Goal: Task Accomplishment & Management: Manage account settings

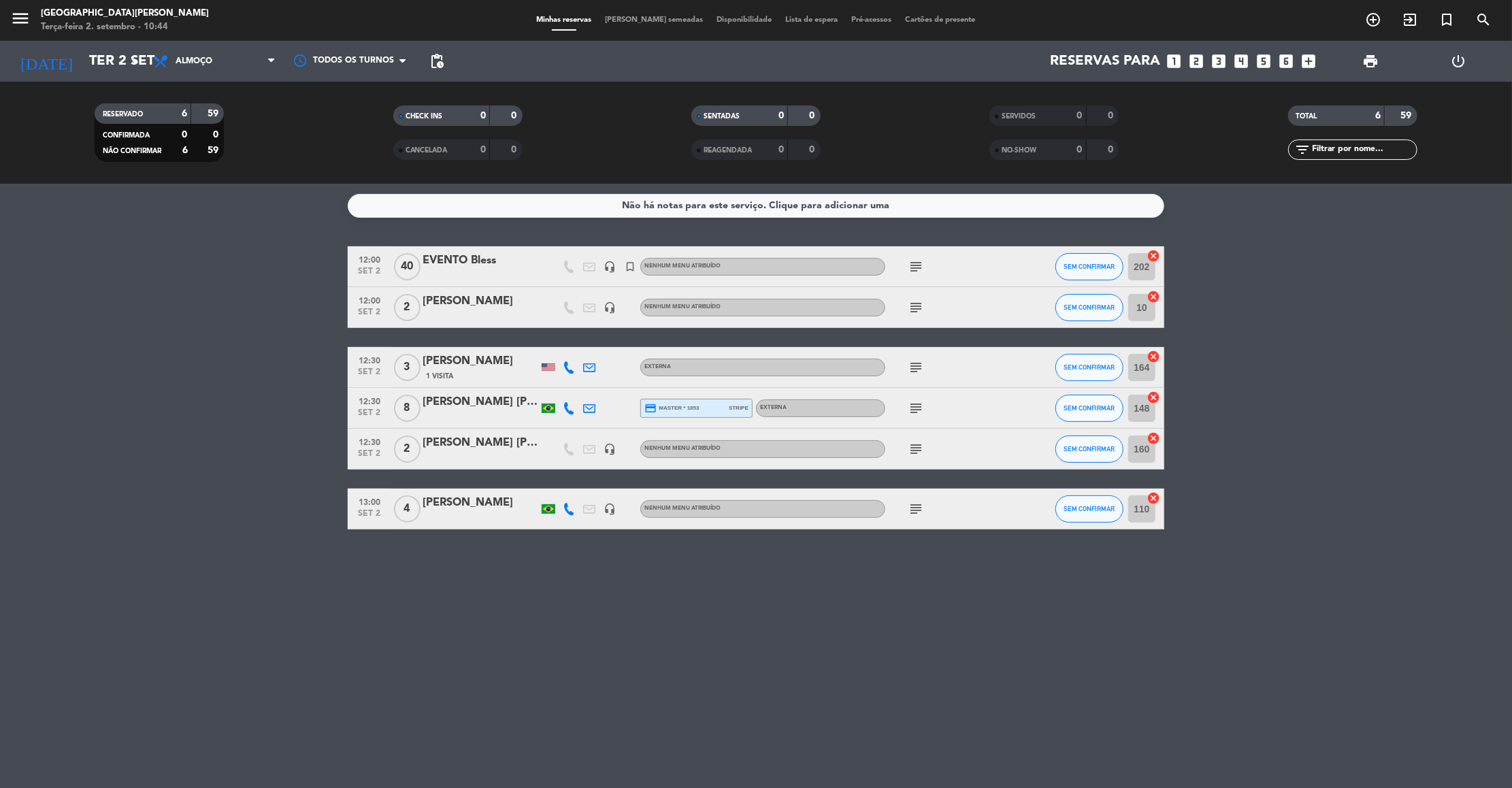
click at [911, 266] on icon "subject" at bounding box center [917, 267] width 17 height 17
click at [918, 304] on div "EVENTO CANTO / Montagem: Mesas com 8 pessoas e 1 bistro" at bounding box center [917, 297] width 203 height 29
click at [918, 300] on icon "subject" at bounding box center [917, 307] width 17 height 17
click at [1075, 264] on span "SEM CONFIRMAR" at bounding box center [1089, 267] width 51 height 7
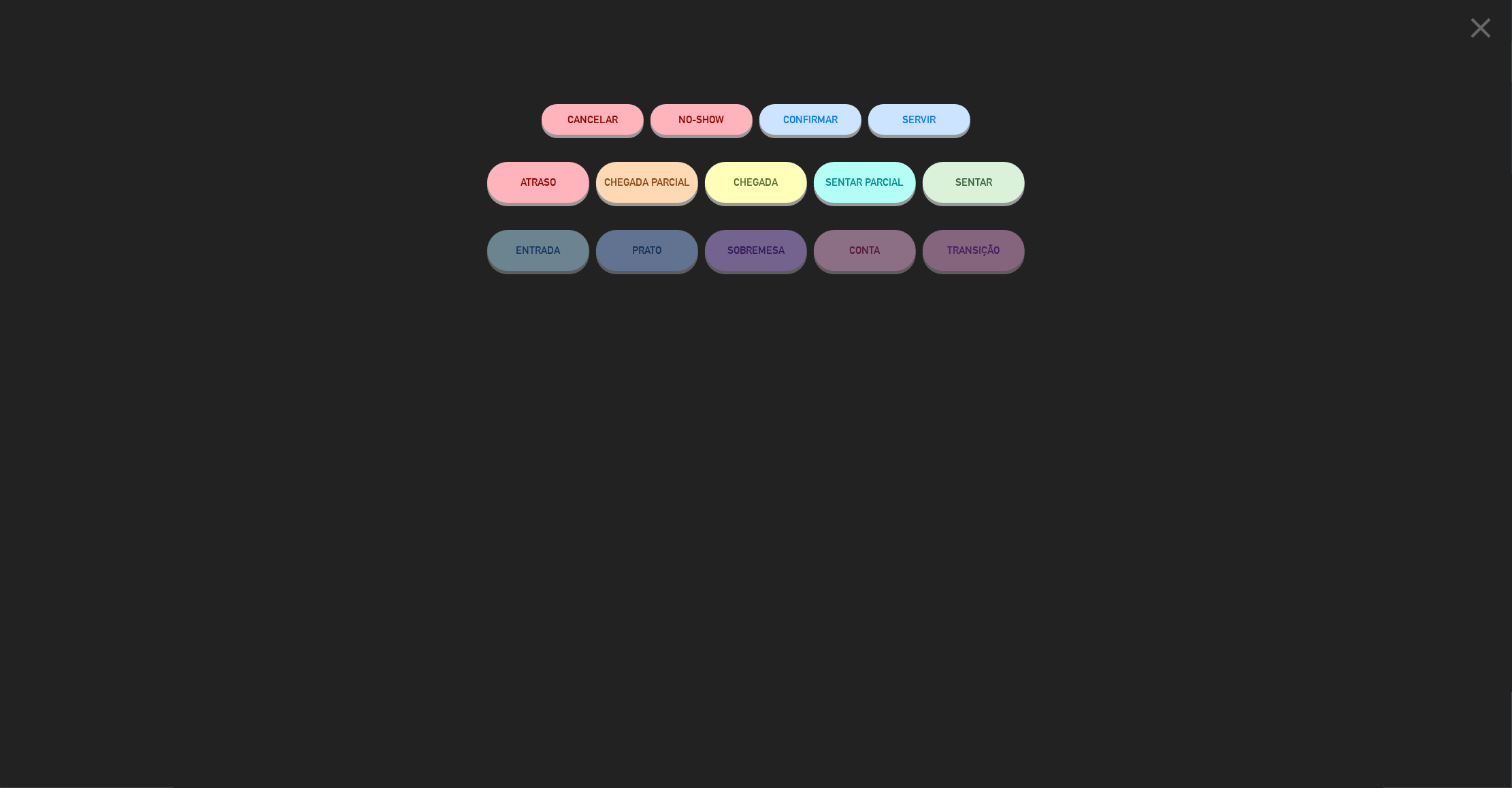
click at [994, 190] on button "SENTAR" at bounding box center [974, 182] width 102 height 41
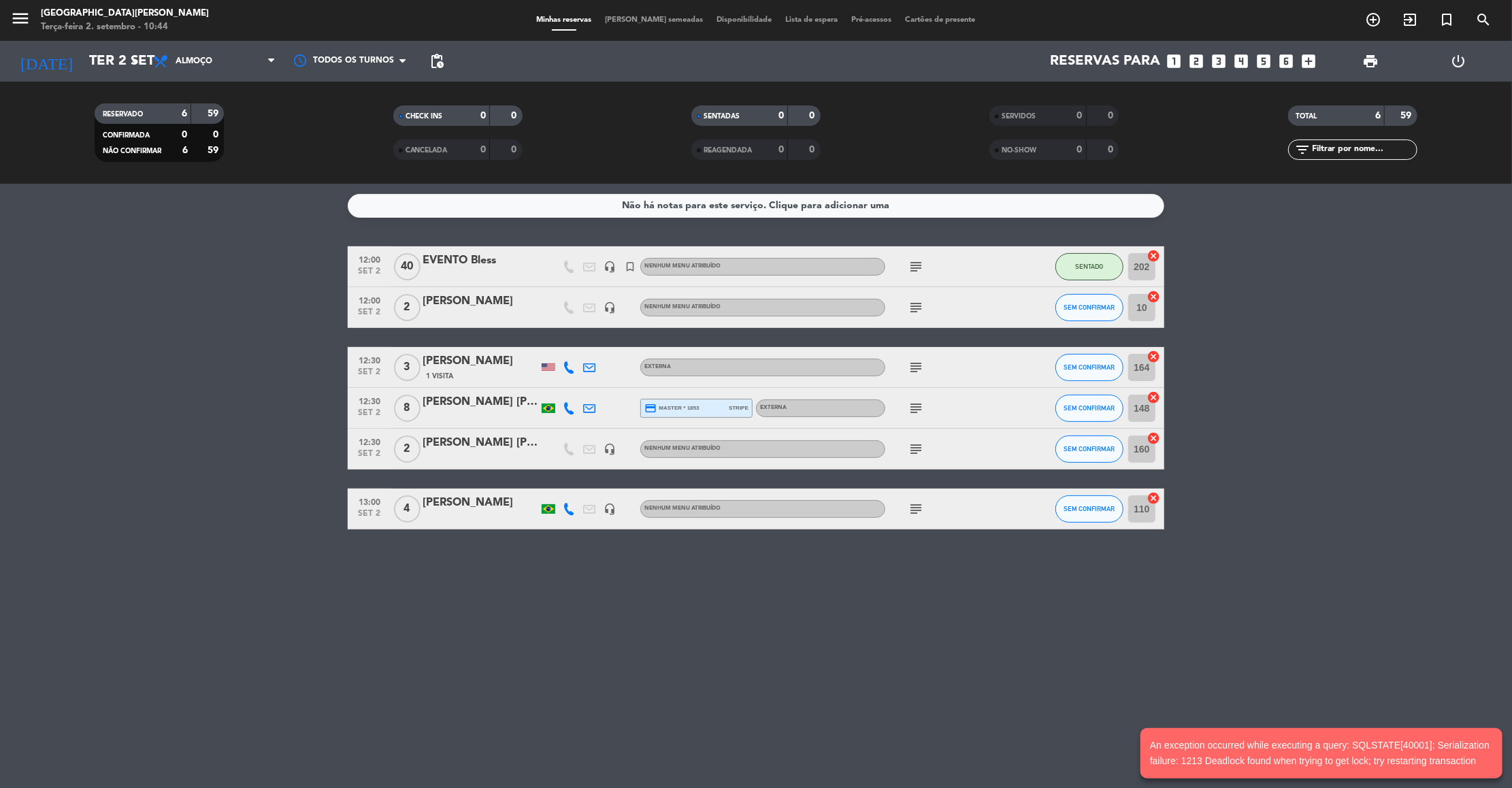
click at [918, 302] on icon "subject" at bounding box center [917, 307] width 17 height 17
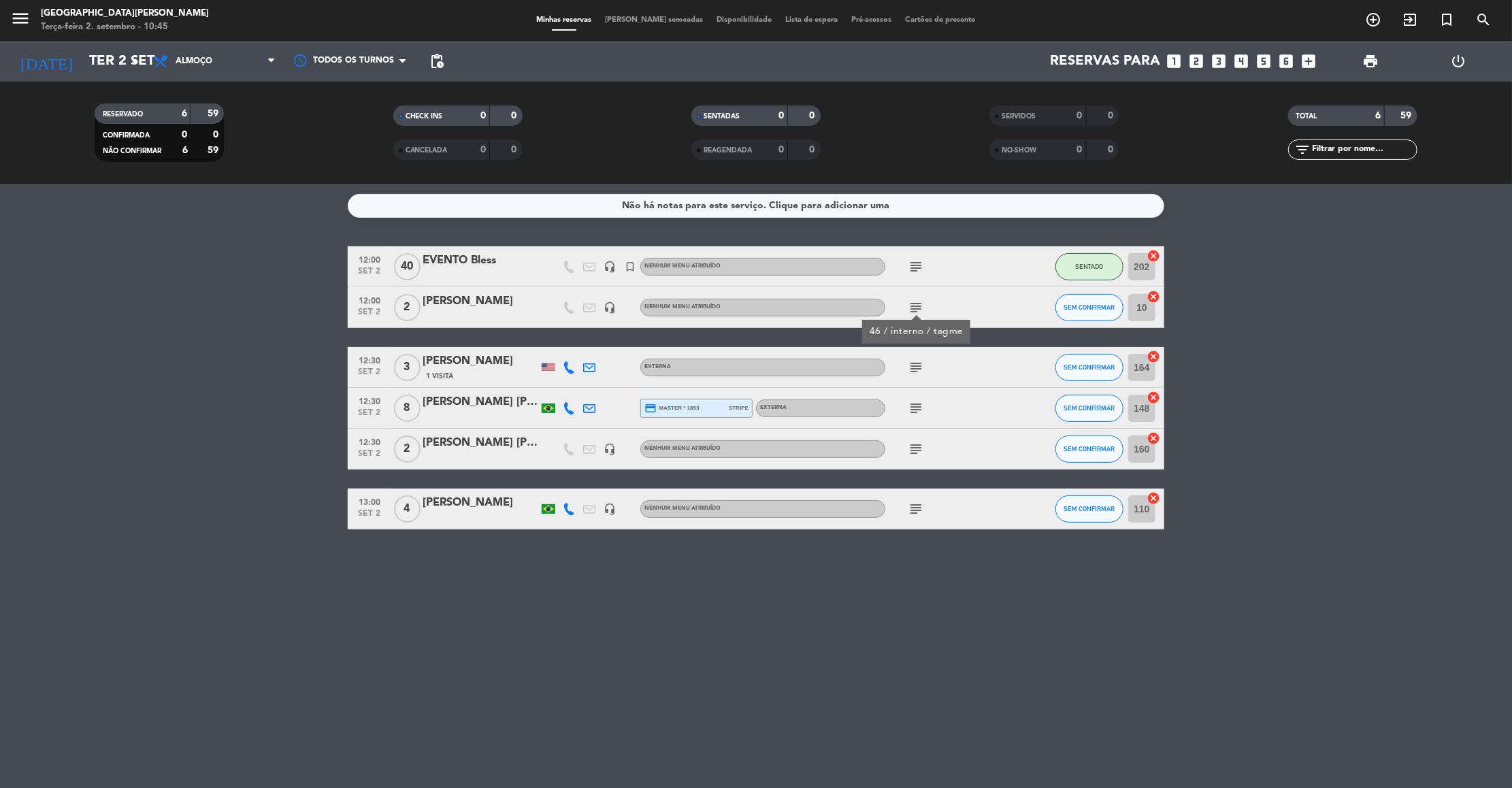
click at [917, 370] on icon "subject" at bounding box center [917, 367] width 17 height 17
click at [916, 413] on icon "subject" at bounding box center [917, 409] width 17 height 17
click at [912, 446] on icon "subject" at bounding box center [917, 449] width 17 height 17
click at [917, 509] on icon "subject" at bounding box center [917, 509] width 17 height 17
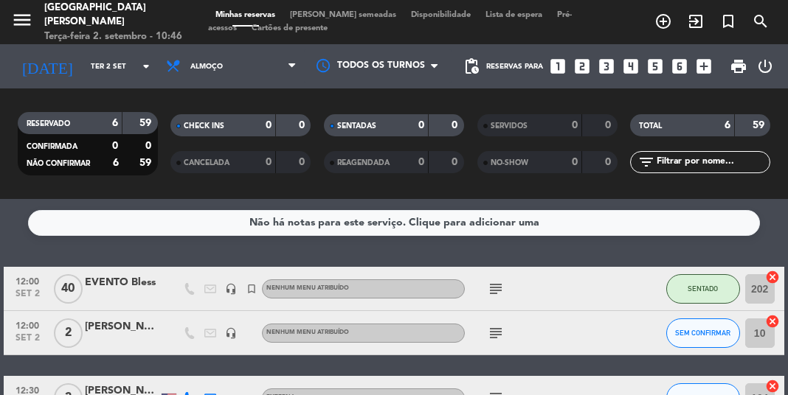
click at [766, 208] on div "Não há notas para este serviço. Clique para adicionar uma 12:00 set 2 40 EVENTO…" at bounding box center [394, 297] width 788 height 196
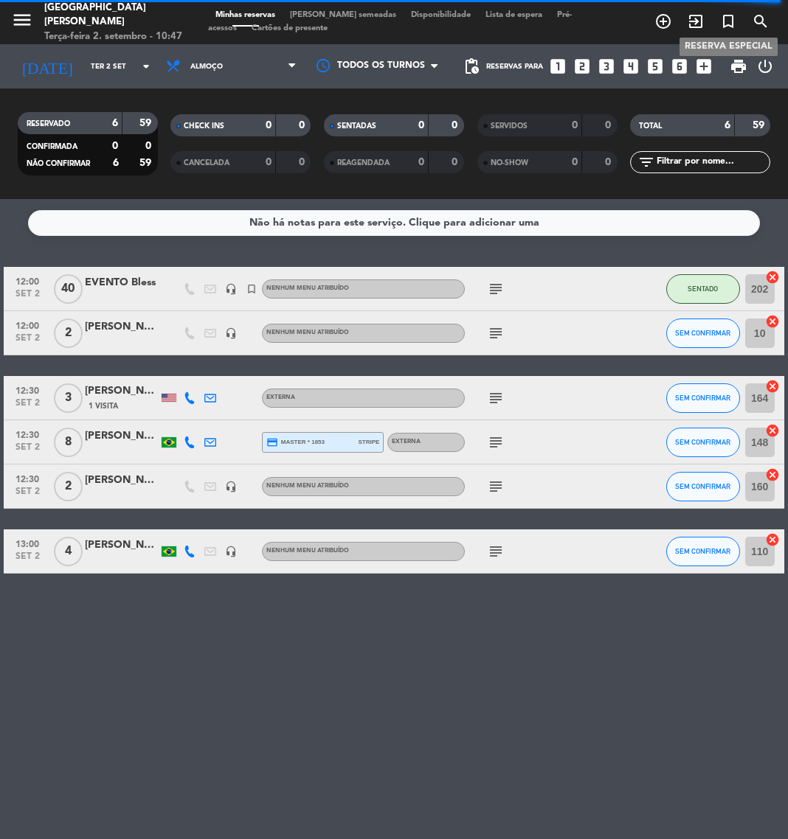
click at [726, 19] on icon "turned_in_not" at bounding box center [728, 22] width 18 height 18
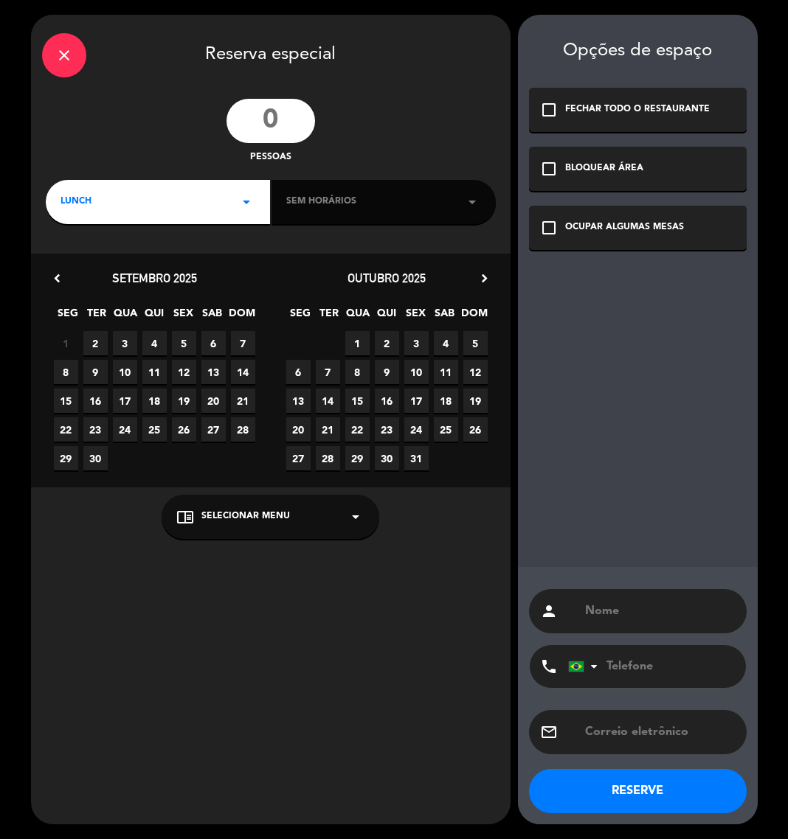
click at [313, 117] on input "number" at bounding box center [270, 121] width 88 height 44
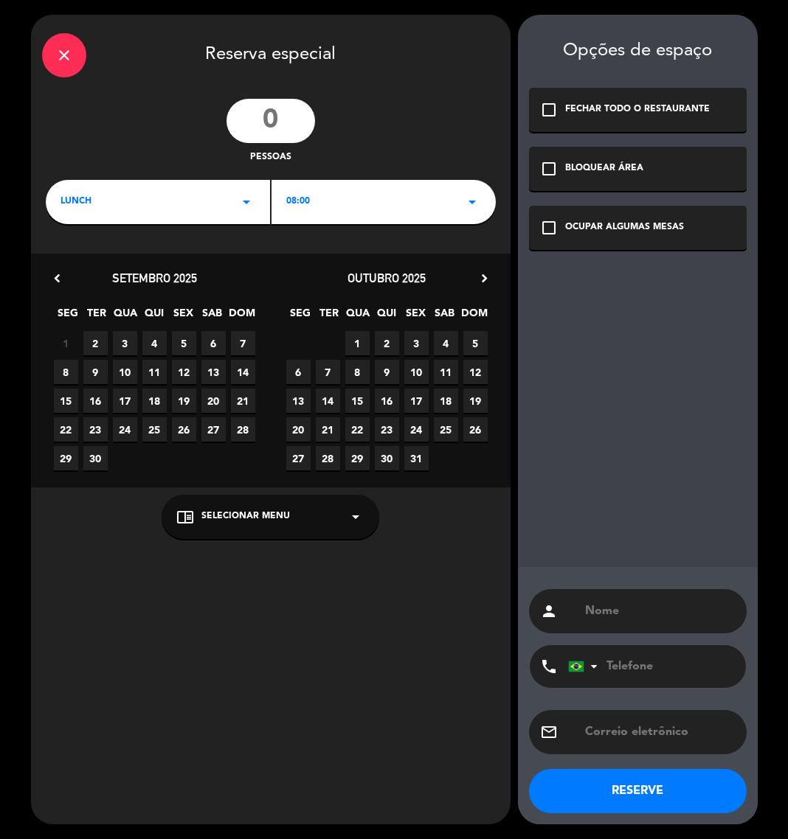
click at [270, 103] on input "number" at bounding box center [270, 121] width 88 height 44
type input "60"
click at [181, 209] on div "LUNCH arrow_drop_down" at bounding box center [158, 202] width 224 height 44
click at [75, 272] on div "Almoço Jantar" at bounding box center [158, 244] width 224 height 84
click at [72, 262] on div "Jantar" at bounding box center [157, 264] width 195 height 15
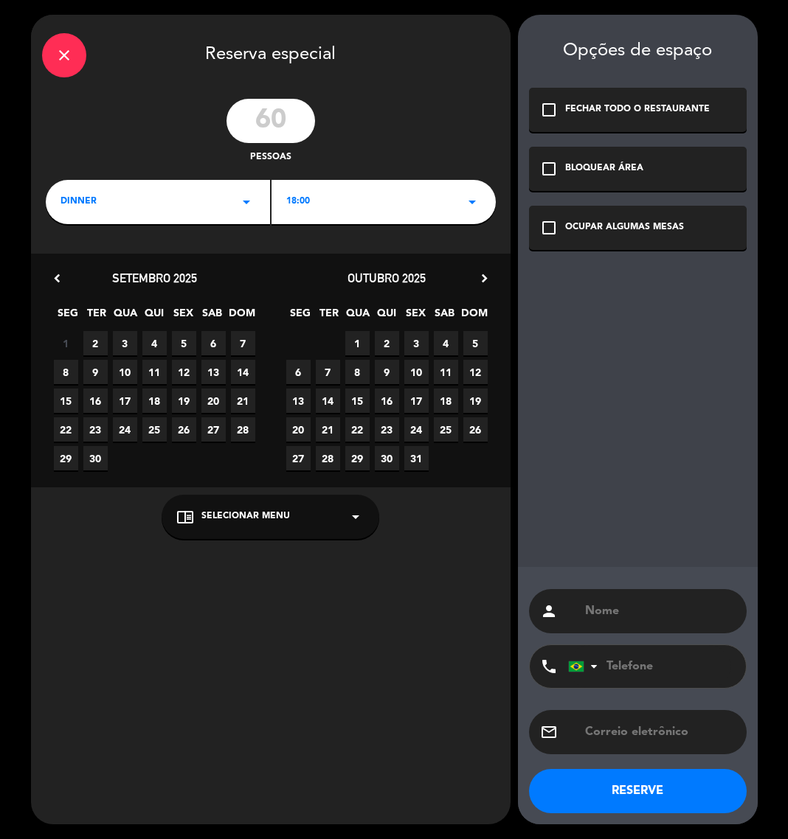
click at [338, 192] on div "18:00 arrow_drop_down" at bounding box center [383, 202] width 224 height 44
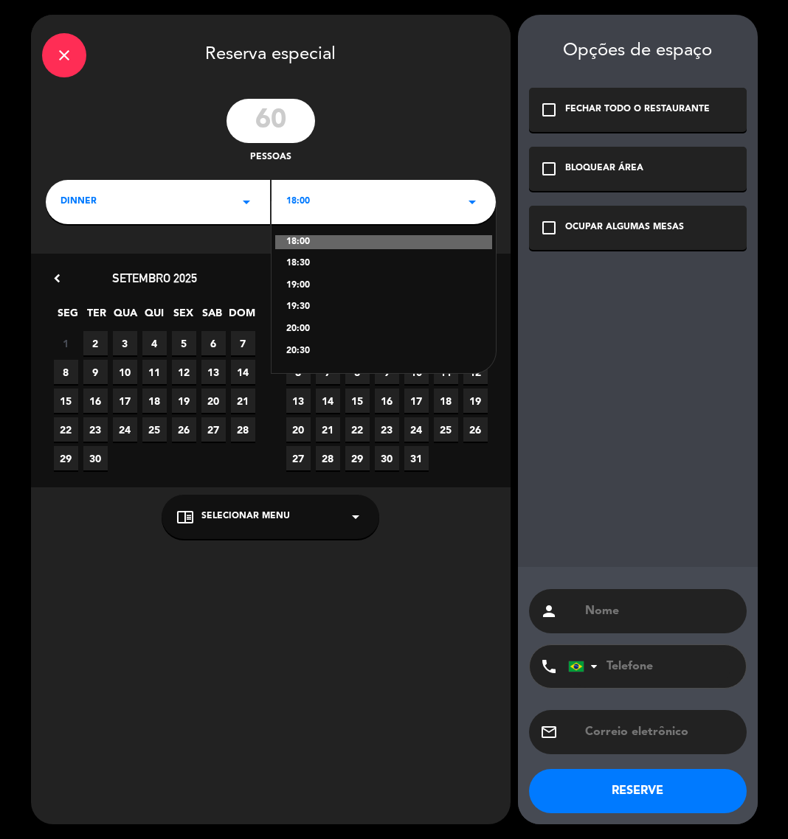
click at [301, 291] on div "19:00" at bounding box center [383, 286] width 195 height 15
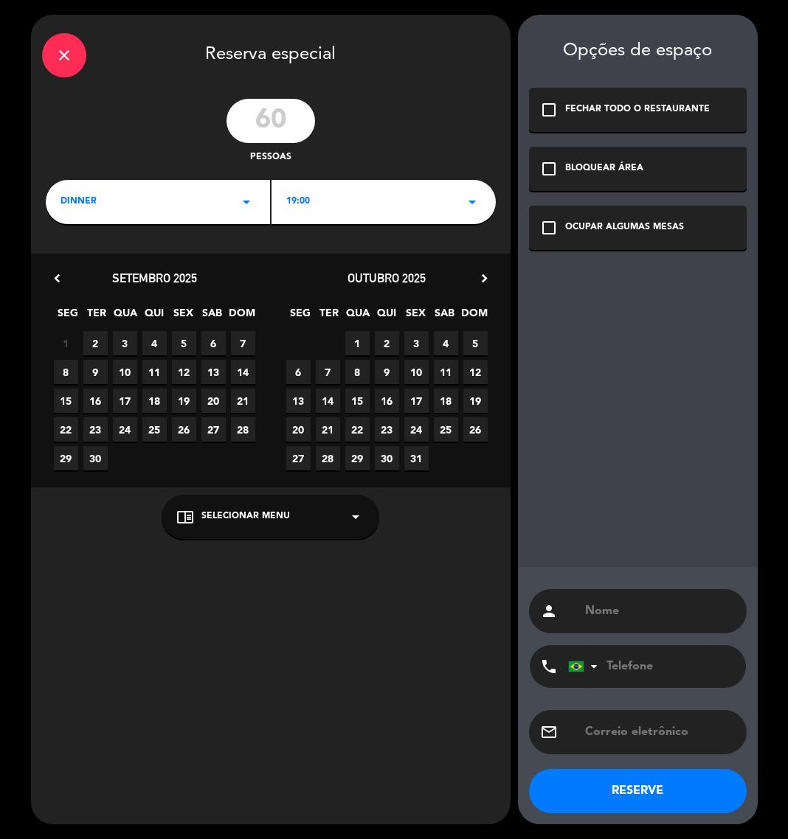
click at [123, 430] on span "24" at bounding box center [125, 429] width 24 height 24
click at [620, 604] on input "text" at bounding box center [659, 611] width 152 height 21
click at [688, 602] on input "EVENTO" at bounding box center [659, 611] width 152 height 21
paste input "Mob Voe Azul -Median"
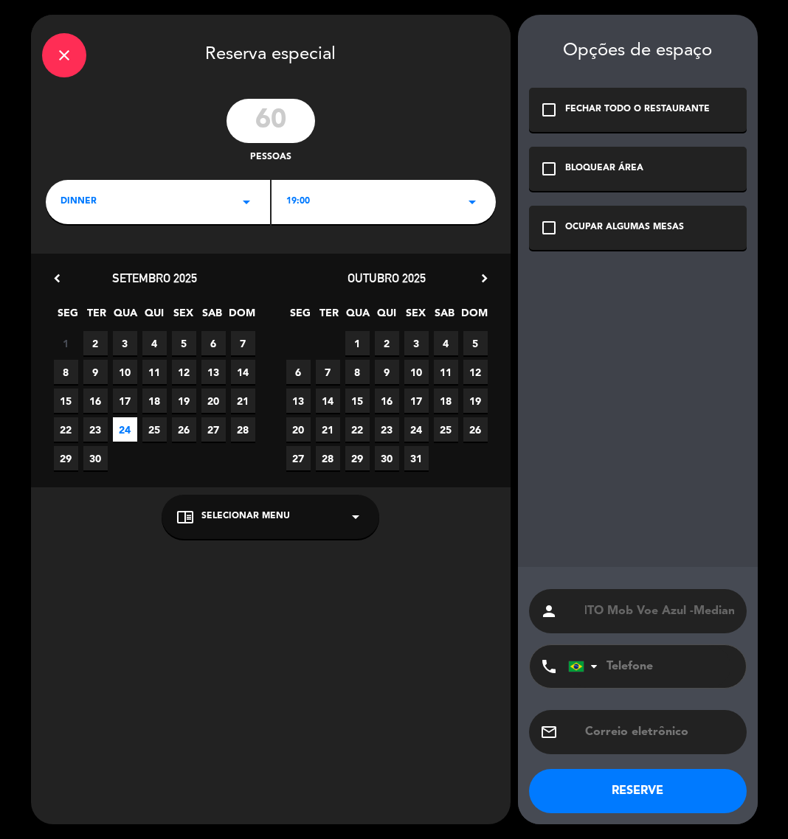
type input "EVENTO Mob Voe Azul -Median"
click at [553, 227] on icon "check_box_outline_blank" at bounding box center [549, 228] width 18 height 18
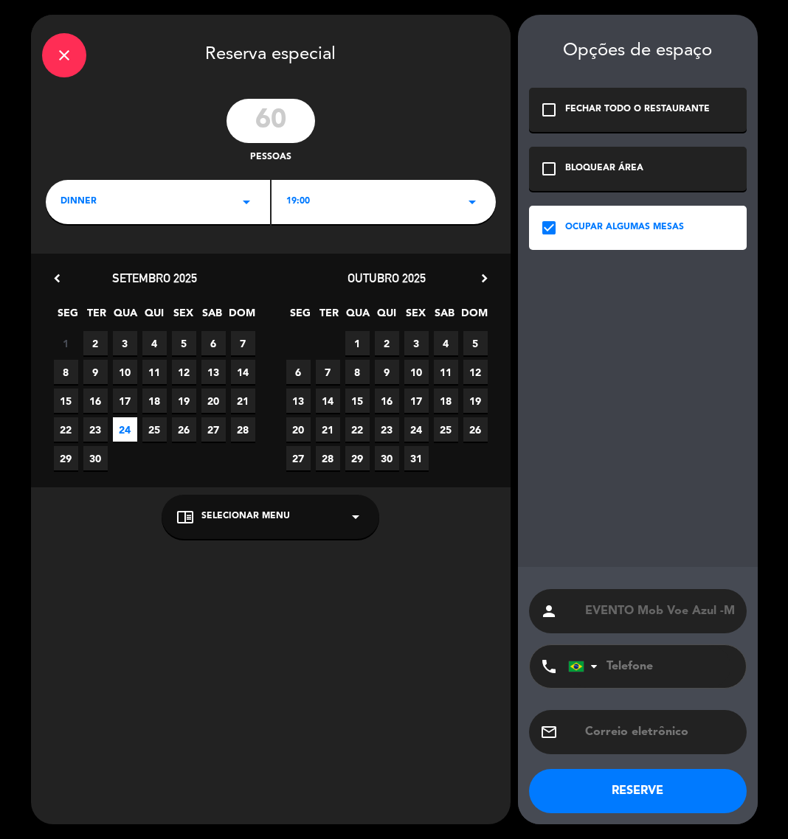
click at [638, 793] on button "RESERVE" at bounding box center [638, 791] width 218 height 44
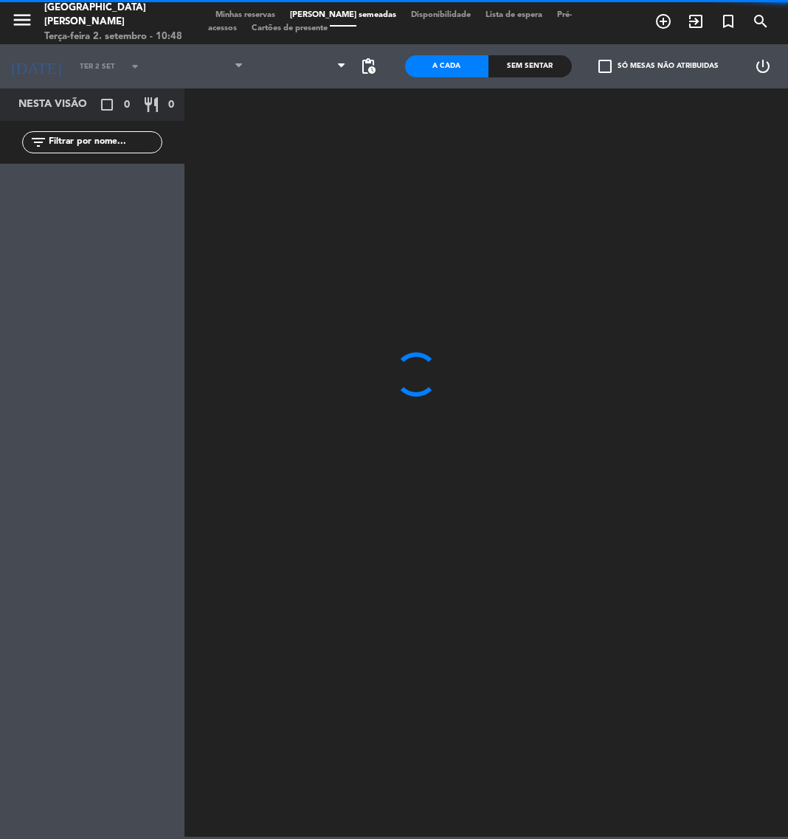
type input "Qua 24 set"
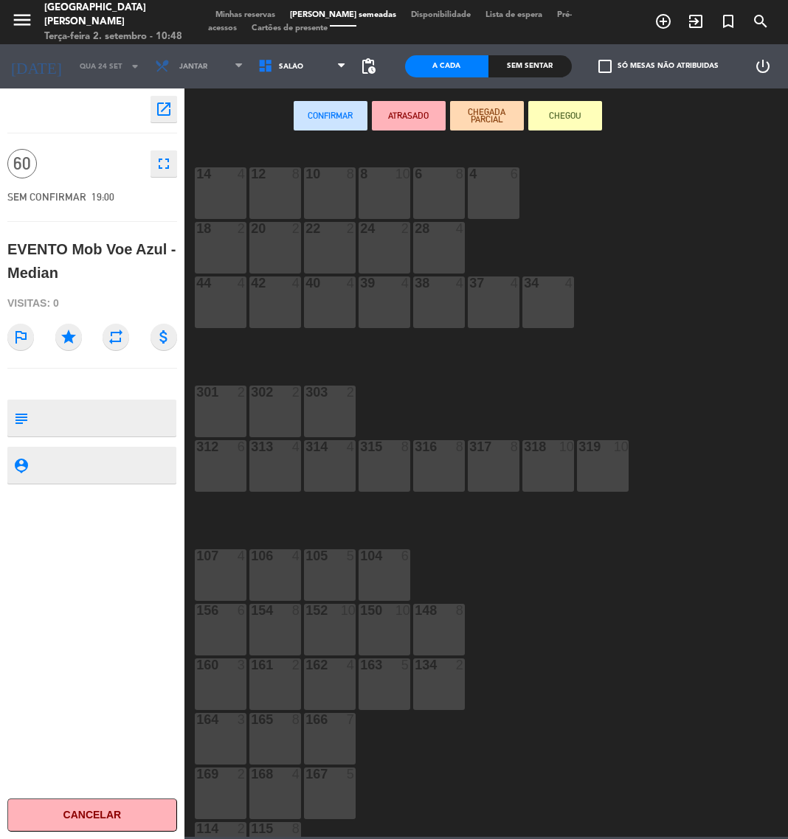
click at [573, 545] on div "14 4 12 8 10 8 8 10 6 8 4 6 18 2 20 2 22 2 24 2 28 4 44 4 42 4 40 4 39 4 38 4 3…" at bounding box center [489, 489] width 595 height 695
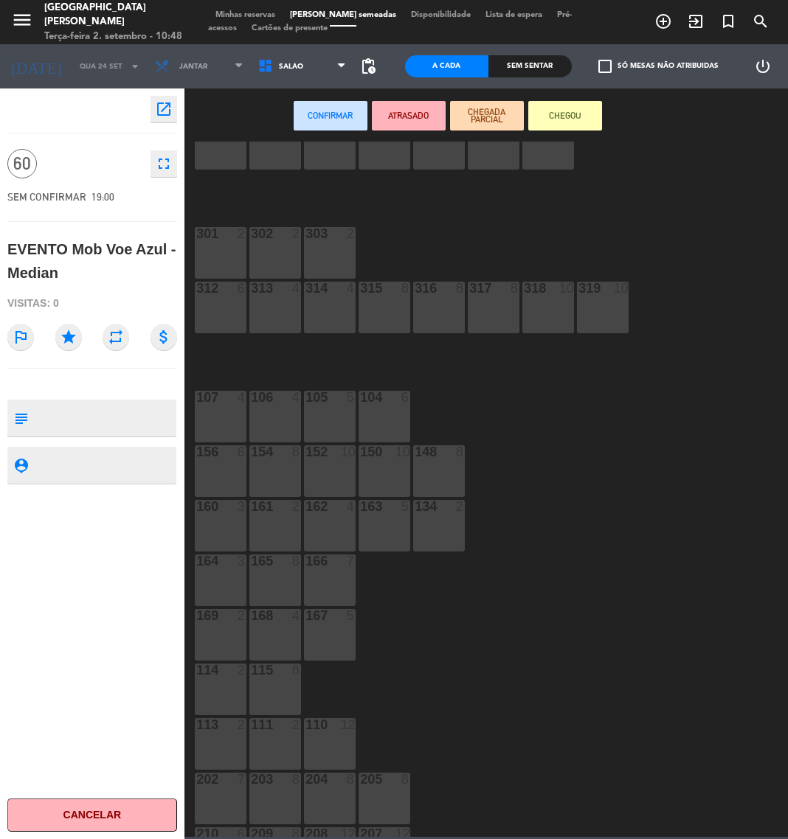
scroll to position [201, 0]
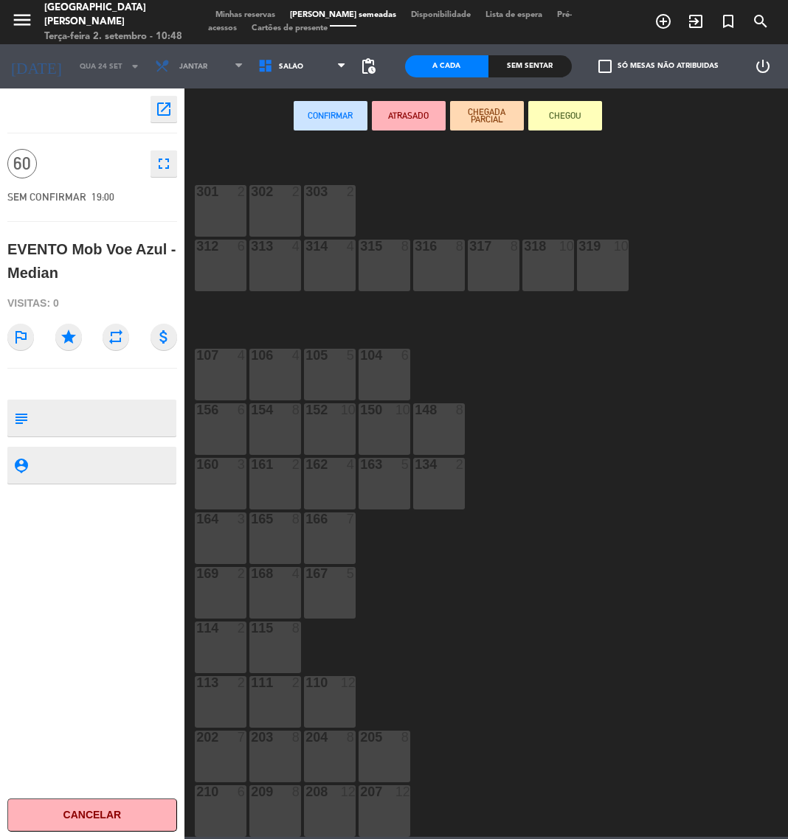
click at [391, 768] on div "205 8" at bounding box center [384, 757] width 52 height 52
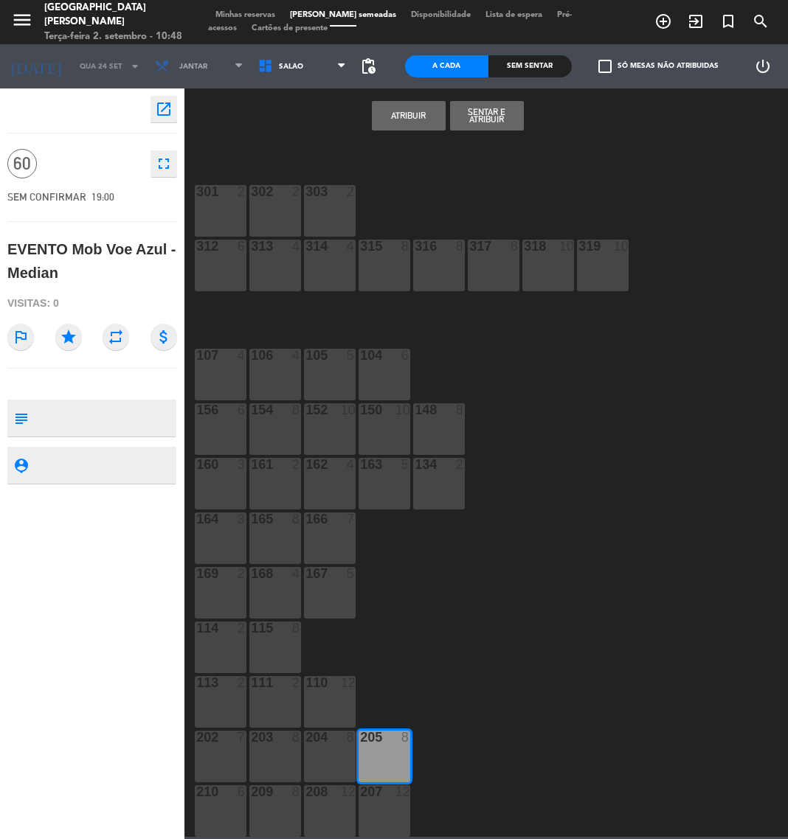
click at [373, 816] on div "207 12" at bounding box center [384, 811] width 52 height 52
click at [350, 771] on div "204 8" at bounding box center [330, 757] width 52 height 52
click at [333, 796] on div at bounding box center [330, 791] width 24 height 13
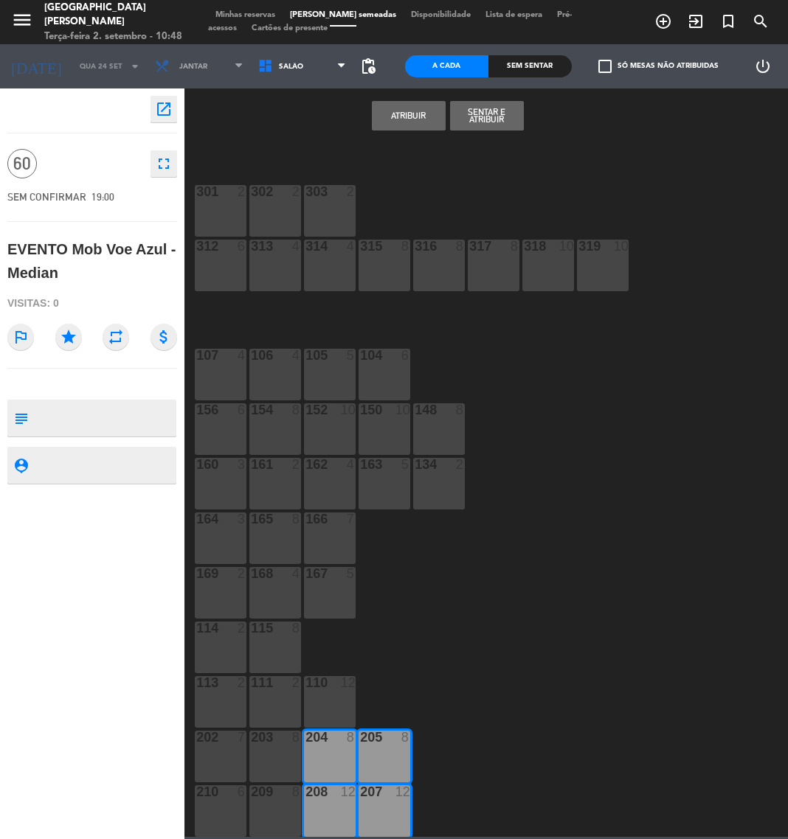
click at [285, 772] on div "203 8" at bounding box center [275, 757] width 52 height 52
click at [279, 816] on div "209 8" at bounding box center [275, 811] width 52 height 52
click at [232, 745] on div "202 7" at bounding box center [221, 757] width 52 height 52
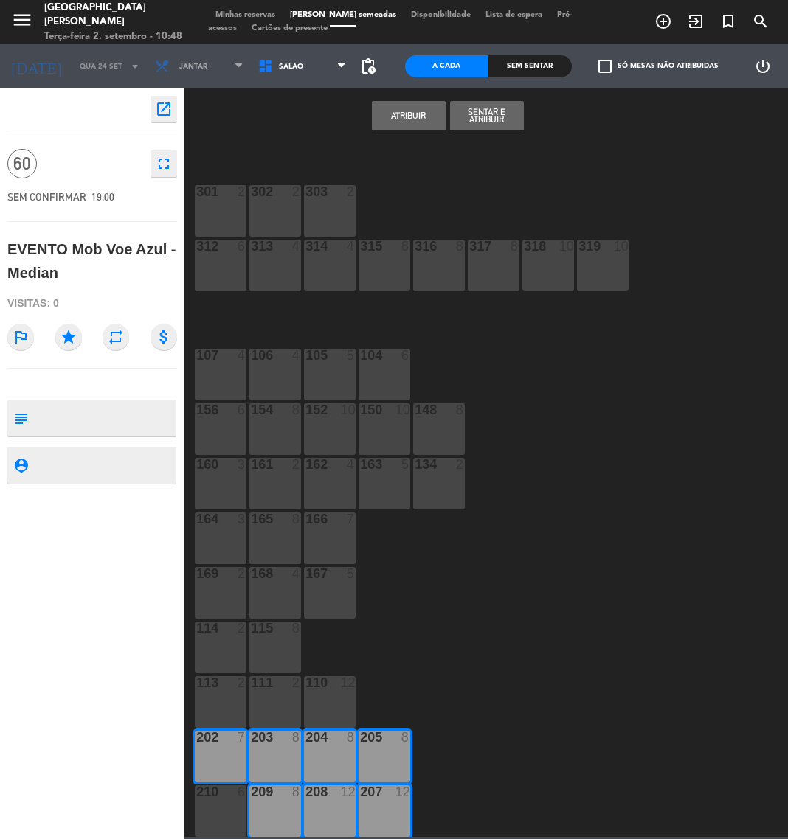
click at [231, 799] on div "210 6" at bounding box center [221, 792] width 52 height 15
click at [405, 119] on button "Atribuir" at bounding box center [409, 115] width 74 height 29
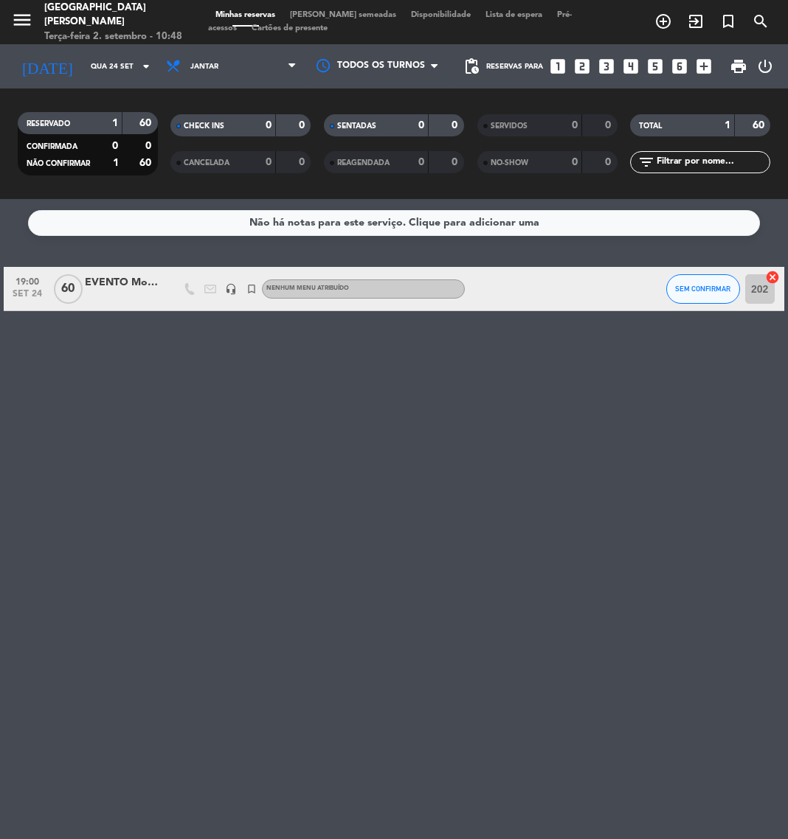
click at [105, 285] on div "EVENTO Mob Voe Azul -Median" at bounding box center [122, 282] width 74 height 17
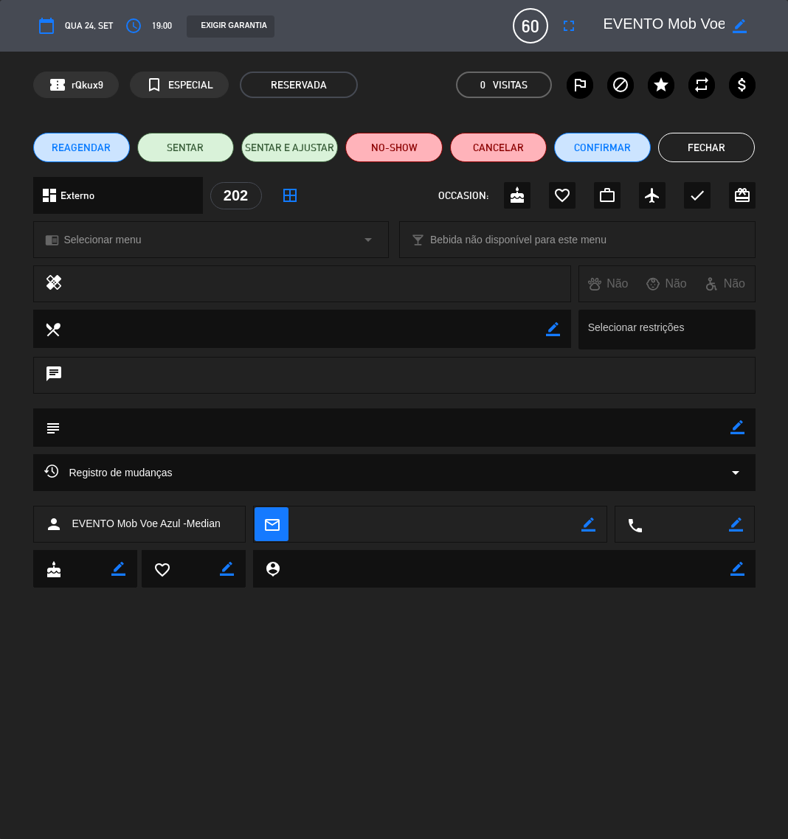
click at [740, 428] on icon "border_color" at bounding box center [737, 427] width 14 height 14
click at [697, 431] on textarea at bounding box center [395, 428] width 670 height 38
click at [389, 421] on textarea at bounding box center [395, 428] width 670 height 38
paste textarea "Montagem: Sala de eventos auditório – Canto das aguas mesas com 8 pessoas"
click at [731, 431] on icon at bounding box center [737, 427] width 14 height 14
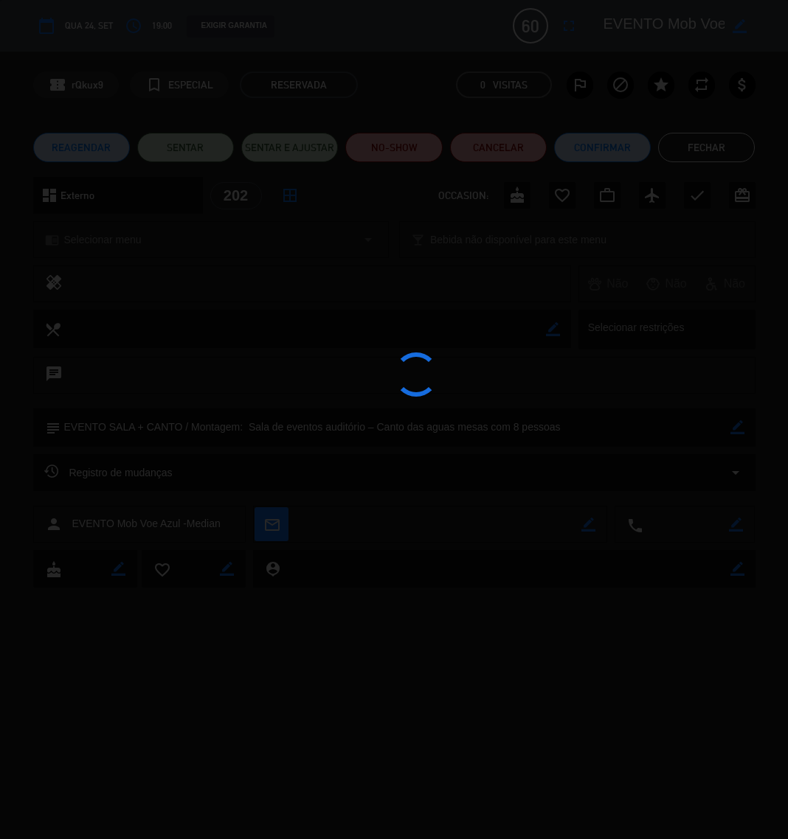
type textarea "EVENTO SALA + CANTO / Montagem: Sala de eventos auditório – Canto das aguas mes…"
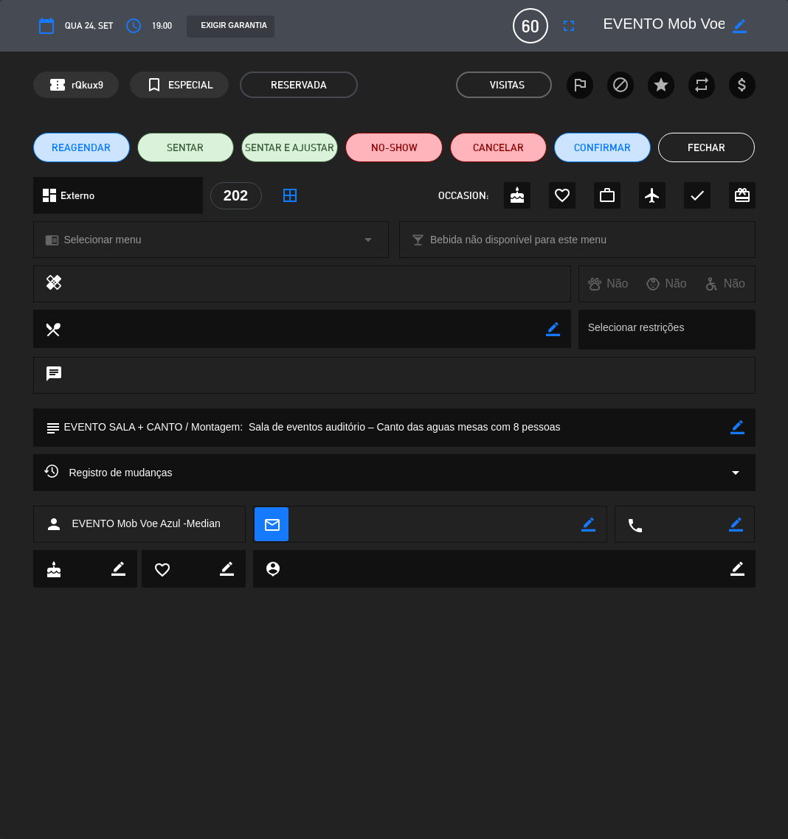
click at [717, 150] on button "Fechar" at bounding box center [706, 147] width 97 height 29
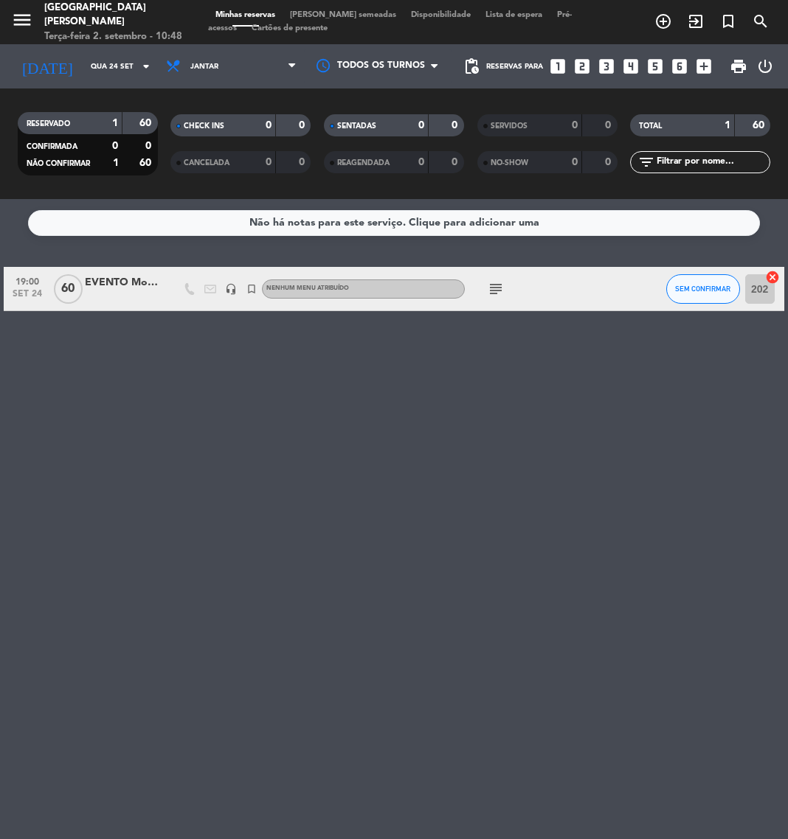
click at [585, 67] on icon "looks_two" at bounding box center [581, 66] width 19 height 19
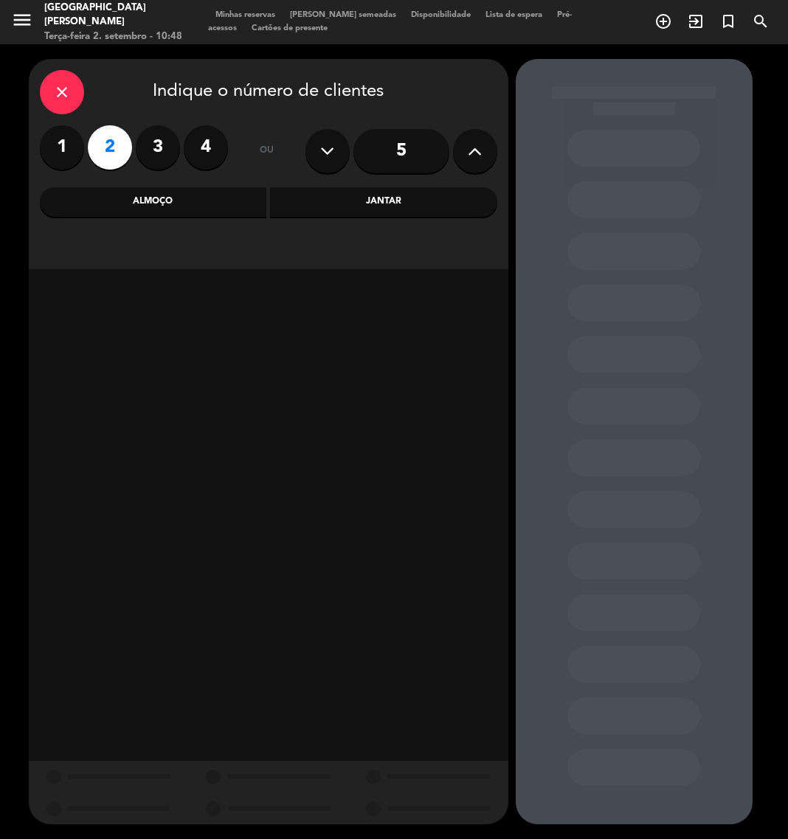
click at [179, 203] on div "Almoço" at bounding box center [153, 201] width 227 height 29
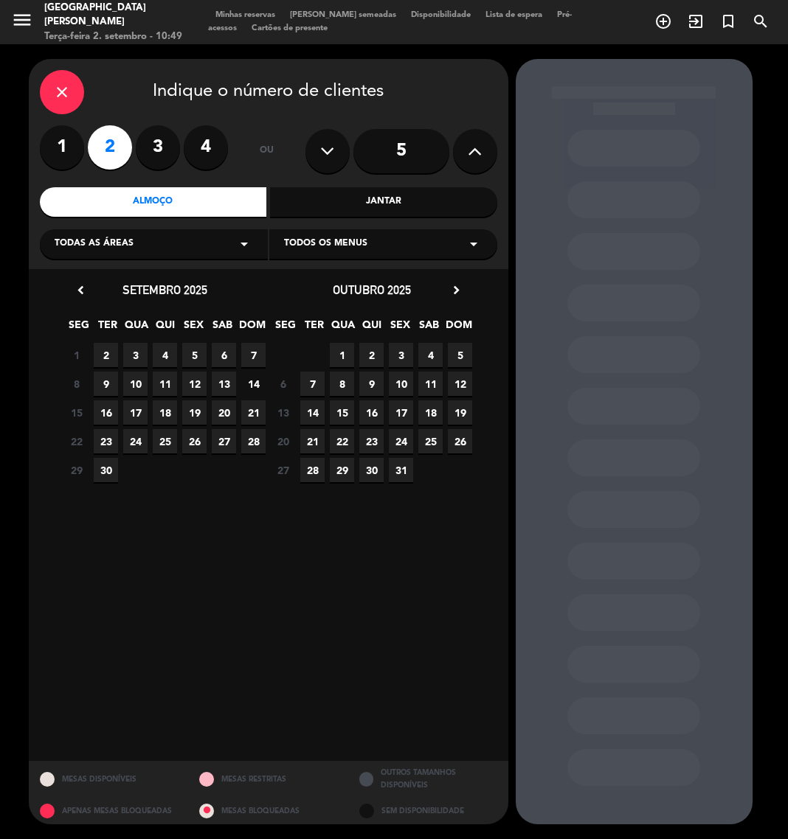
click at [142, 246] on div "Todas as áreas arrow_drop_down" at bounding box center [154, 243] width 228 height 29
click at [60, 328] on div "Salão" at bounding box center [154, 324] width 198 height 15
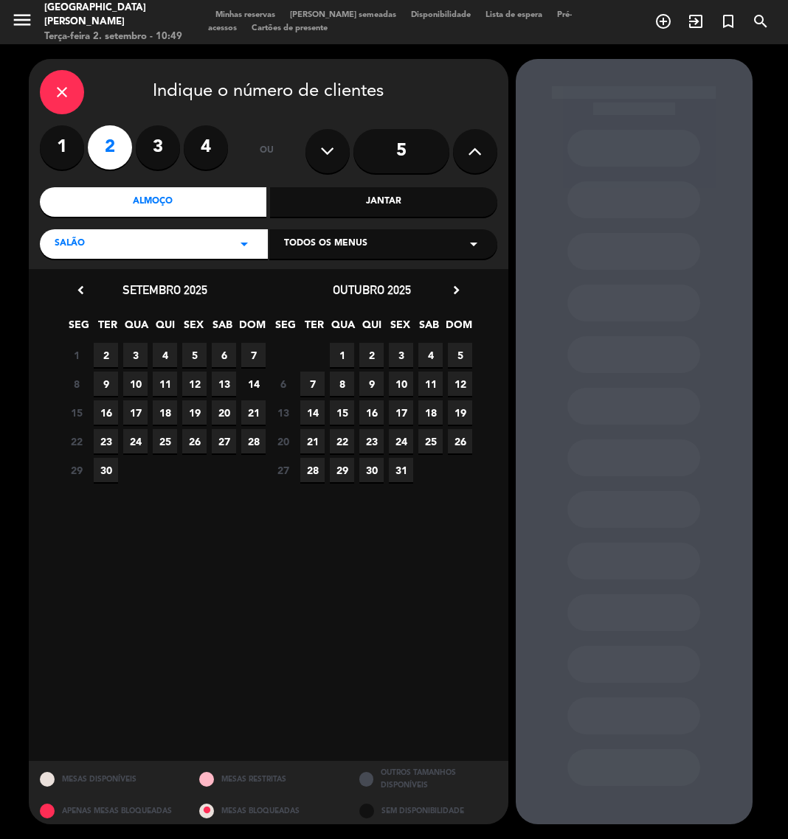
click at [110, 435] on span "23" at bounding box center [106, 441] width 24 height 24
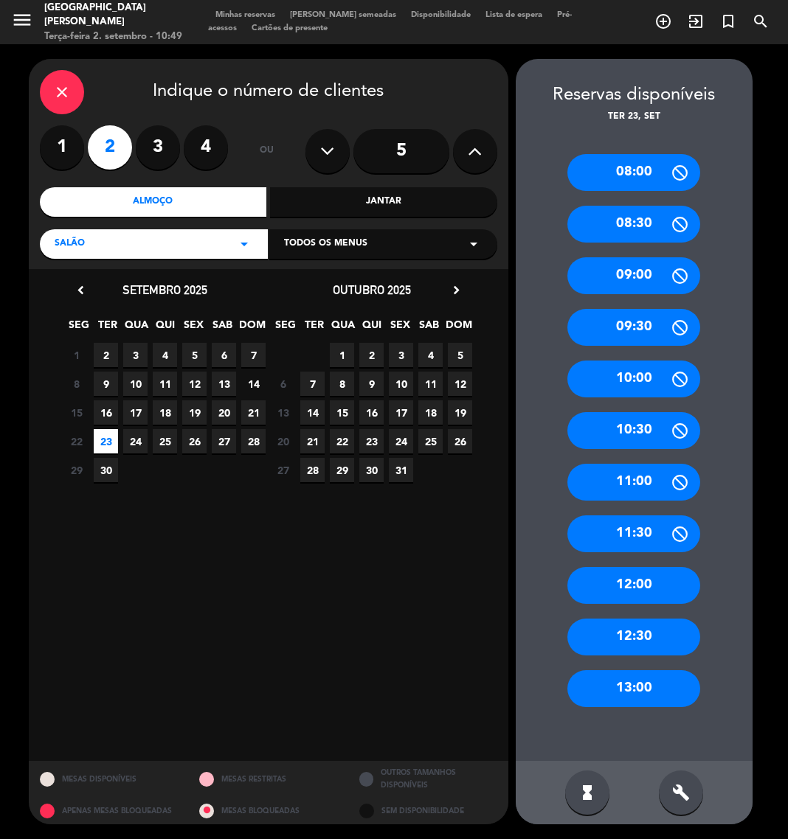
click at [629, 650] on div "12:30" at bounding box center [633, 637] width 133 height 37
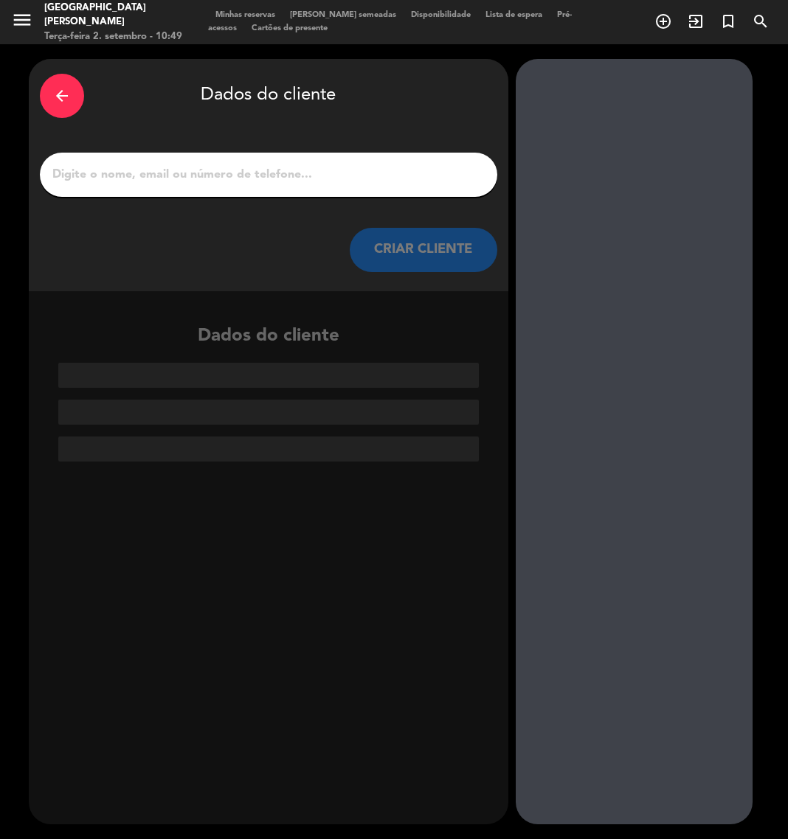
click at [280, 177] on input "1" at bounding box center [268, 174] width 435 height 21
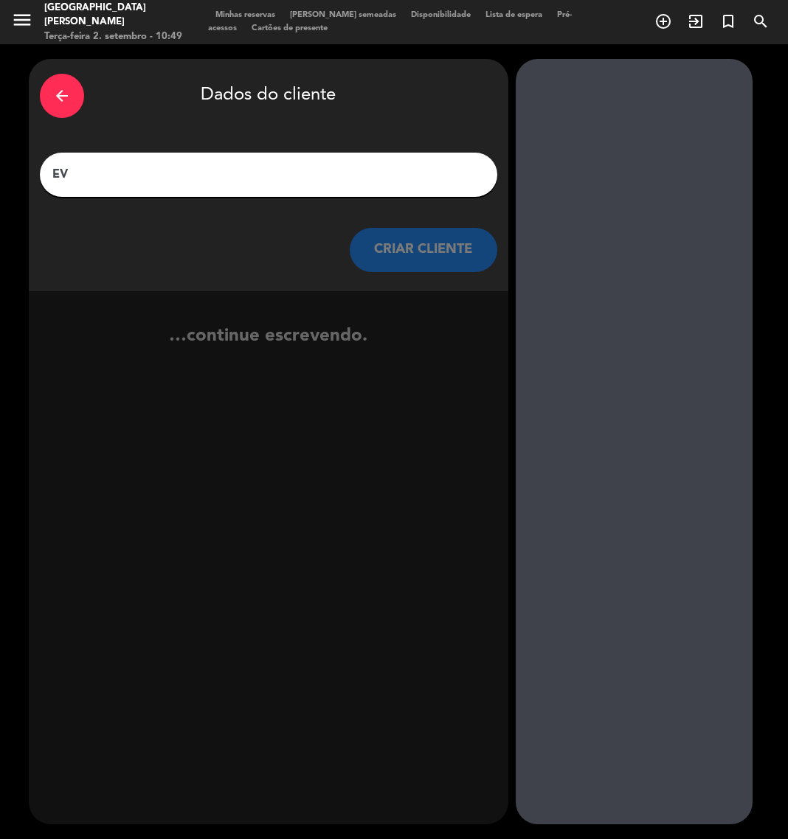
type input "E"
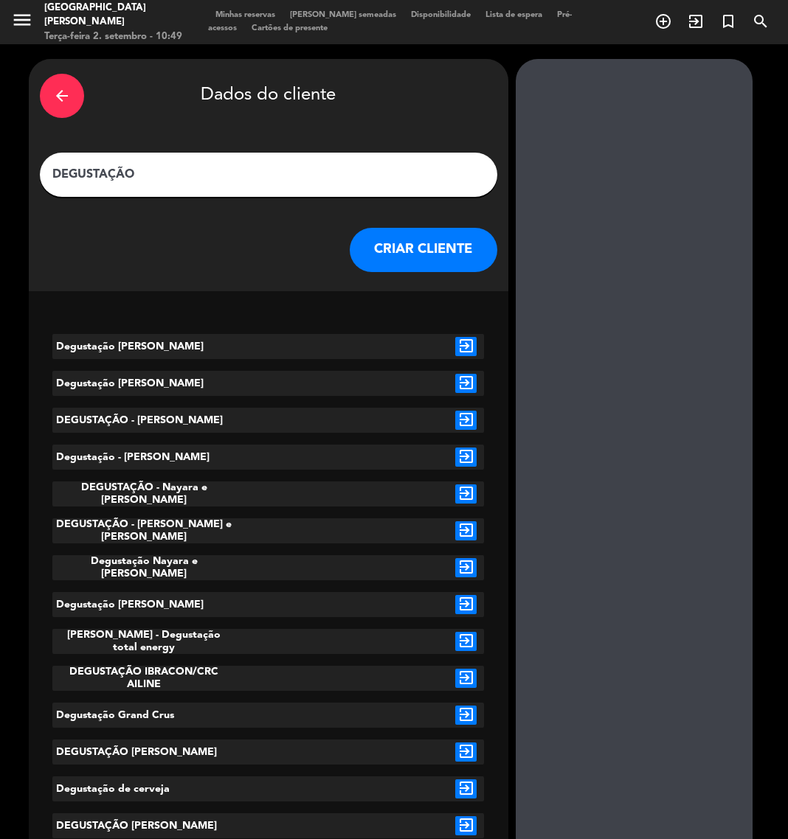
click at [263, 170] on input "DEGUSTAÇÃO" at bounding box center [268, 174] width 435 height 21
paste input "Thisiane Axal"
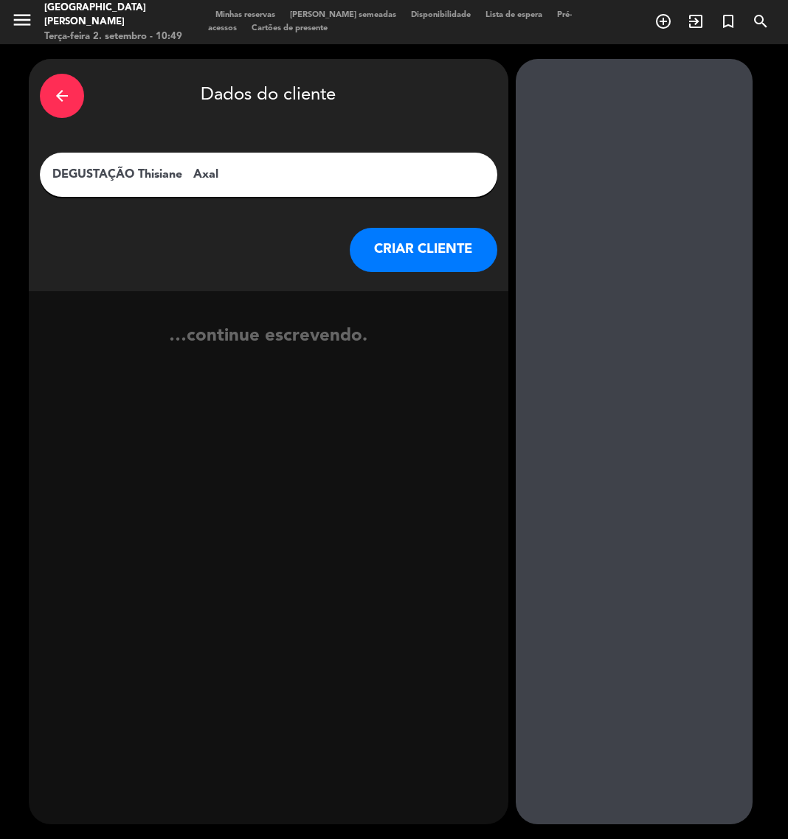
type input "DEGUSTAÇÃO Thisiane Axal"
click at [462, 248] on button "CRIAR CLIENTE" at bounding box center [423, 250] width 147 height 44
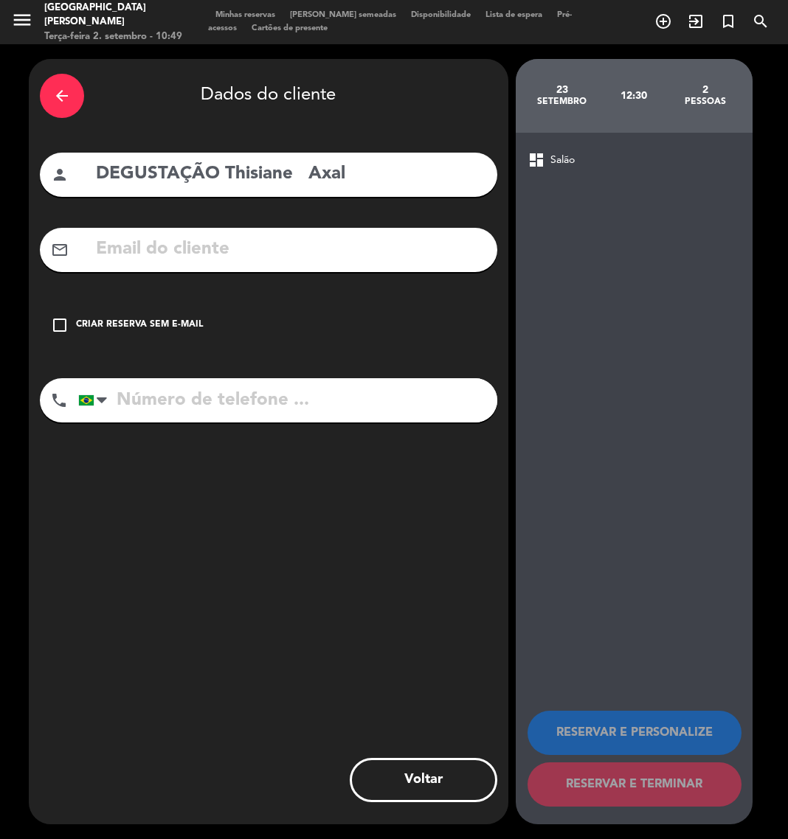
click at [62, 319] on icon "check_box_outline_blank" at bounding box center [60, 325] width 18 height 18
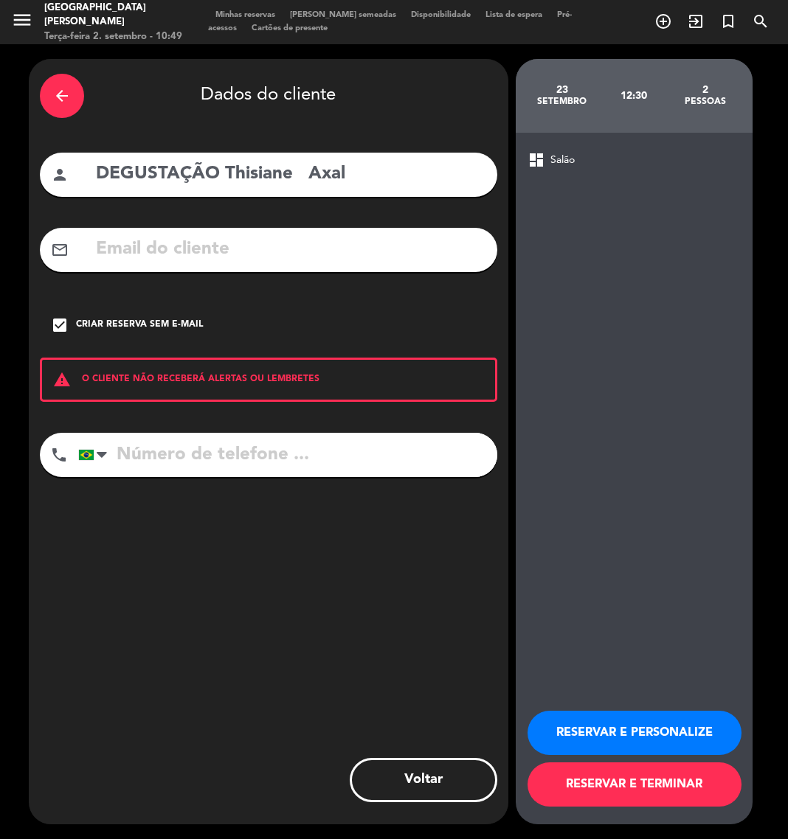
click at [616, 736] on button "RESERVAR E PERSONALIZE" at bounding box center [634, 733] width 214 height 44
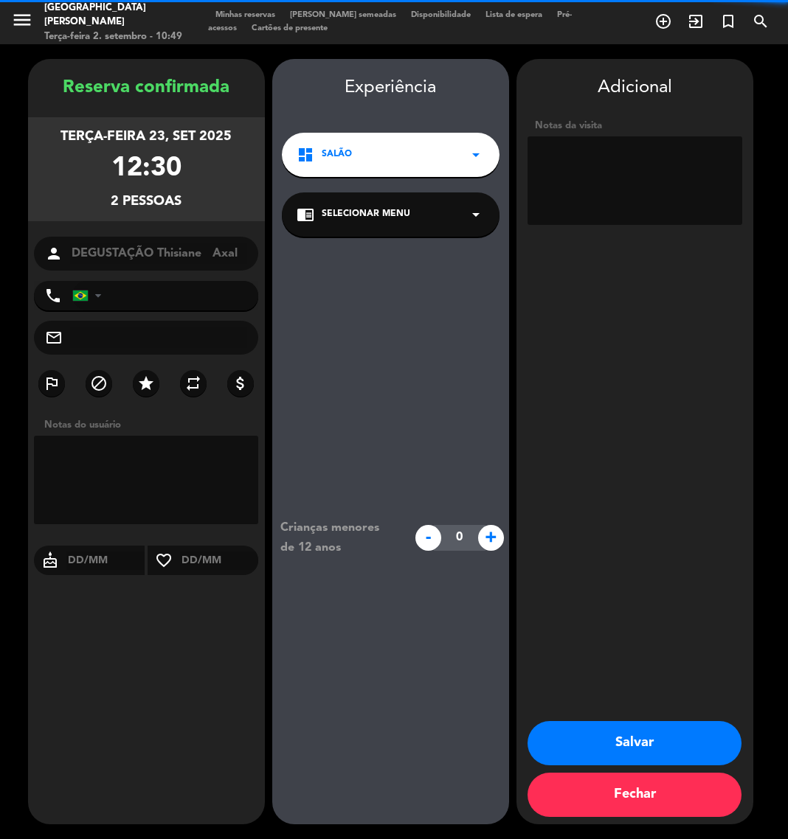
click at [619, 148] on textarea at bounding box center [634, 180] width 215 height 88
type textarea "INTERNO /"
click at [625, 743] on button "Salvar" at bounding box center [634, 743] width 214 height 44
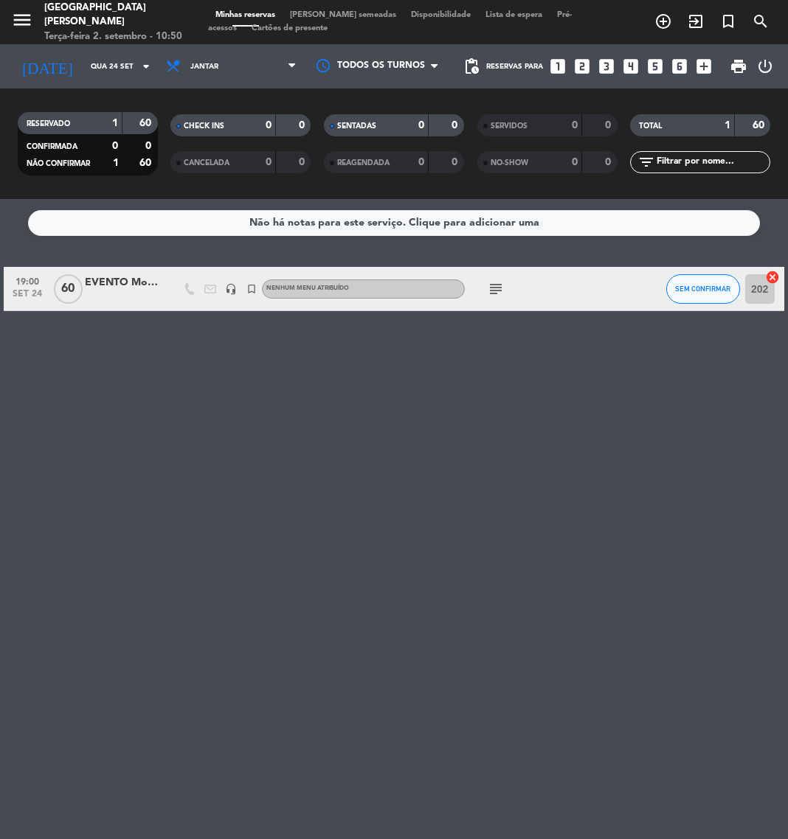
click at [624, 60] on icon "looks_4" at bounding box center [630, 66] width 19 height 19
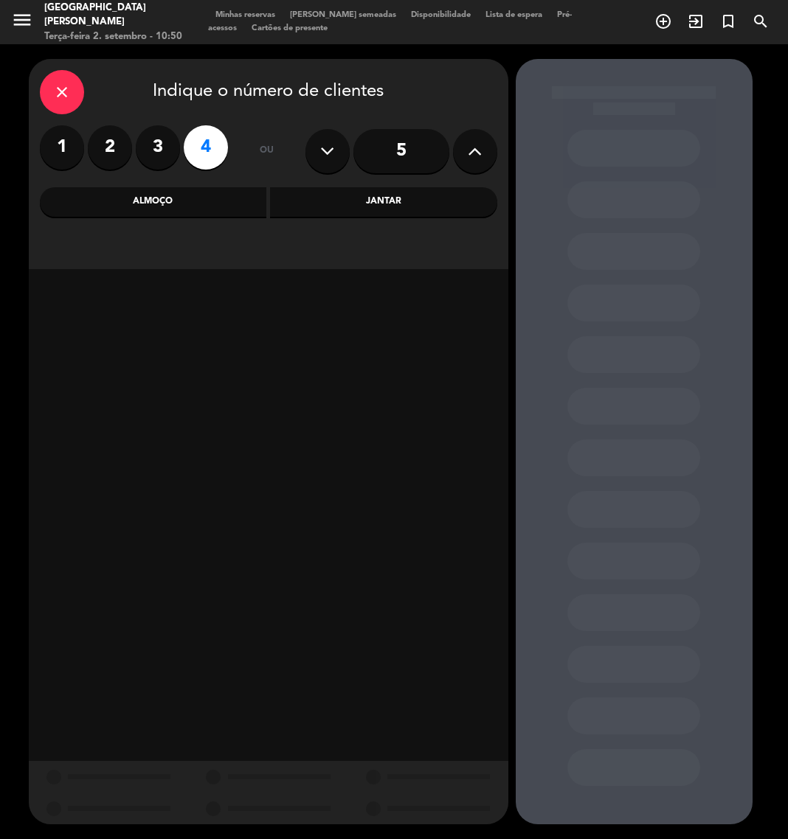
click at [203, 194] on div "Almoço" at bounding box center [153, 201] width 227 height 29
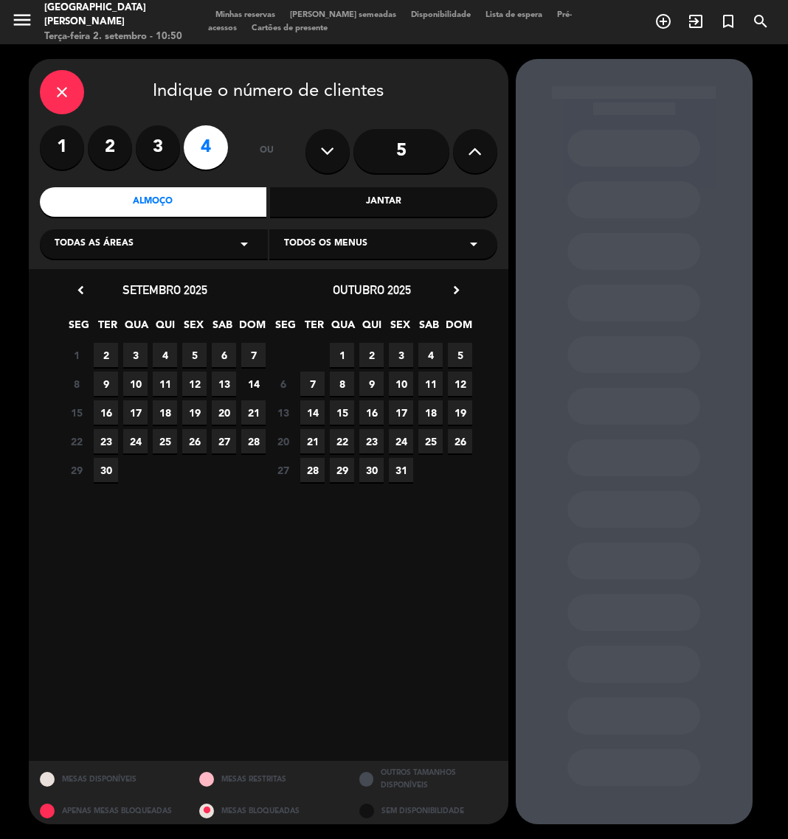
click at [179, 249] on div "Todas as áreas arrow_drop_down" at bounding box center [154, 243] width 228 height 29
click at [74, 327] on div "Salão" at bounding box center [154, 324] width 198 height 15
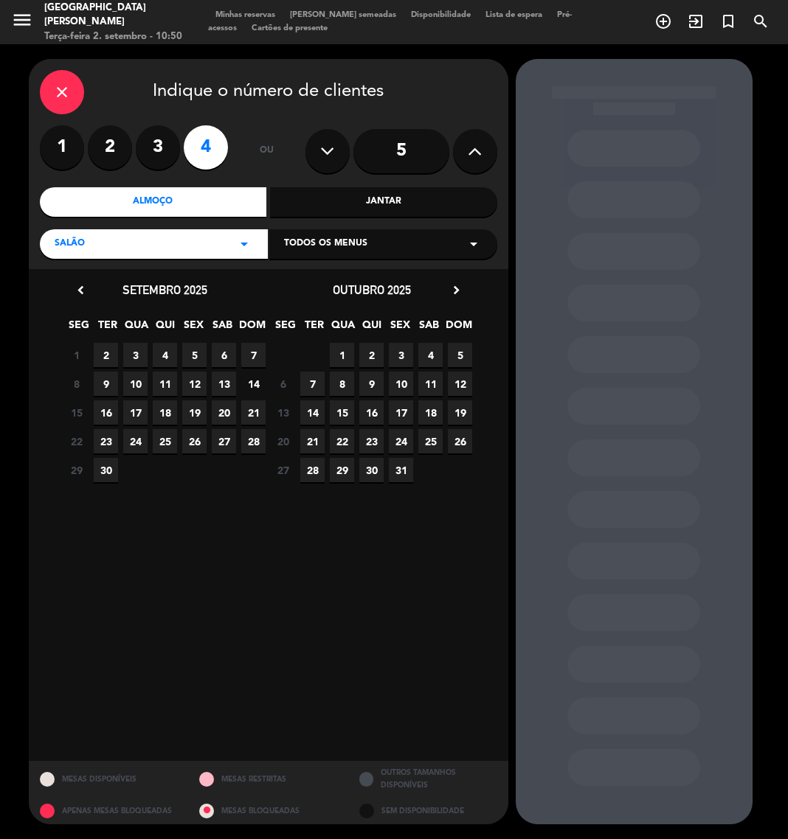
click at [95, 353] on span "2" at bounding box center [106, 355] width 24 height 24
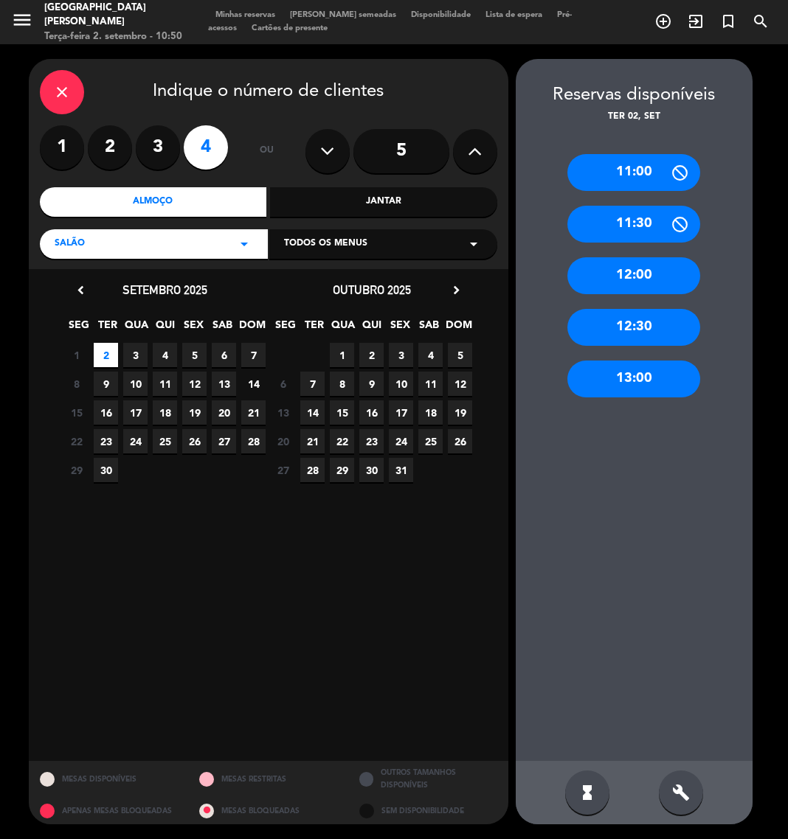
click at [643, 321] on div "12:30" at bounding box center [633, 327] width 133 height 37
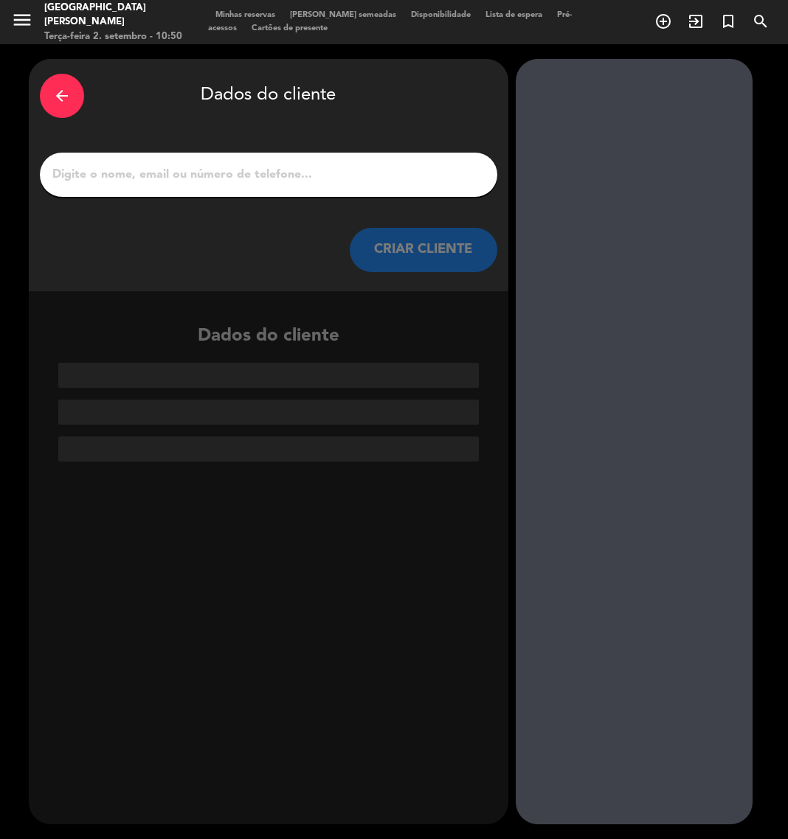
click at [285, 169] on input "1" at bounding box center [268, 174] width 435 height 21
click at [293, 167] on input "1" at bounding box center [268, 174] width 435 height 21
paste input "DEGUSTAÇÃO AUSTRIA"
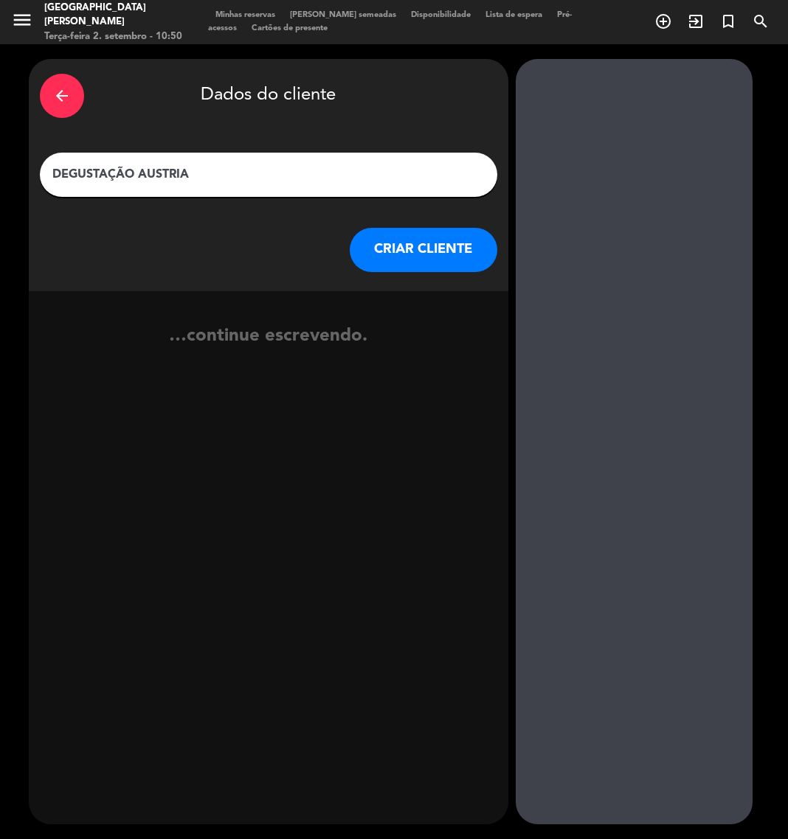
type input "DEGUSTAÇÃO AUSTRIA"
click at [461, 235] on button "CRIAR CLIENTE" at bounding box center [423, 250] width 147 height 44
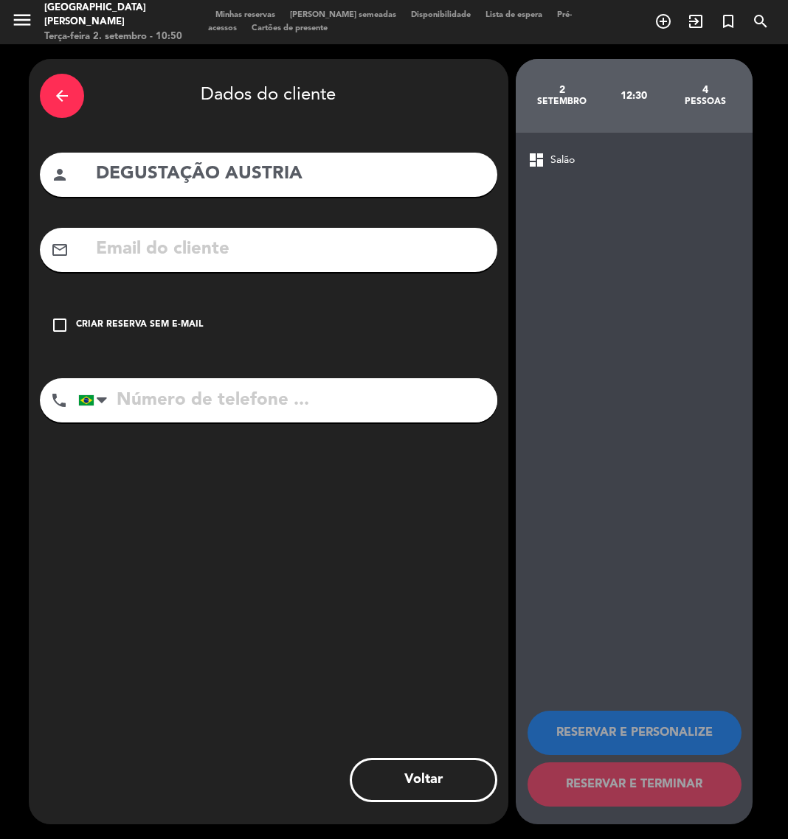
click at [67, 321] on icon "check_box_outline_blank" at bounding box center [60, 325] width 18 height 18
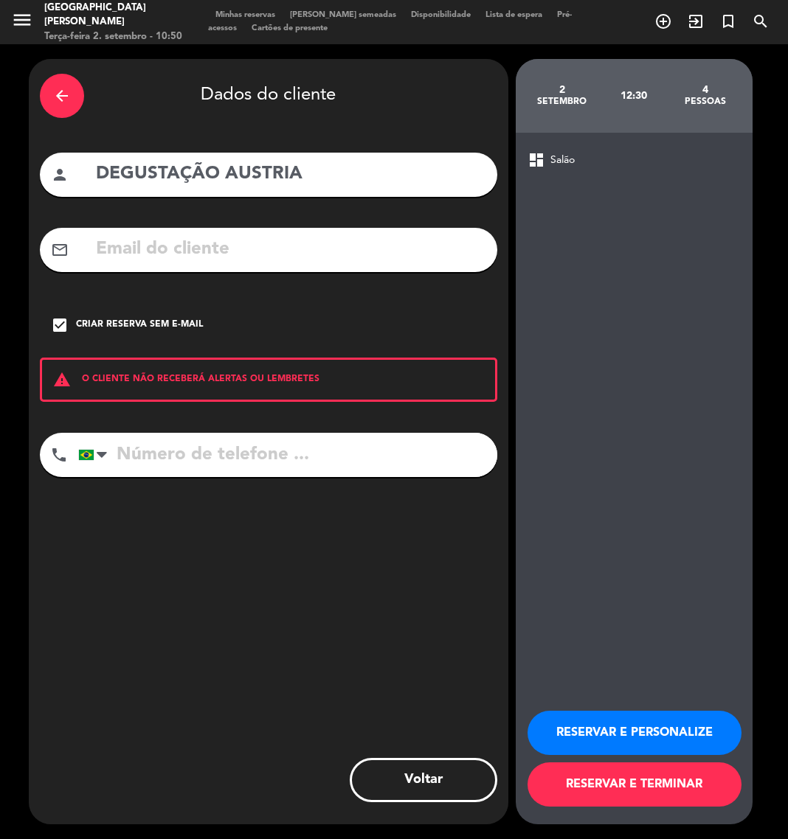
click at [620, 738] on button "RESERVAR E PERSONALIZE" at bounding box center [634, 733] width 214 height 44
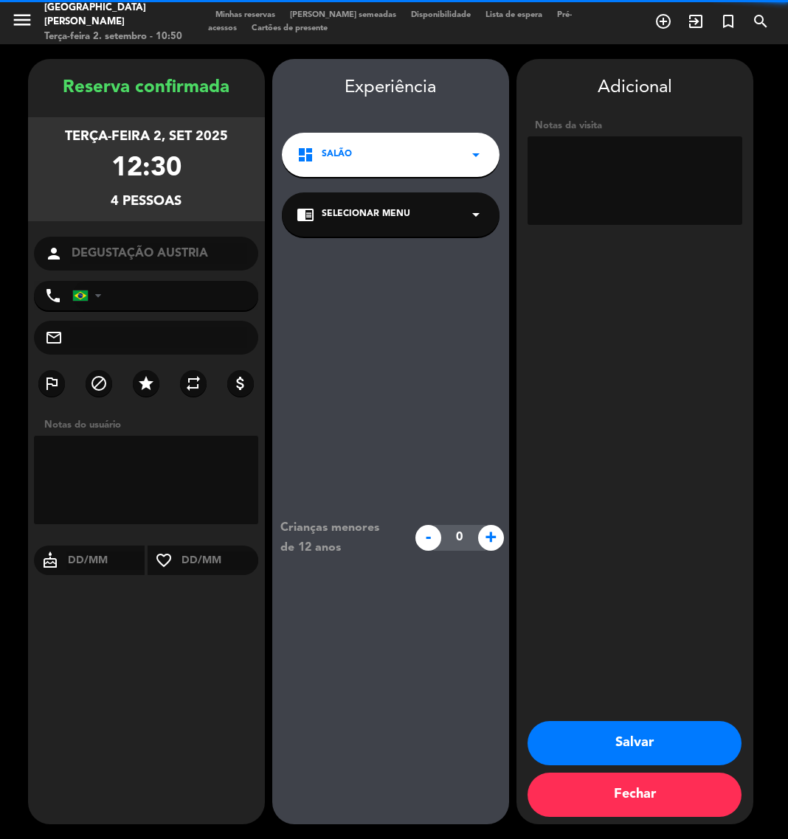
click at [626, 161] on textarea at bounding box center [634, 180] width 215 height 88
type textarea "INTERNO"
click at [678, 745] on button "Salvar" at bounding box center [634, 743] width 214 height 44
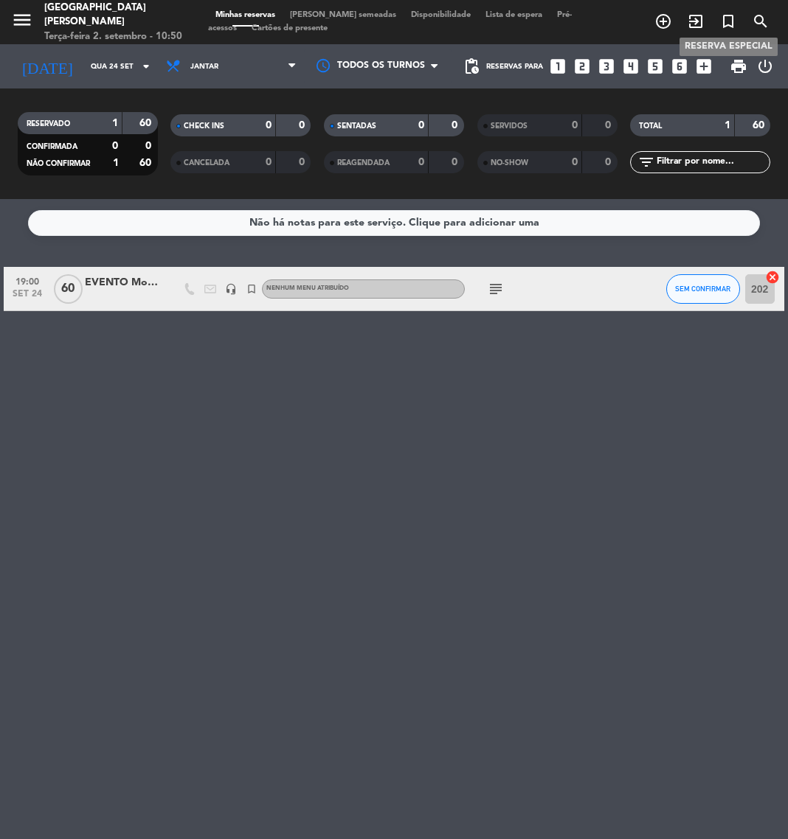
click at [730, 15] on icon "turned_in_not" at bounding box center [728, 22] width 18 height 18
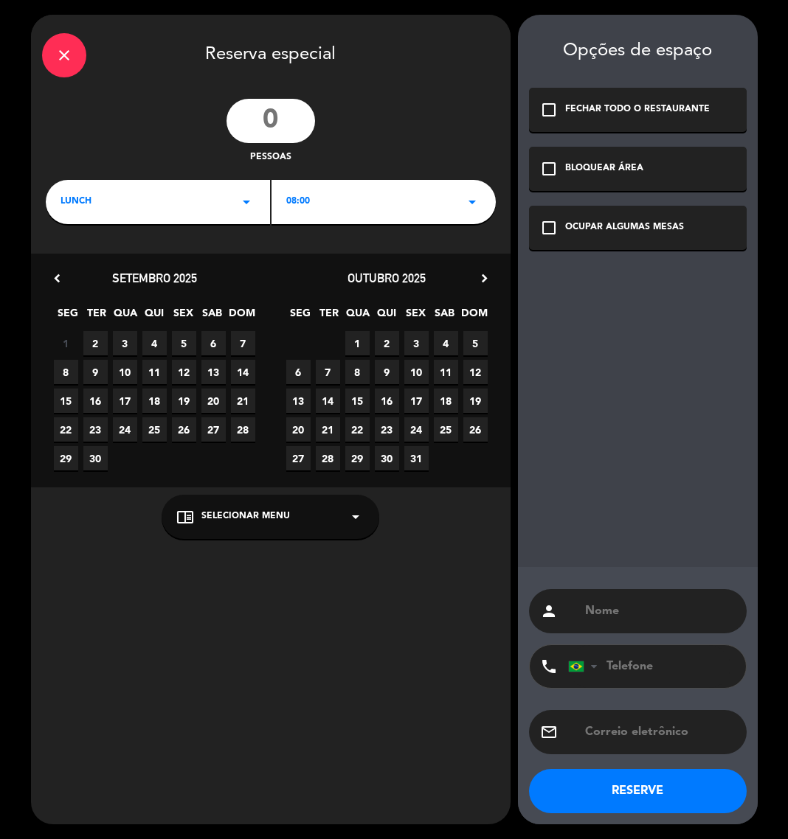
click at [269, 129] on input "number" at bounding box center [270, 121] width 88 height 44
type input "30"
click at [232, 186] on div "LUNCH arrow_drop_down" at bounding box center [158, 202] width 224 height 44
click at [113, 245] on div "Almoço" at bounding box center [157, 242] width 217 height 15
click at [315, 206] on div "08:00 arrow_drop_down" at bounding box center [383, 202] width 224 height 44
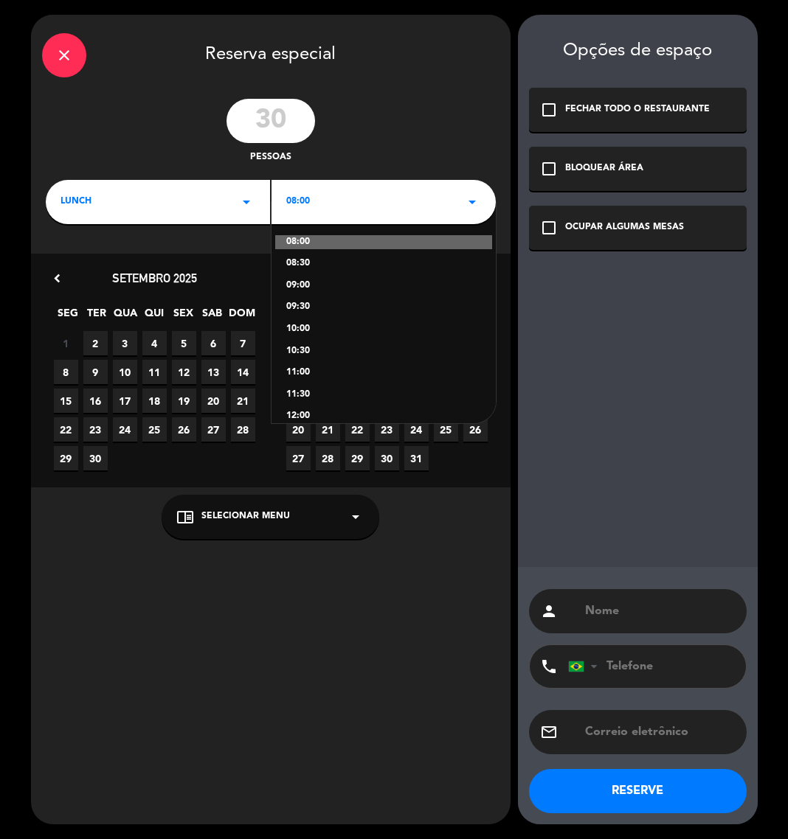
click at [305, 342] on div "08:00 08:30 09:00 09:30 10:00 10:30 11:00 11:30 12:00 12:30 13:00" at bounding box center [383, 312] width 224 height 221
click at [296, 346] on div "10:30" at bounding box center [383, 351] width 195 height 15
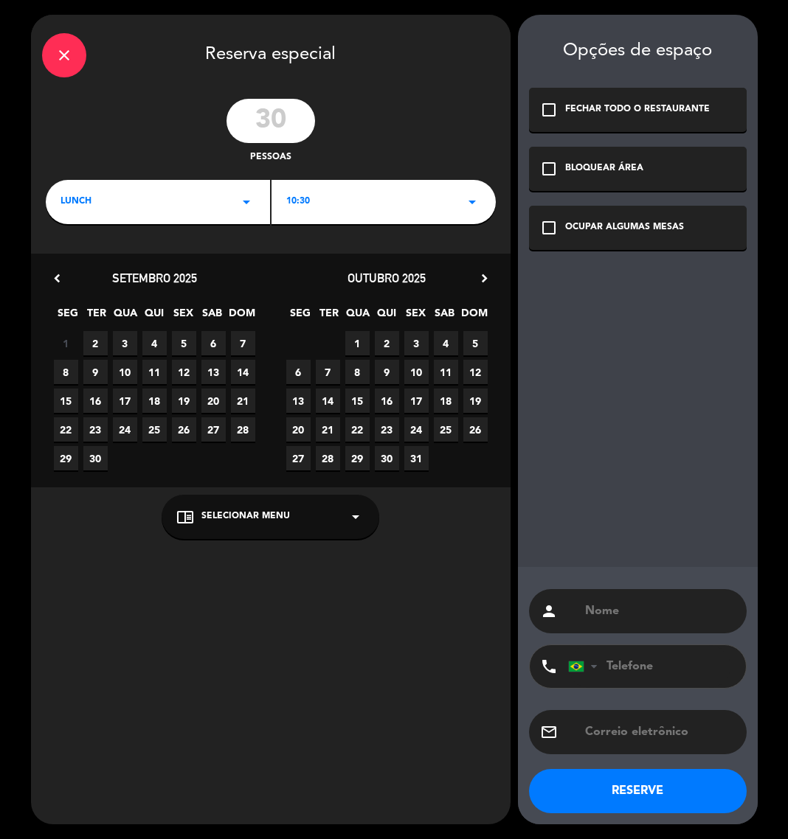
click at [356, 427] on span "22" at bounding box center [357, 429] width 24 height 24
click at [659, 608] on input "text" at bounding box center [659, 611] width 152 height 21
click at [664, 620] on input "EVENTO" at bounding box center [659, 611] width 152 height 21
paste input "FRAGOMEM"
type input "EVENTO FRAGOMEM"
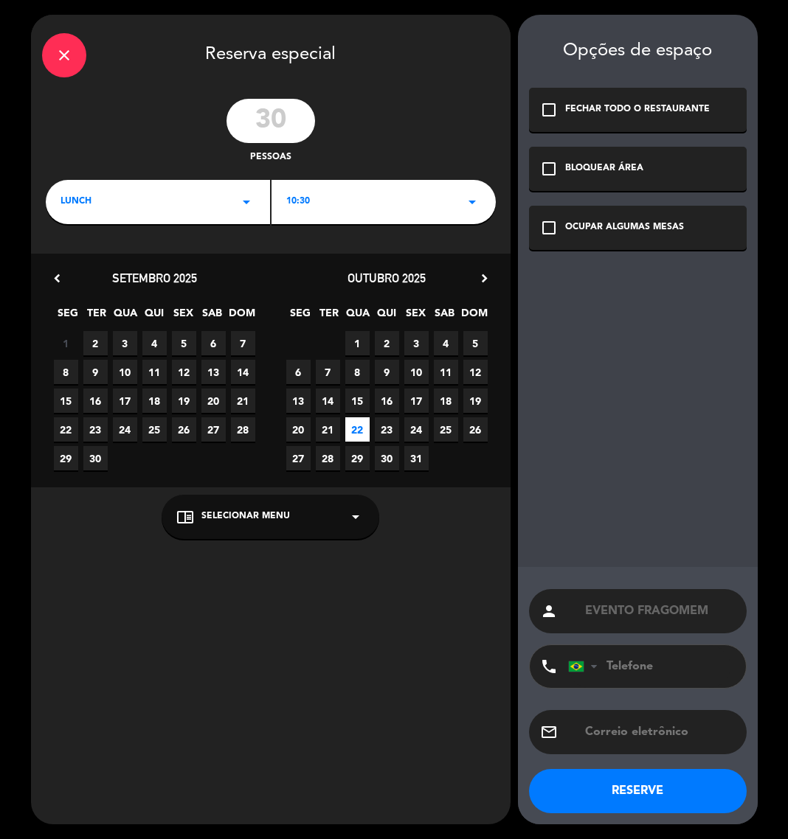
click at [549, 240] on div "check_box_outline_blank OCUPAR ALGUMAS MESAS" at bounding box center [638, 228] width 218 height 44
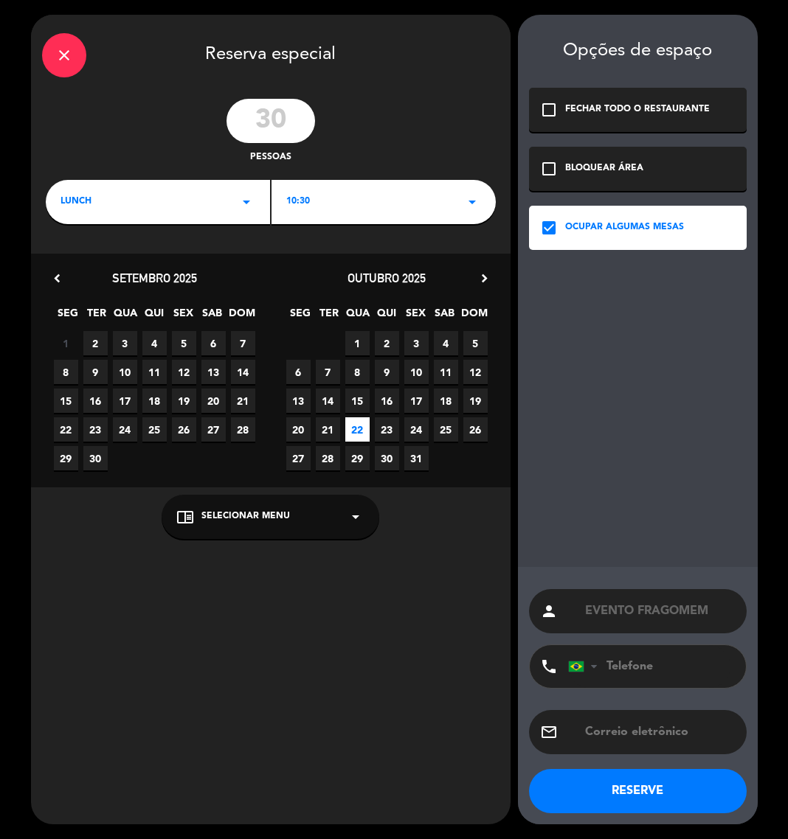
click at [689, 791] on button "RESERVE" at bounding box center [638, 791] width 218 height 44
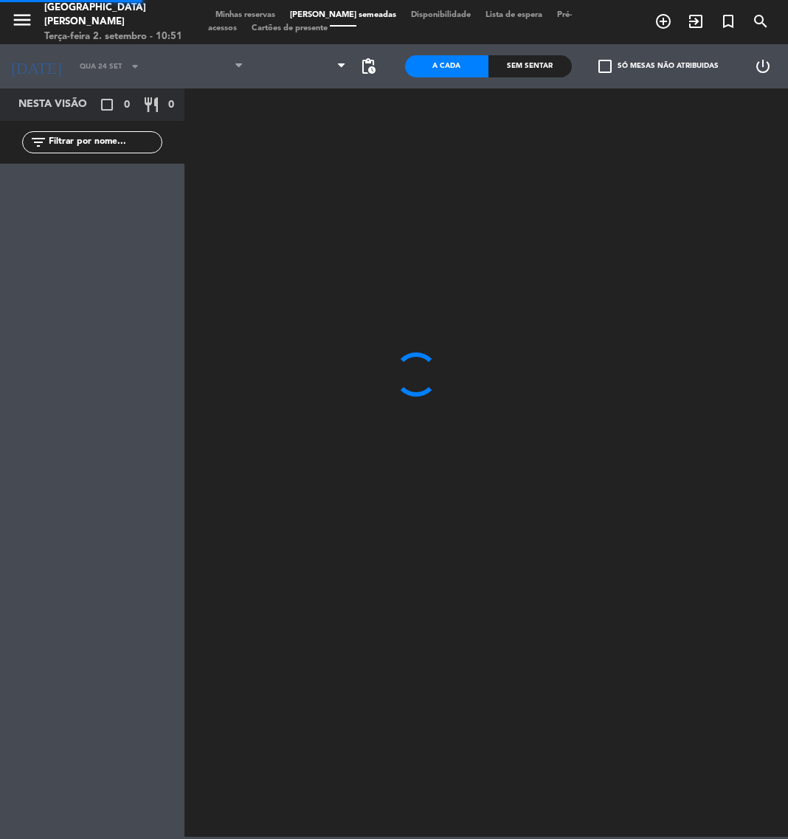
type input "Qua 22 out"
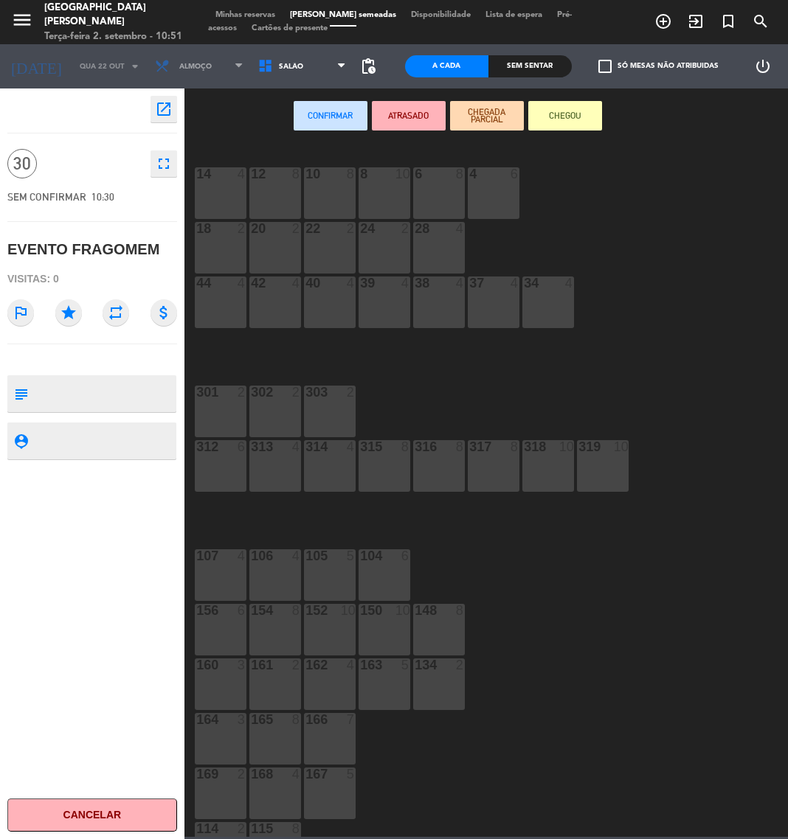
click at [616, 563] on div "14 4 12 8 10 8 8 10 6 8 4 6 18 2 20 2 22 2 24 2 28 4 44 4 42 4 40 4 39 4 38 4 3…" at bounding box center [489, 489] width 595 height 695
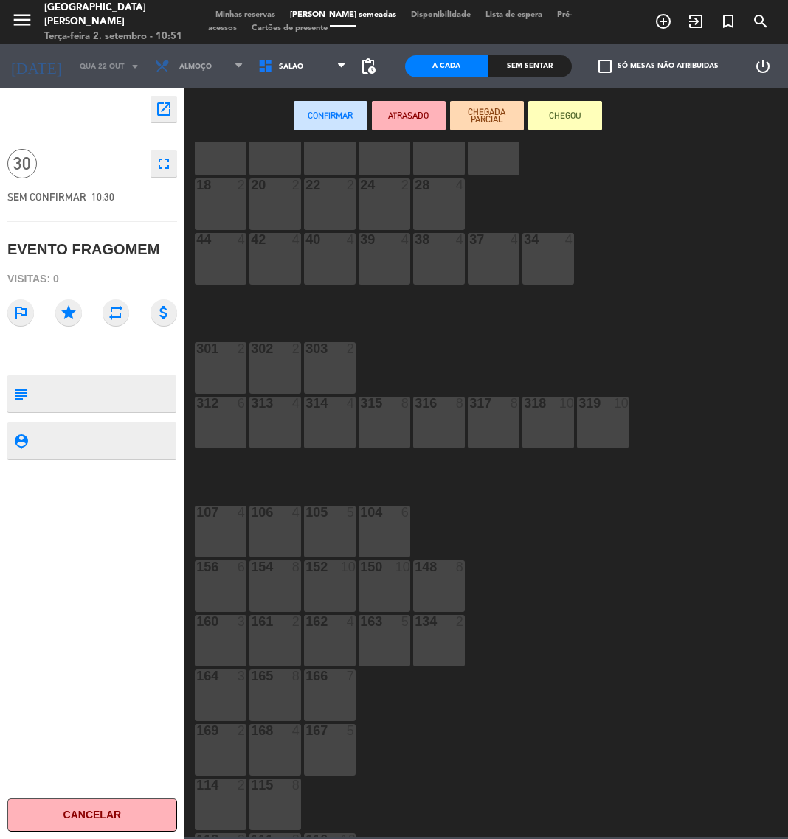
scroll to position [201, 0]
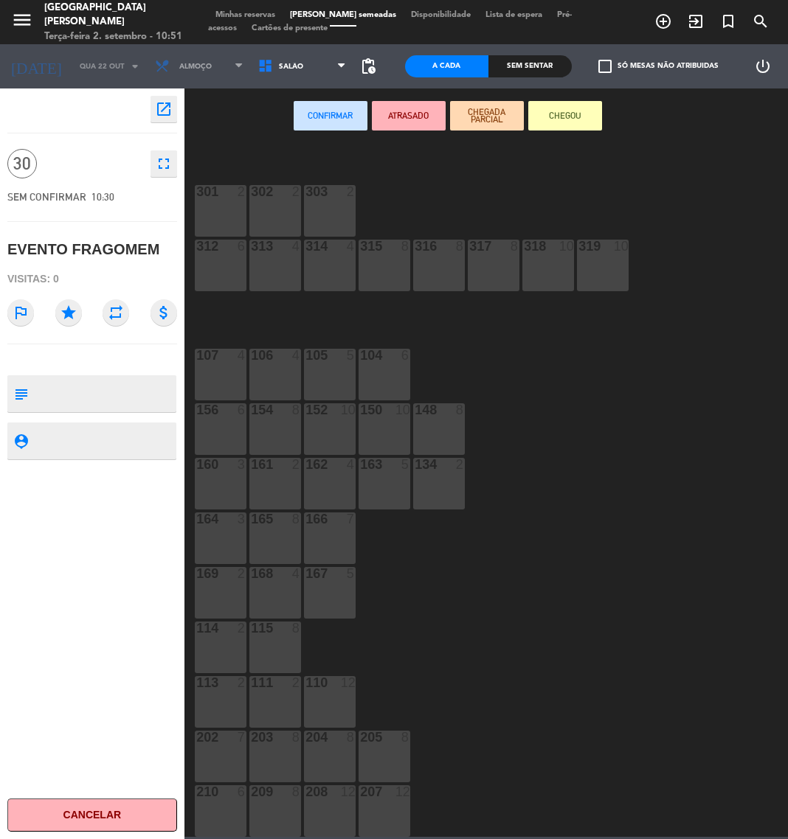
click at [399, 774] on div "205 8" at bounding box center [384, 757] width 52 height 52
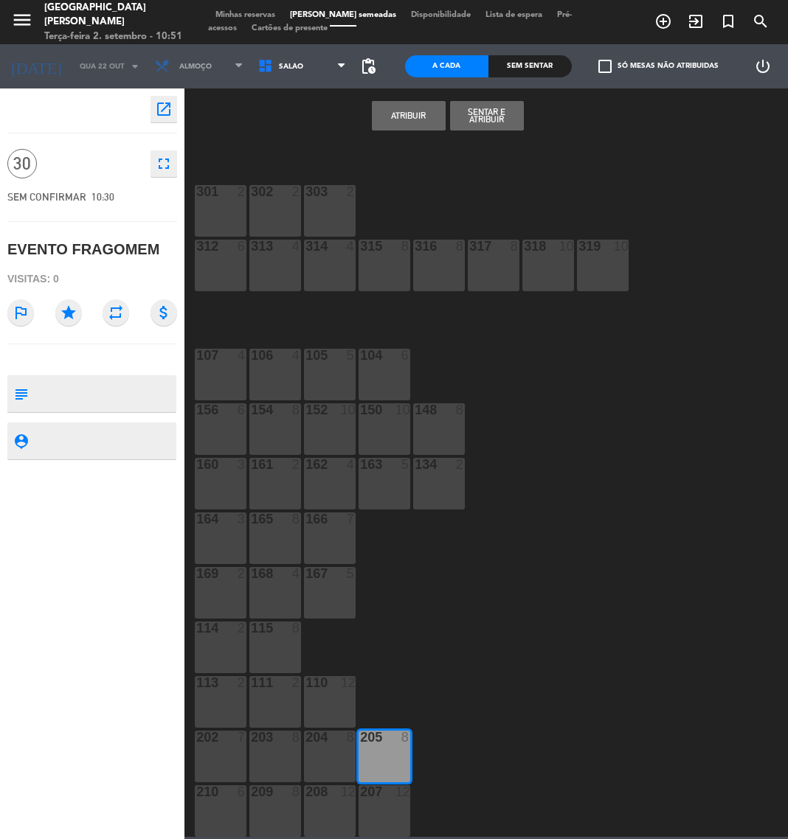
click at [385, 801] on div "207 12" at bounding box center [384, 811] width 52 height 52
click at [340, 761] on div "204 8" at bounding box center [330, 757] width 52 height 52
click at [338, 802] on div "208 12" at bounding box center [330, 811] width 52 height 52
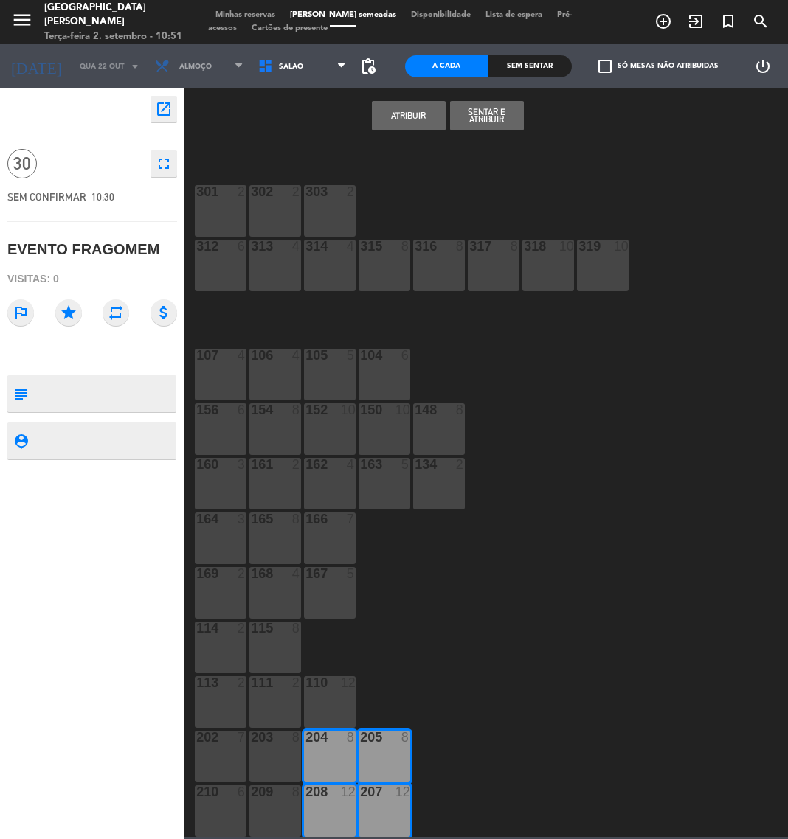
click at [271, 754] on div "203 8" at bounding box center [275, 757] width 52 height 52
click at [256, 816] on div "209 8" at bounding box center [275, 811] width 52 height 52
click at [218, 743] on div at bounding box center [221, 737] width 24 height 13
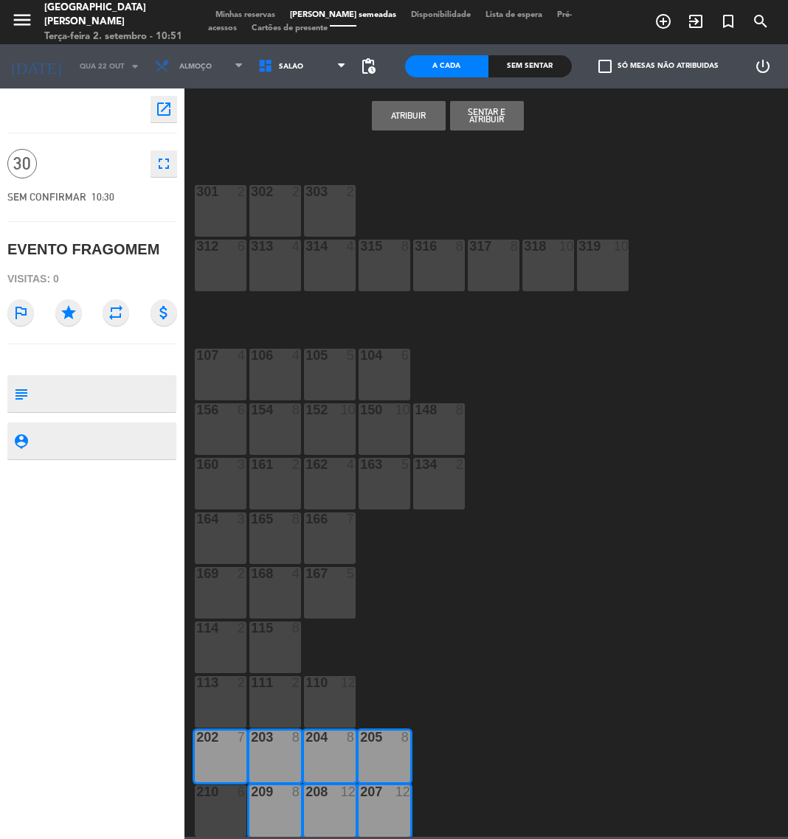
click at [223, 797] on div at bounding box center [221, 791] width 24 height 13
click at [422, 116] on button "Atribuir" at bounding box center [409, 115] width 74 height 29
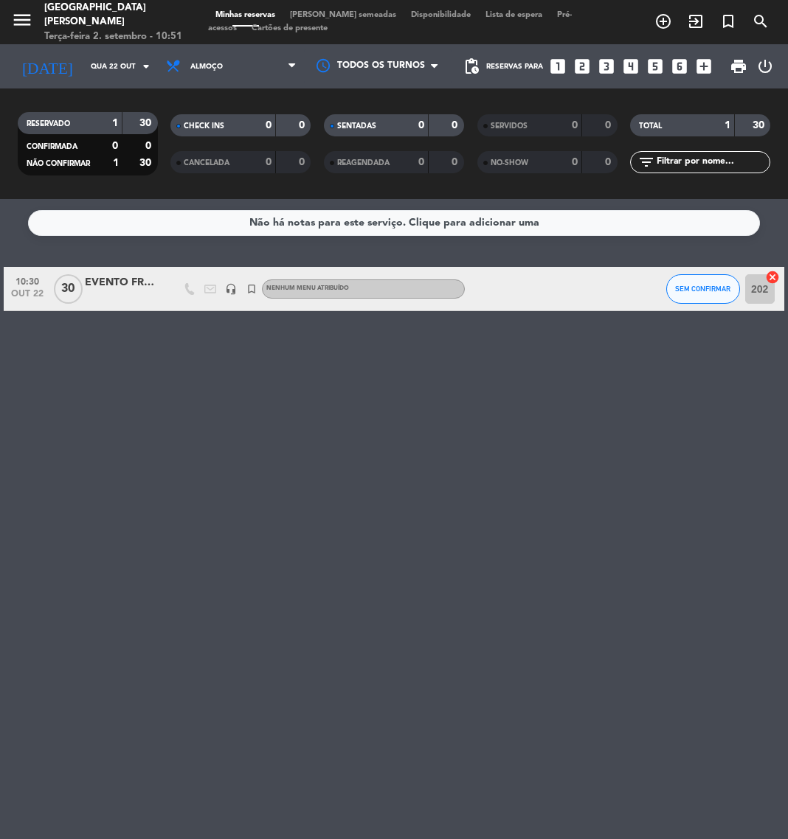
click at [130, 278] on div "EVENTO FRAGOMEM" at bounding box center [122, 282] width 74 height 17
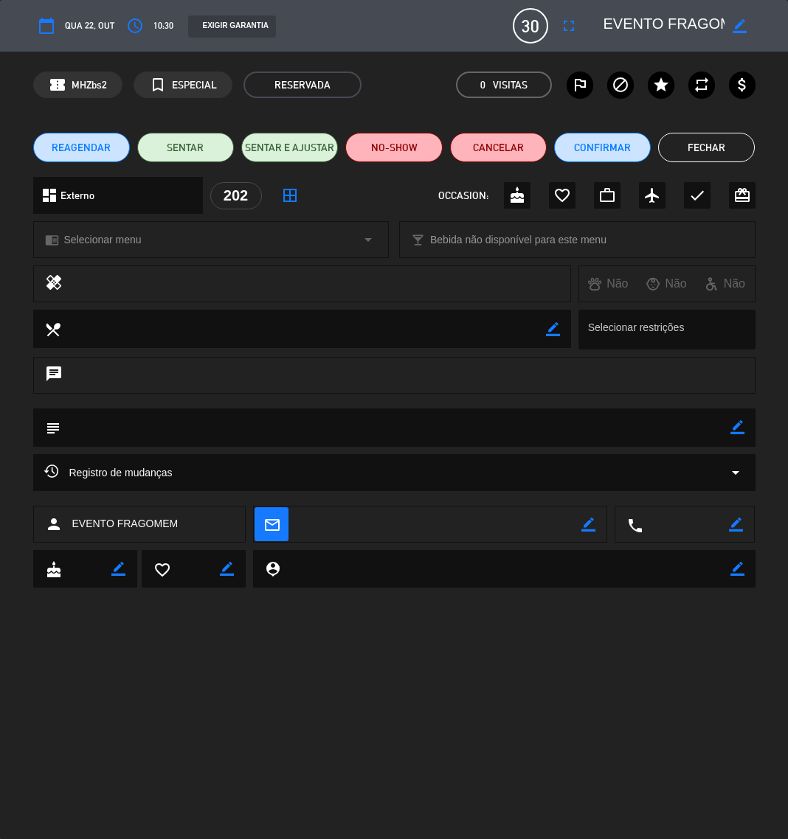
click at [731, 425] on icon "border_color" at bounding box center [737, 427] width 14 height 14
click at [700, 426] on textarea at bounding box center [395, 428] width 670 height 38
click at [230, 425] on textarea at bounding box center [395, 428] width 670 height 38
paste textarea "Montagem: [PERSON_NAME] U [PERSON_NAME] – almoço no canto das águas + 1 Bistrô"
type textarea "EVENTO SALA + CANTO / Montagem: [PERSON_NAME] U [PERSON_NAME] – almoço no canto…"
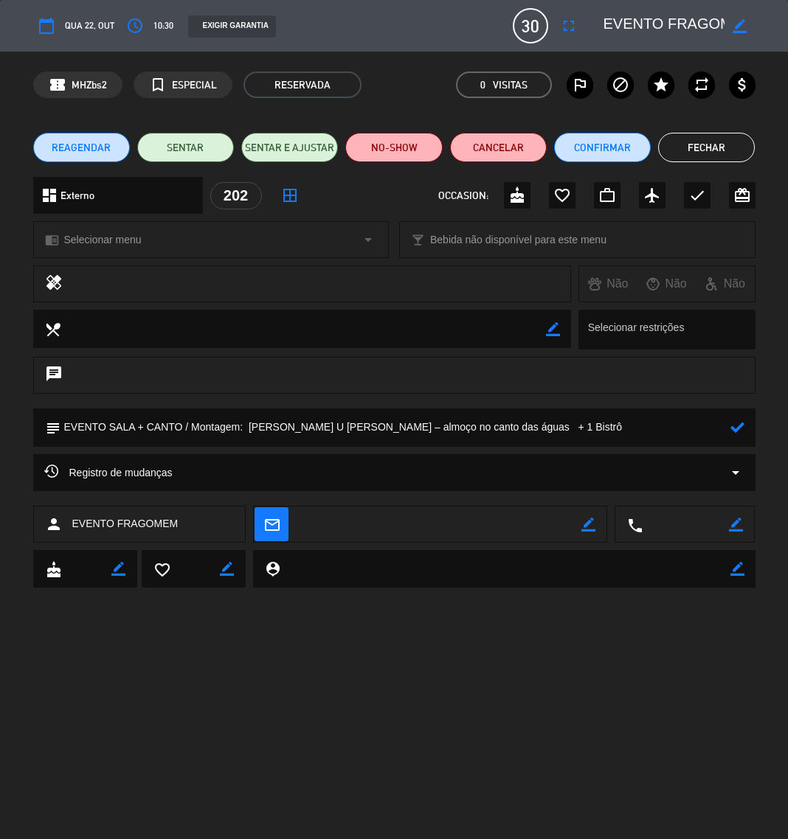
click at [743, 430] on icon at bounding box center [737, 427] width 14 height 14
click at [717, 155] on button "Fechar" at bounding box center [706, 147] width 97 height 29
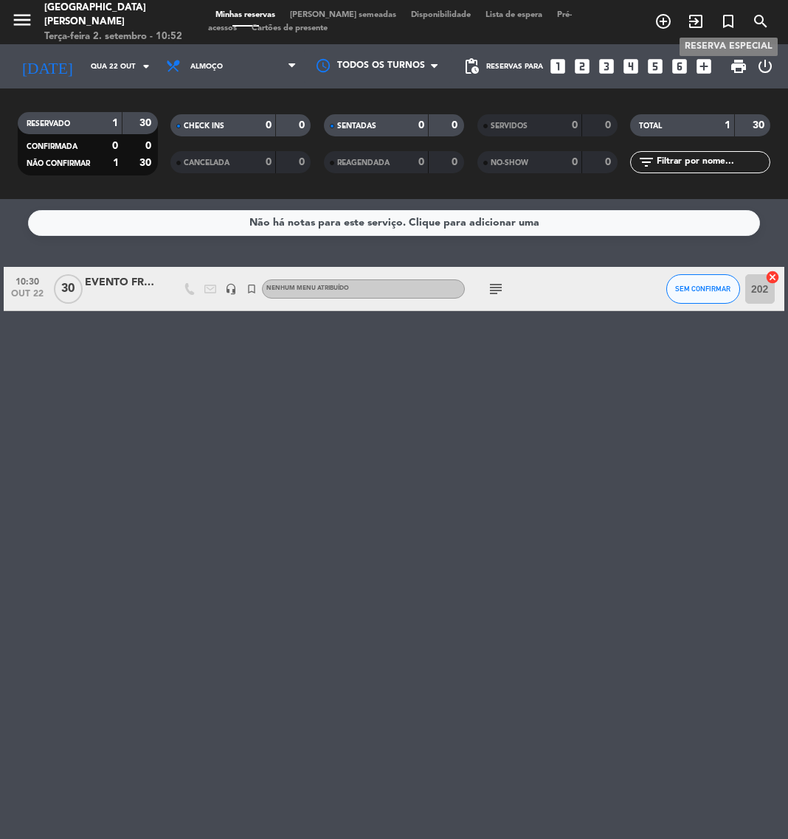
click at [727, 18] on icon "turned_in_not" at bounding box center [728, 22] width 18 height 18
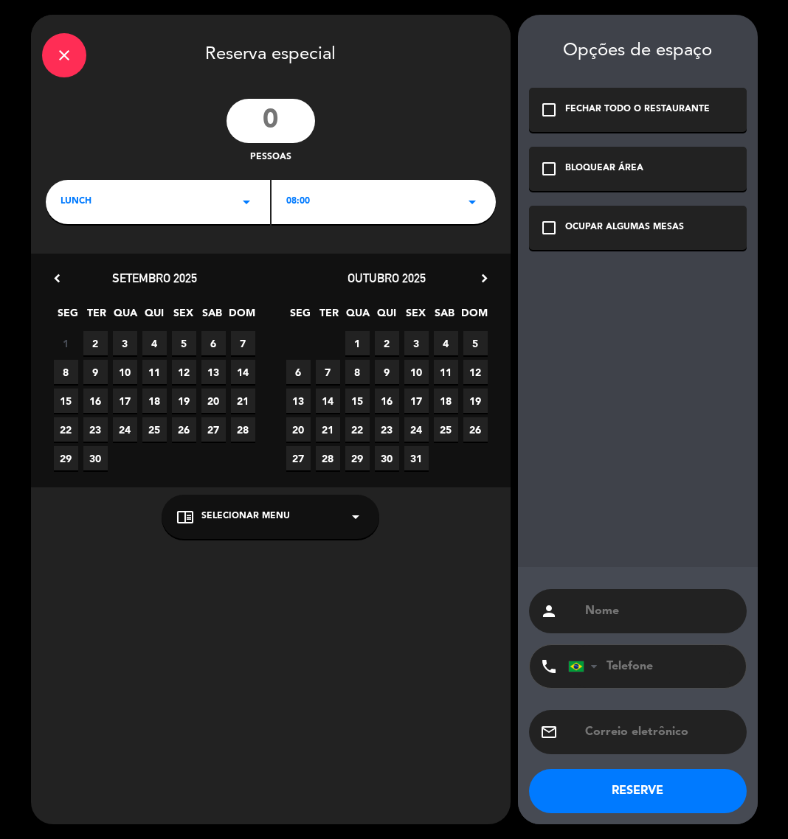
click at [291, 119] on input "number" at bounding box center [270, 121] width 88 height 44
type input "15"
click at [173, 201] on div "LUNCH arrow_drop_down" at bounding box center [158, 202] width 224 height 44
click at [77, 260] on div "Jantar" at bounding box center [157, 264] width 195 height 15
click at [350, 195] on div "18:00 arrow_drop_down" at bounding box center [383, 202] width 224 height 44
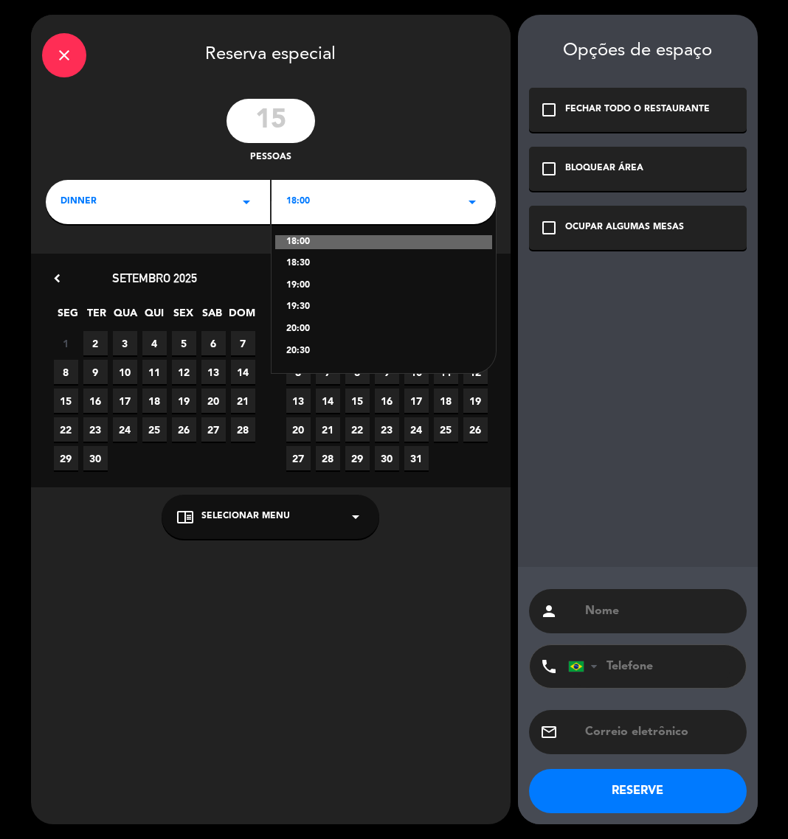
click at [299, 303] on div "19:30" at bounding box center [383, 307] width 195 height 15
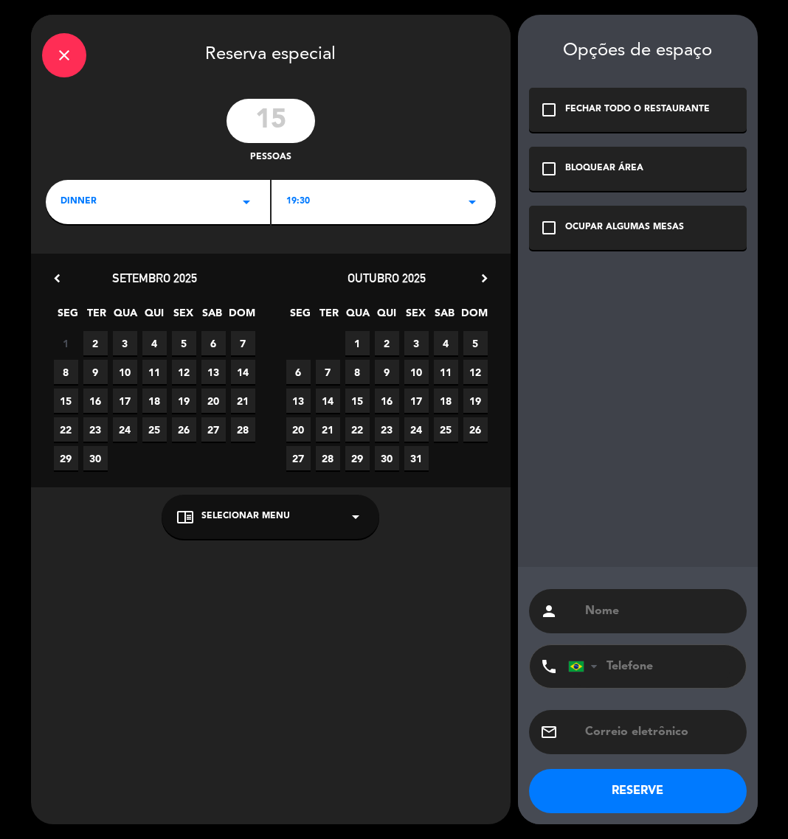
click at [352, 428] on span "22" at bounding box center [357, 429] width 24 height 24
click at [540, 227] on icon "check_box_outline_blank" at bounding box center [549, 228] width 18 height 18
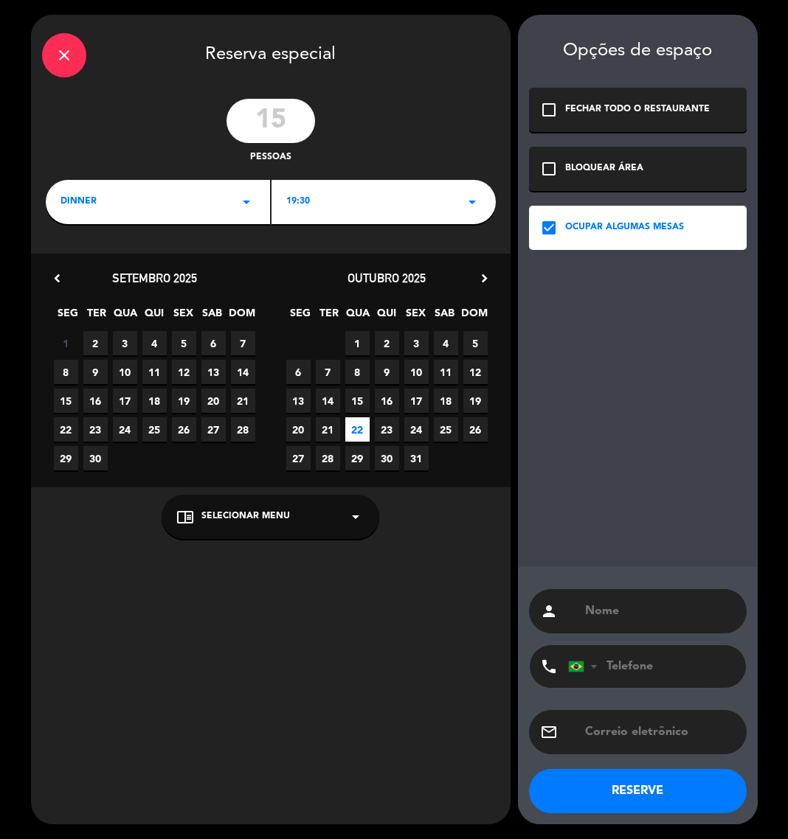
click at [668, 620] on input "text" at bounding box center [659, 611] width 152 height 21
click at [664, 606] on input "EVENTO" at bounding box center [659, 611] width 152 height 21
paste input "VENTU"
type input "EVENTO VENTU"
click at [653, 796] on button "RESERVE" at bounding box center [638, 791] width 218 height 44
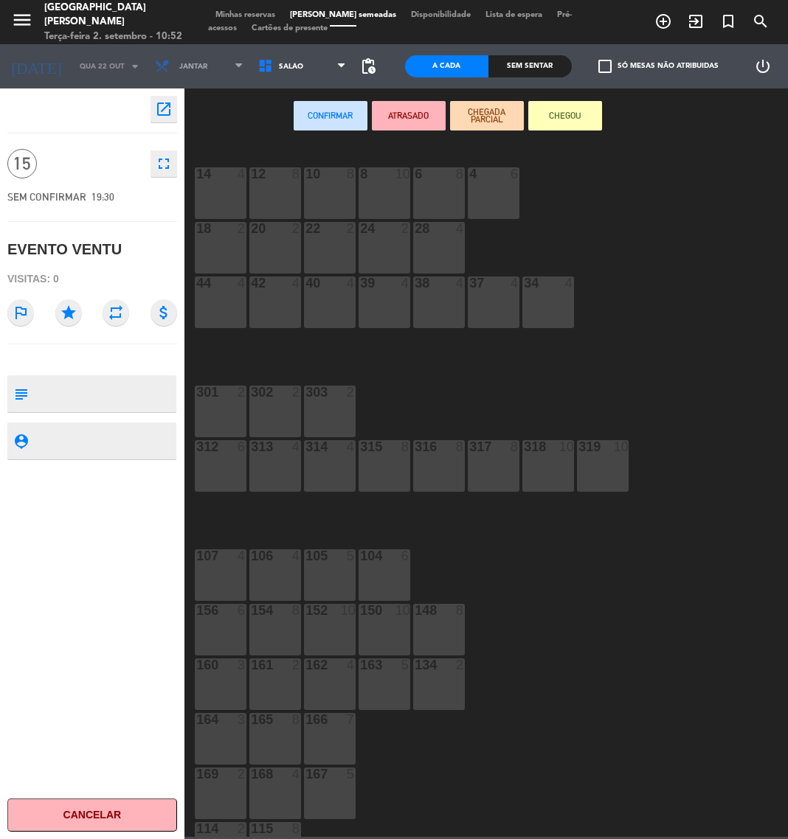
click at [497, 415] on div "14 4 12 8 10 8 8 10 6 8 4 6 18 2 20 2 22 2 24 2 28 4 44 4 42 4 40 4 39 4 38 4 3…" at bounding box center [489, 489] width 595 height 695
click at [378, 790] on div "14 4 12 8 10 8 8 10 6 8 4 6 18 2 20 2 22 2 24 2 28 4 44 4 42 4 40 4 39 4 38 4 3…" at bounding box center [489, 489] width 595 height 695
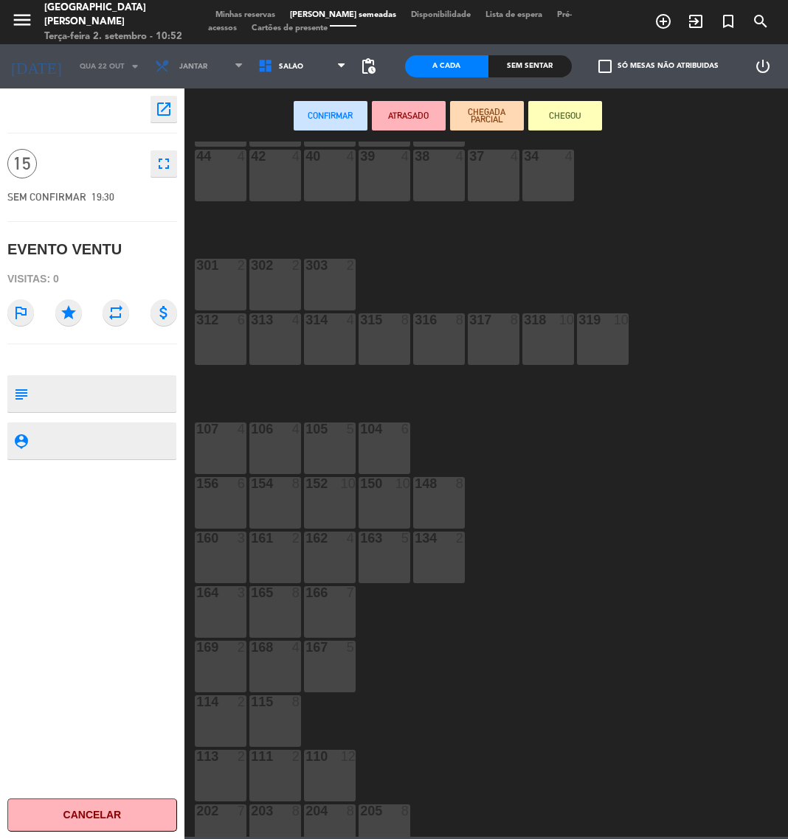
scroll to position [201, 0]
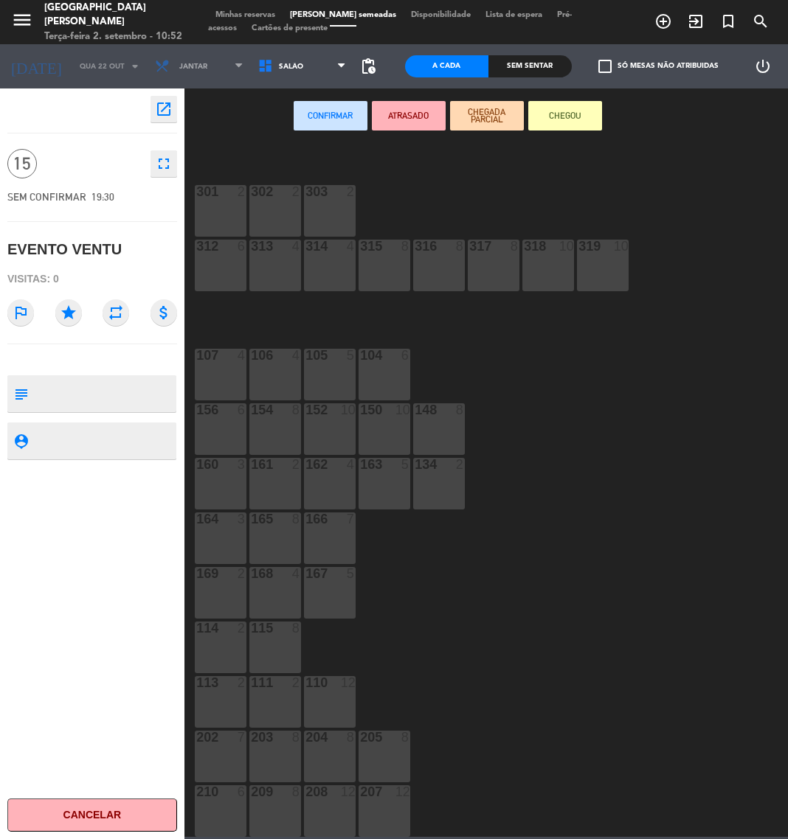
click at [229, 650] on div "114 2" at bounding box center [221, 648] width 52 height 52
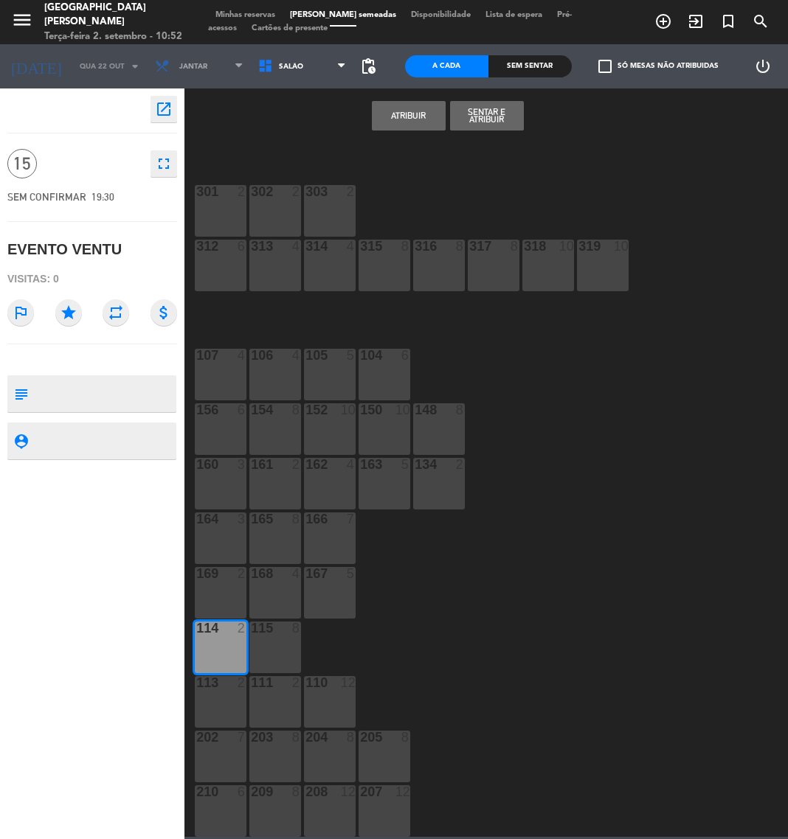
click at [272, 648] on div "115 8" at bounding box center [275, 648] width 52 height 52
click at [237, 676] on div "2" at bounding box center [241, 682] width 9 height 13
click at [260, 692] on div "111 2" at bounding box center [275, 702] width 52 height 52
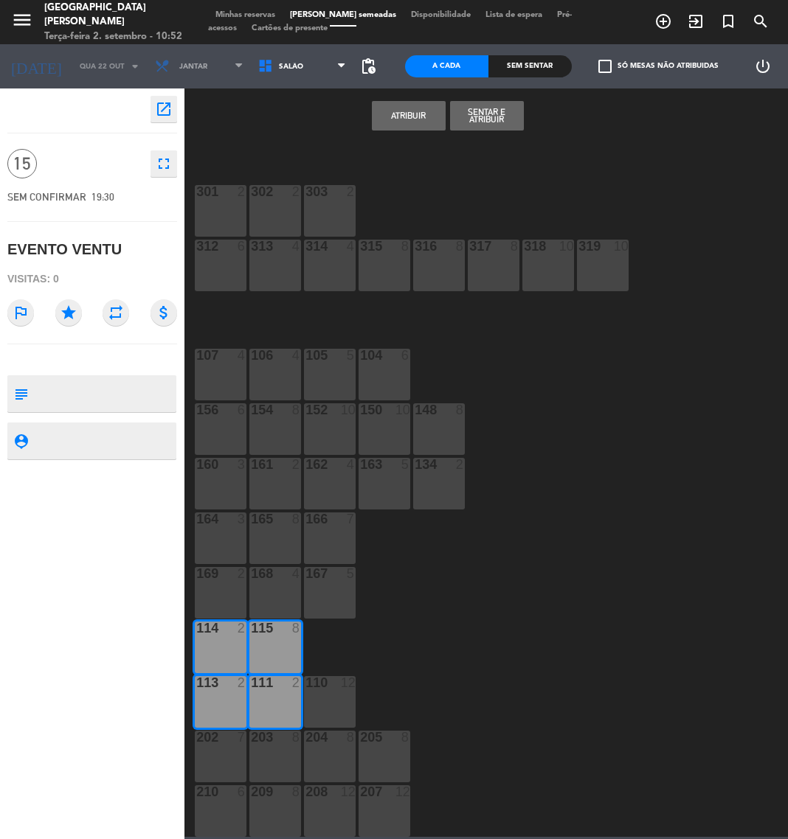
click at [305, 681] on div "110" at bounding box center [305, 682] width 1 height 13
click at [408, 116] on button "Atribuir" at bounding box center [409, 115] width 74 height 29
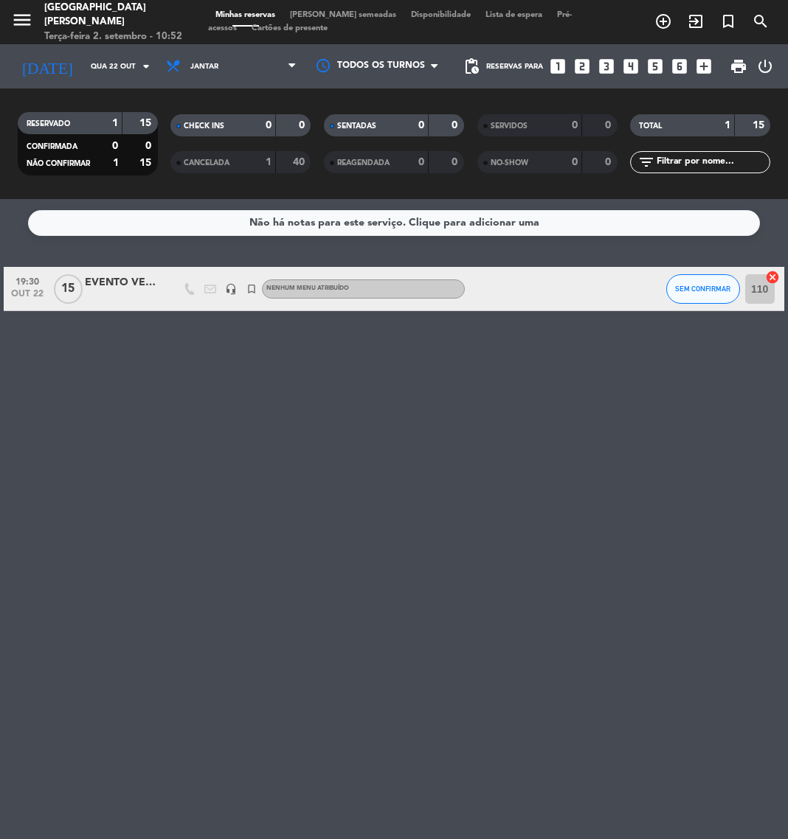
click at [130, 285] on div "EVENTO VENTU" at bounding box center [122, 282] width 74 height 17
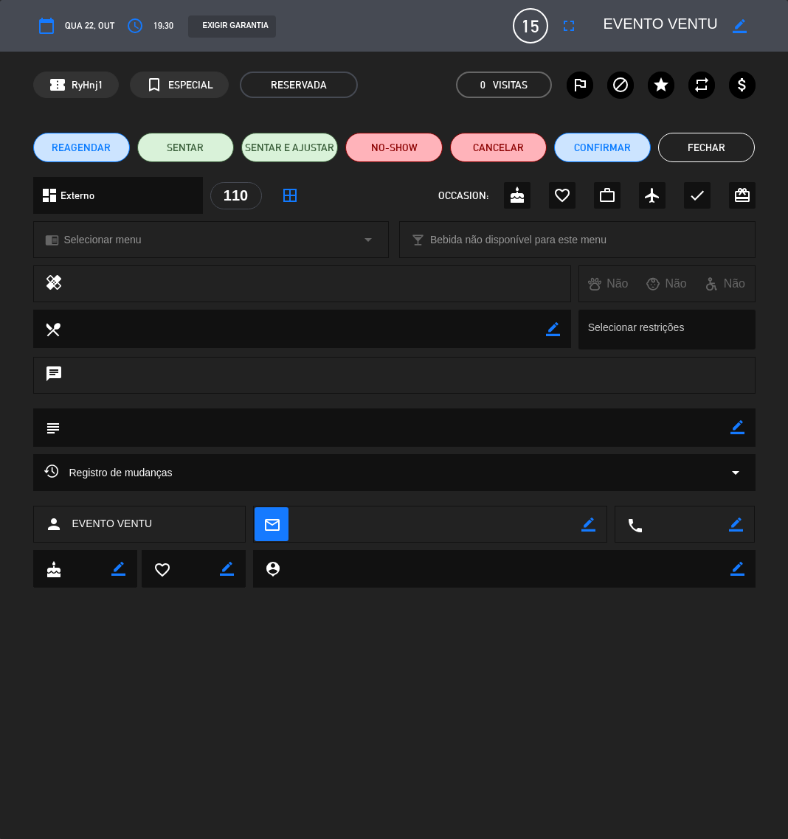
drag, startPoint x: 745, startPoint y: 426, endPoint x: 736, endPoint y: 426, distance: 9.6
click at [736, 426] on div "subject border_color" at bounding box center [394, 428] width 722 height 38
click at [736, 426] on icon "border_color" at bounding box center [737, 427] width 14 height 14
click at [681, 426] on textarea at bounding box center [395, 428] width 670 height 38
click at [315, 425] on textarea at bounding box center [395, 428] width 670 height 38
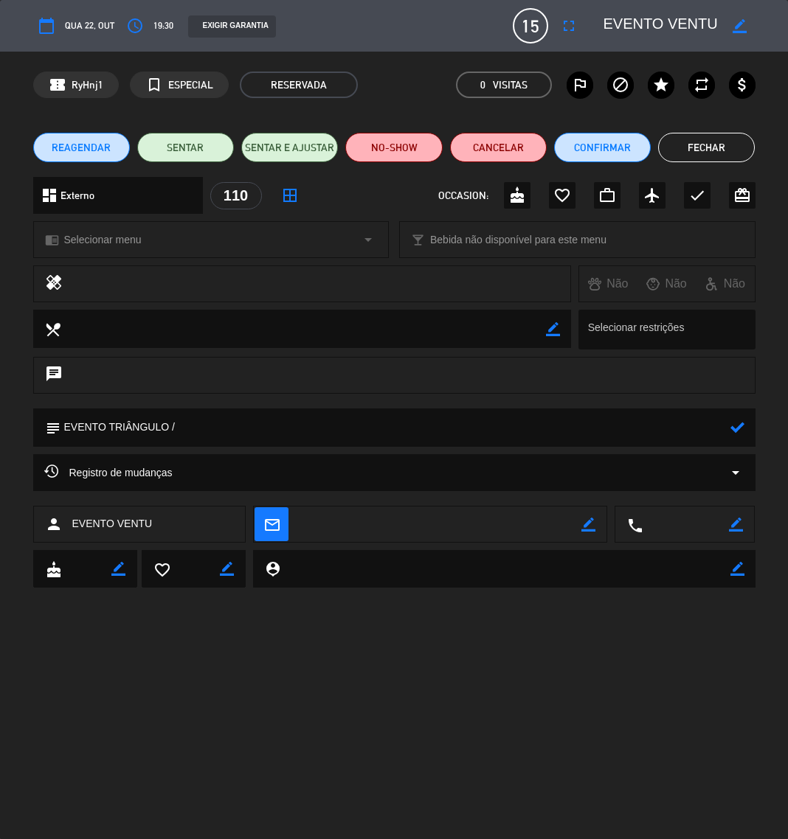
paste textarea "Montagem: Mesa única"
click at [736, 426] on icon at bounding box center [737, 427] width 14 height 14
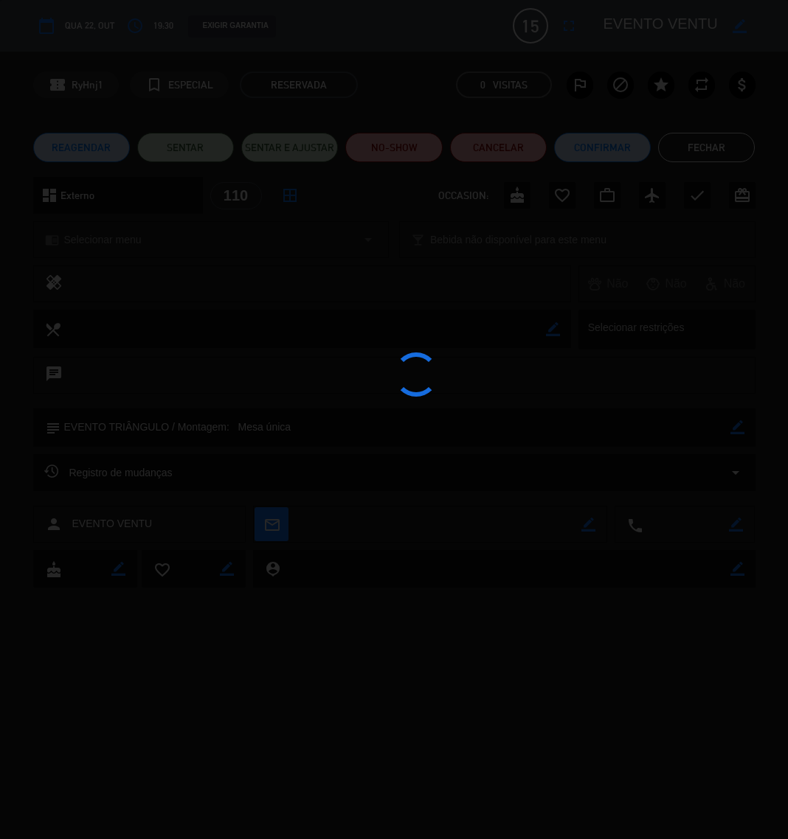
type textarea "EVENTO TRIÂNGULO / Montagem: Mesa única"
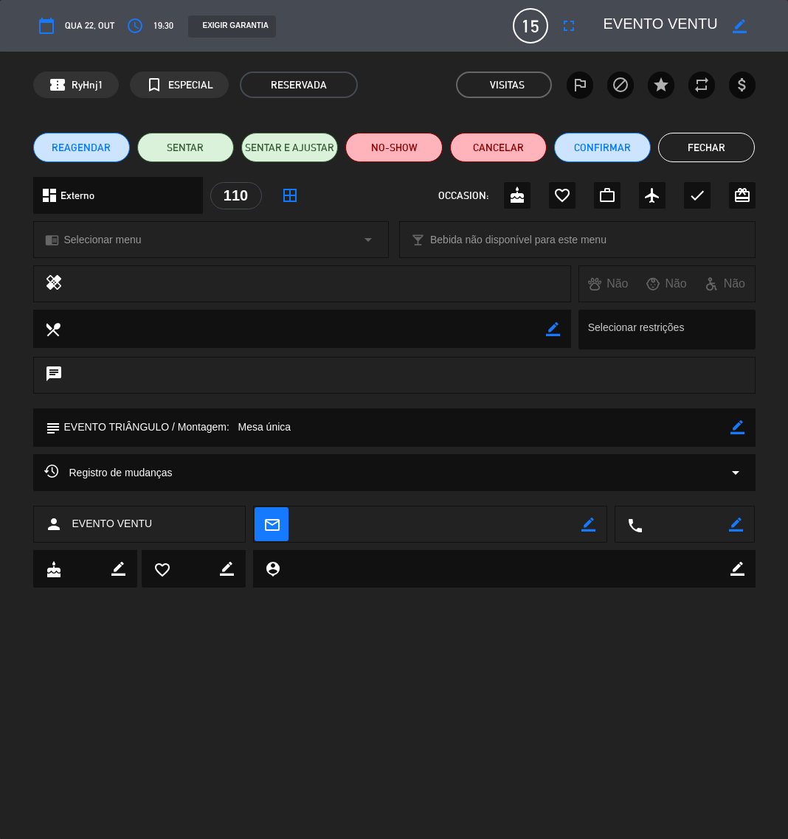
click at [729, 142] on button "Fechar" at bounding box center [706, 147] width 97 height 29
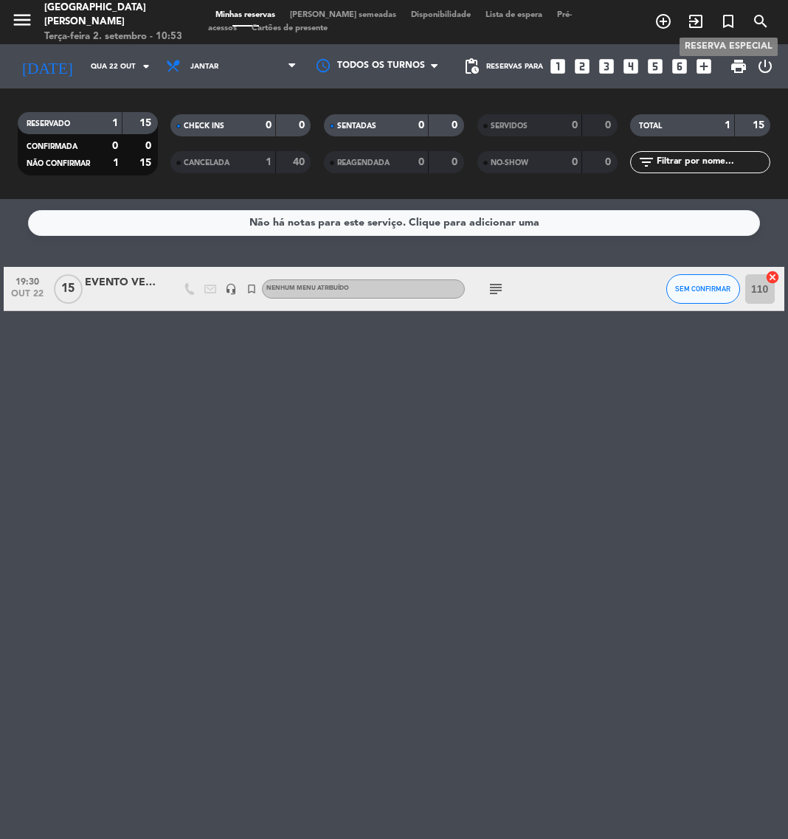
click at [726, 26] on icon "turned_in_not" at bounding box center [728, 22] width 18 height 18
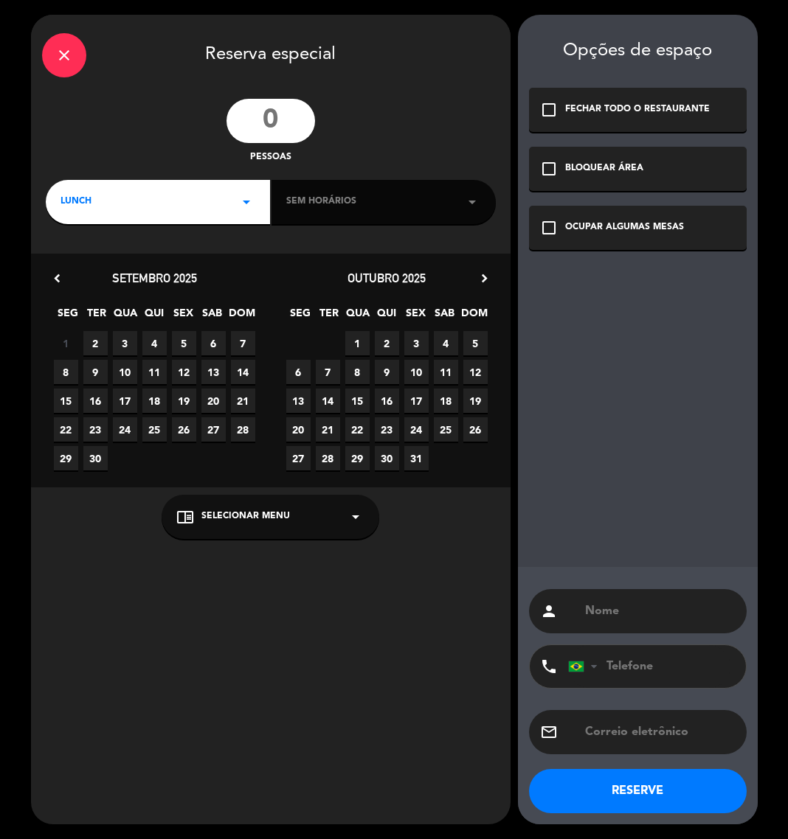
click at [296, 121] on input "number" at bounding box center [270, 121] width 88 height 44
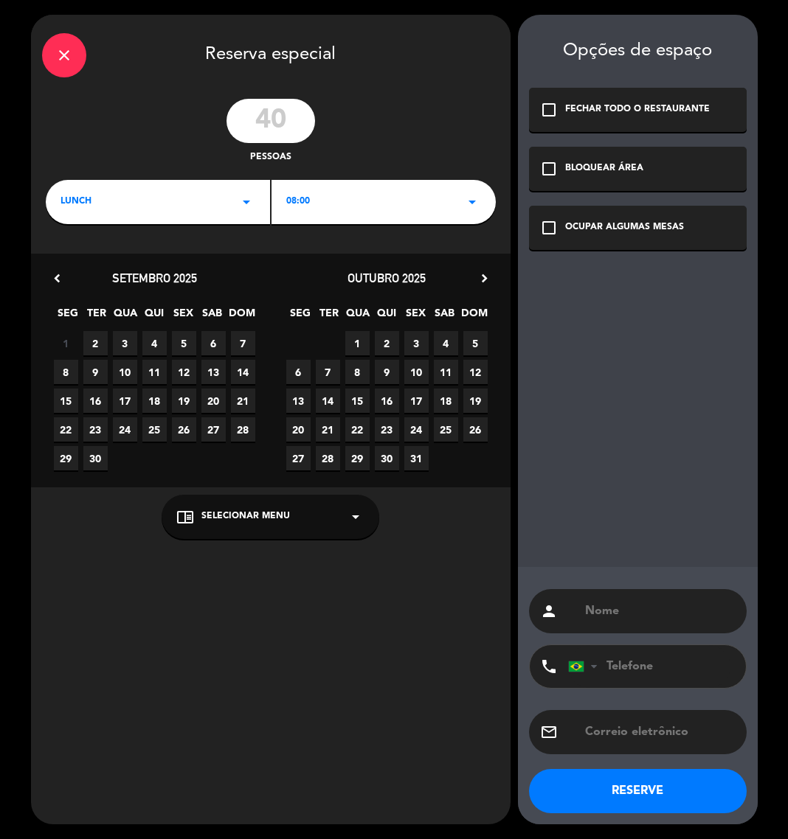
type input "40"
click at [181, 221] on div "LUNCH arrow_drop_down" at bounding box center [158, 202] width 224 height 44
click at [301, 201] on span "08:00" at bounding box center [298, 202] width 24 height 15
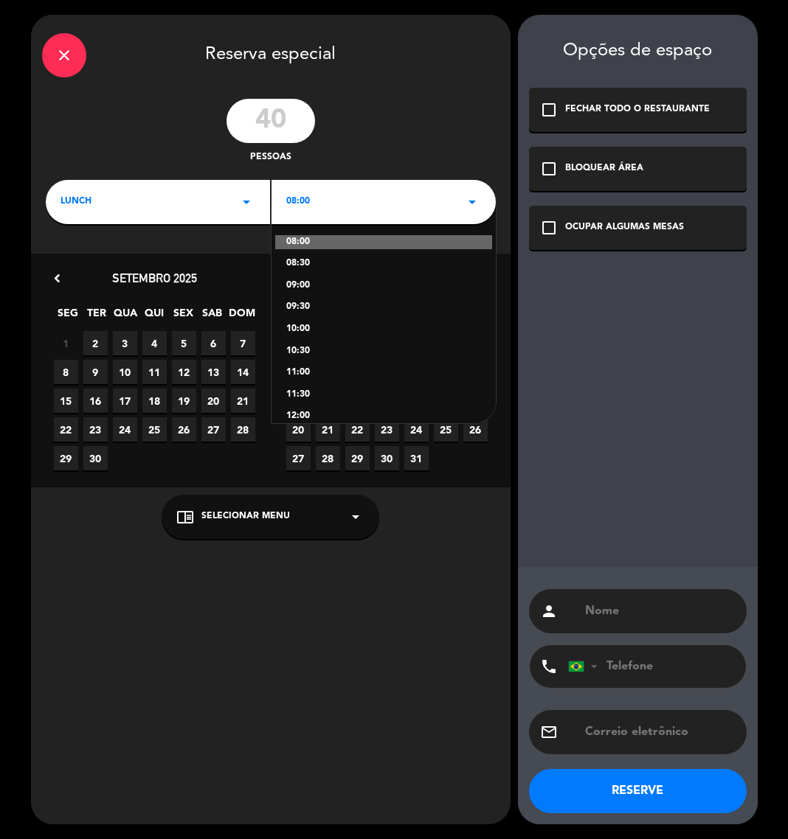
click at [299, 393] on div "11:30" at bounding box center [383, 395] width 195 height 15
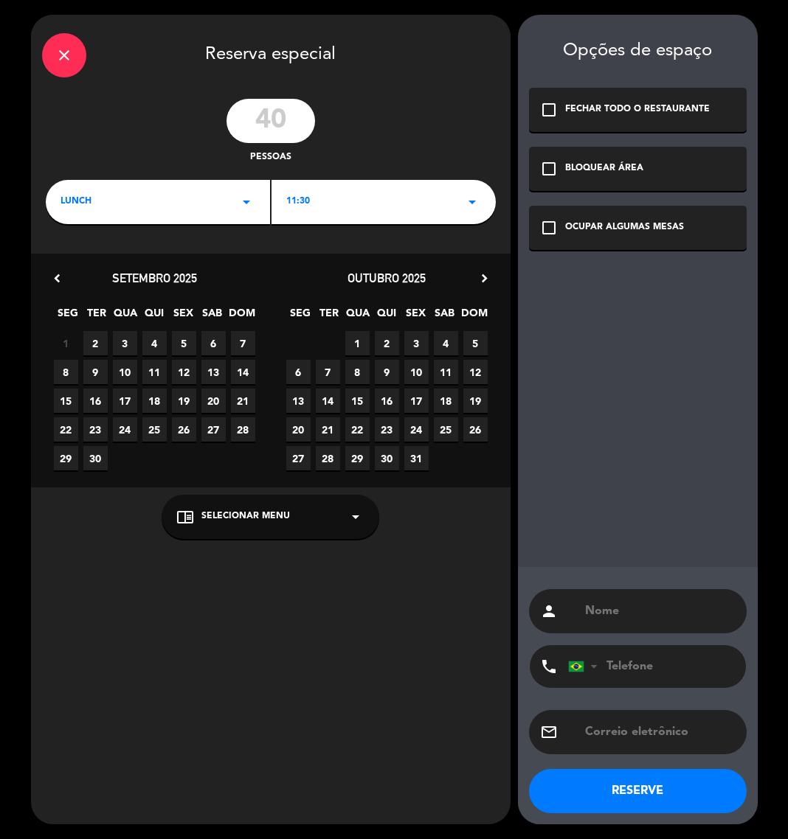
click at [323, 190] on div "11:30 arrow_drop_down" at bounding box center [383, 202] width 224 height 44
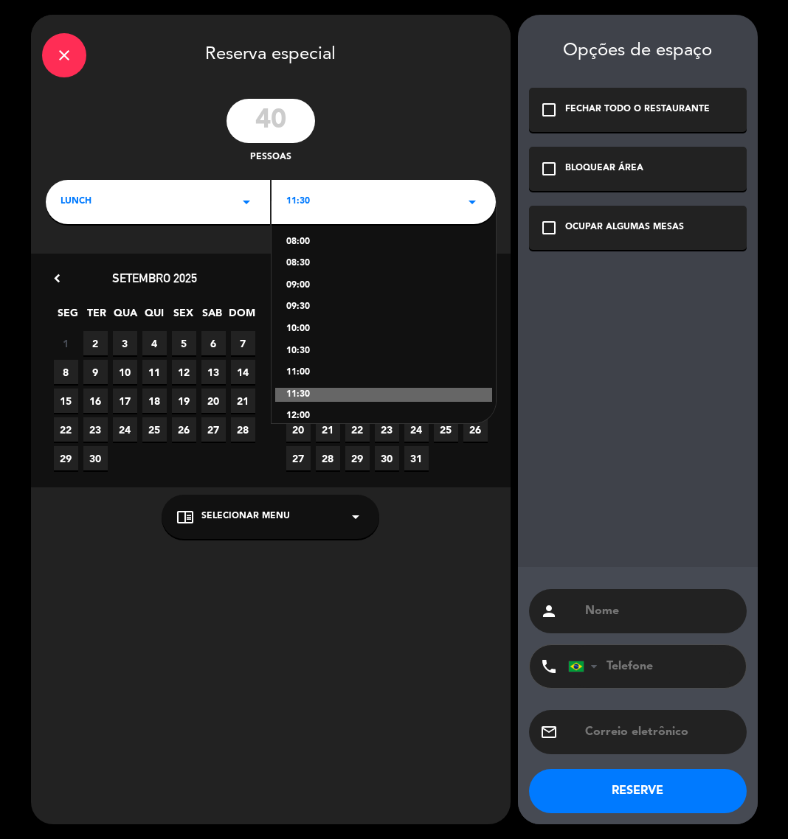
click at [293, 368] on div "11:00" at bounding box center [383, 373] width 195 height 15
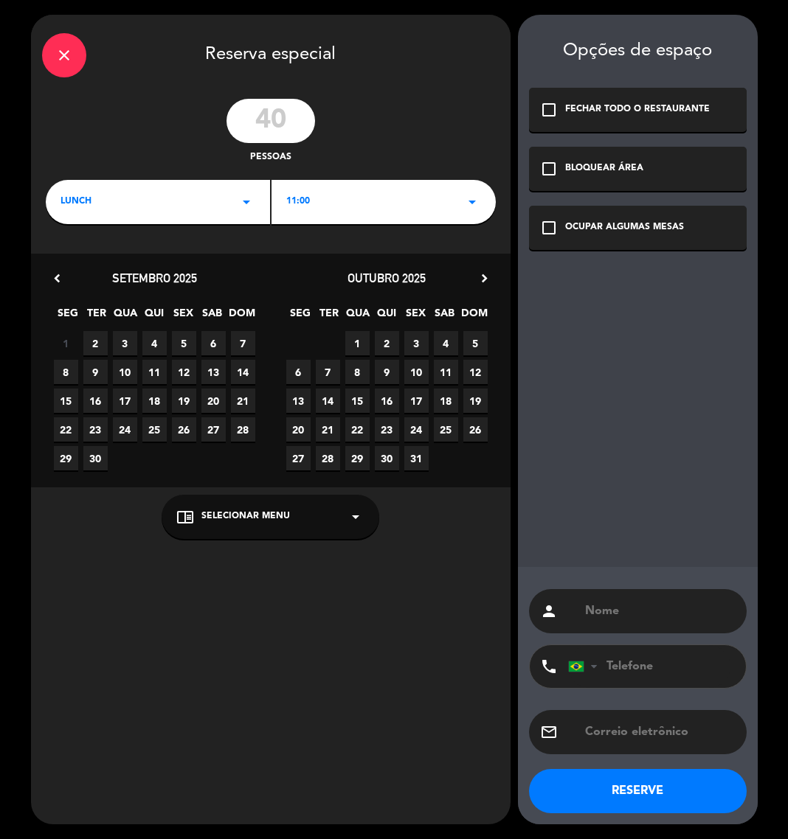
click at [321, 422] on span "21" at bounding box center [328, 429] width 24 height 24
click at [535, 200] on div "Opções de espaço check_box_outline_blank FECHAR TODO O RESTAURANTE check_box_ou…" at bounding box center [638, 420] width 240 height 810
click at [540, 234] on icon "check_box_outline_blank" at bounding box center [549, 228] width 18 height 18
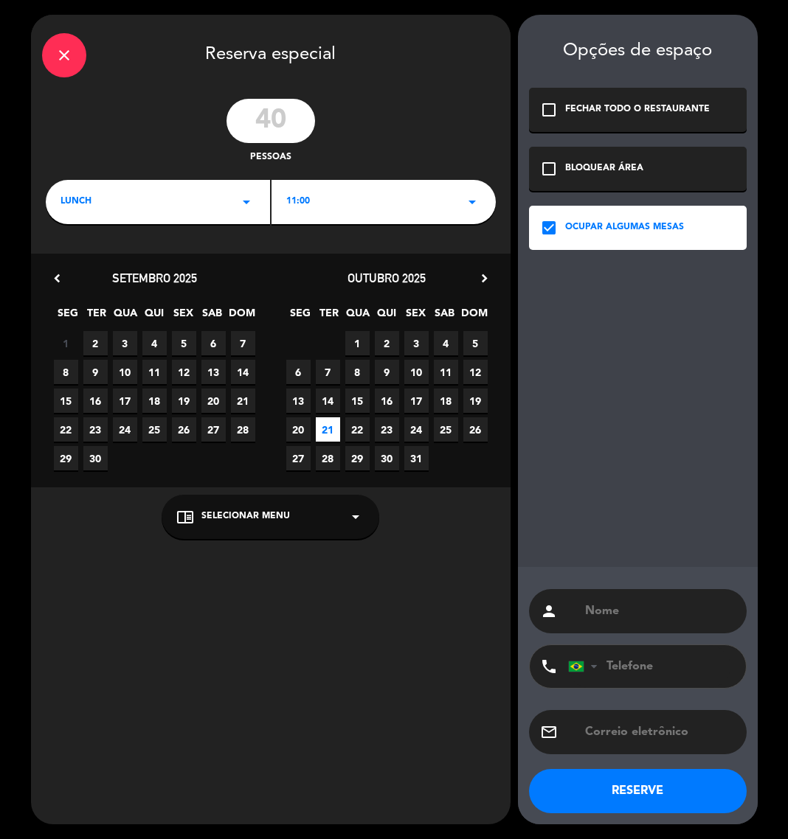
click at [612, 602] on input "text" at bounding box center [659, 611] width 152 height 21
type input "EVENTO UOL"
click at [660, 796] on button "RESERVE" at bounding box center [638, 791] width 218 height 44
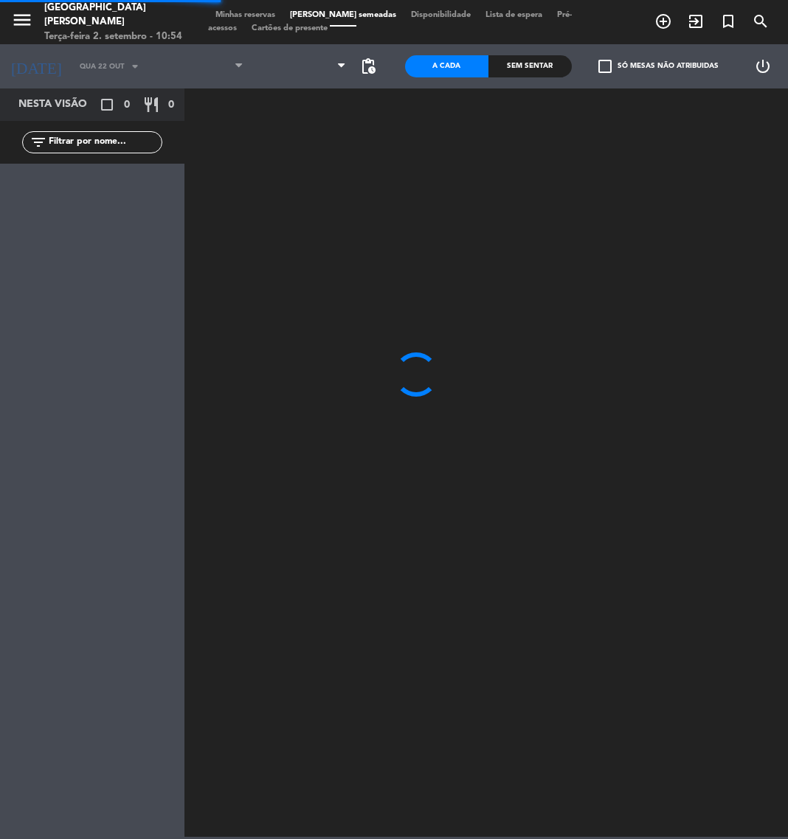
type input "Ter 21 out"
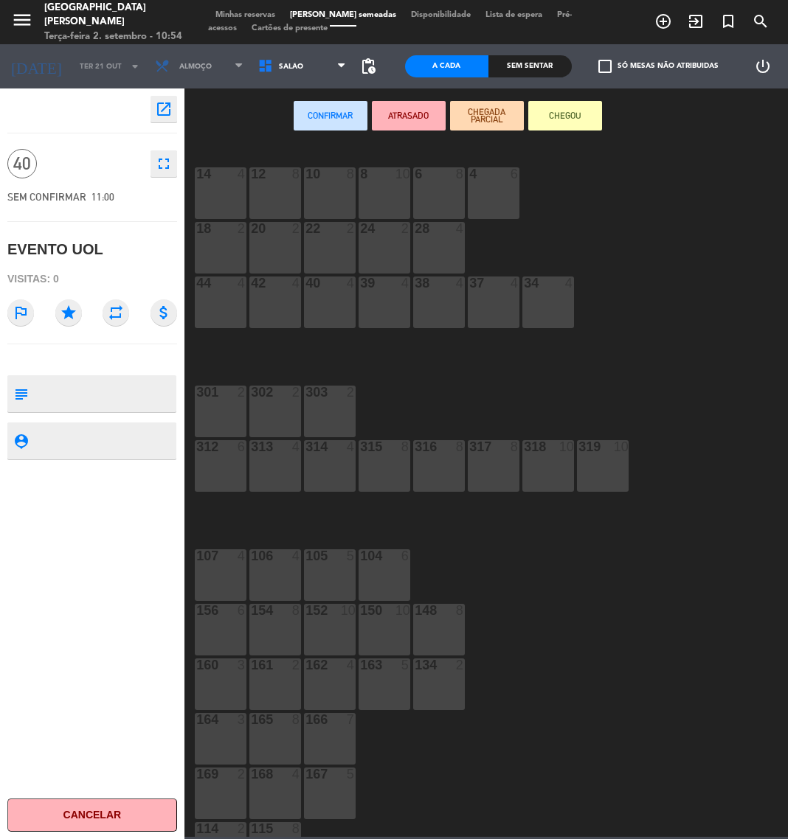
click at [625, 425] on div "14 4 12 8 10 8 8 10 6 8 4 6 18 2 20 2 22 2 24 2 28 4 44 4 42 4 40 4 39 4 38 4 3…" at bounding box center [489, 489] width 595 height 695
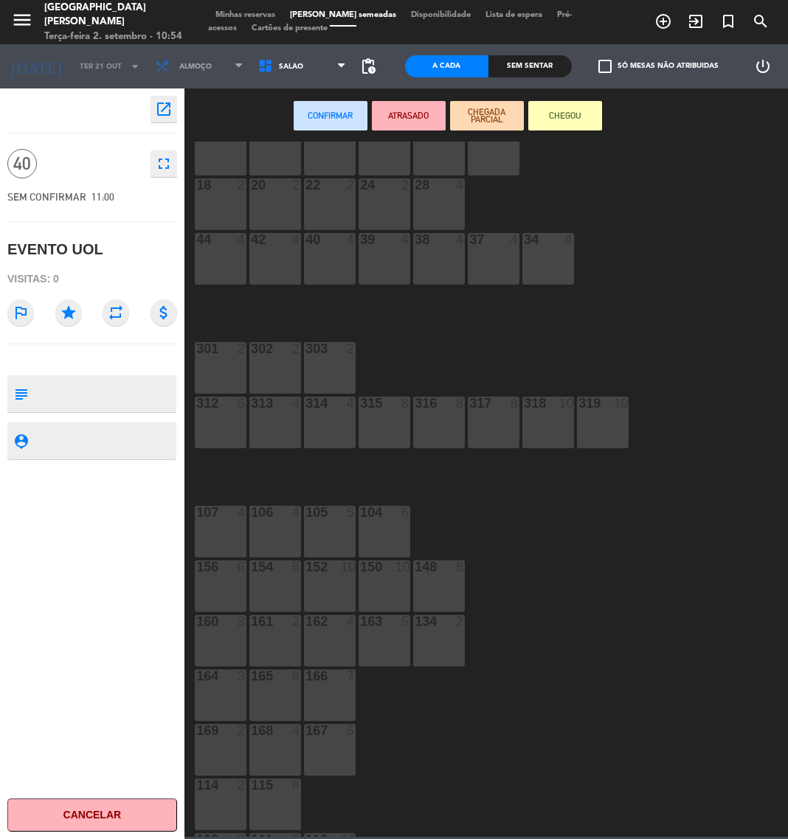
scroll to position [201, 0]
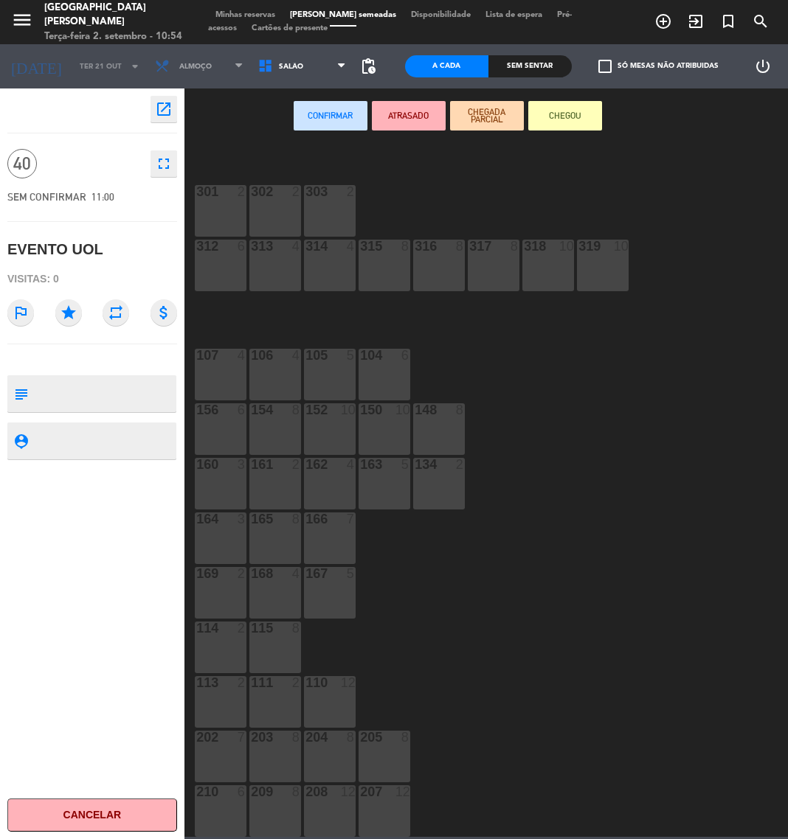
click at [603, 243] on div at bounding box center [603, 246] width 24 height 13
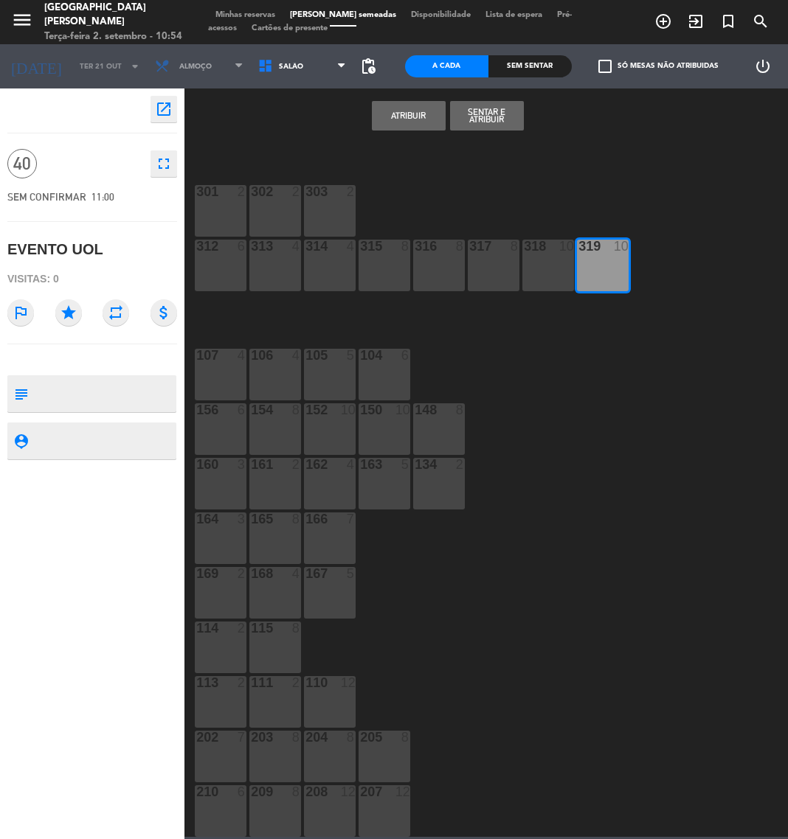
click at [560, 254] on div "318 10" at bounding box center [548, 266] width 52 height 52
click at [505, 267] on div "317 8" at bounding box center [493, 266] width 52 height 52
click at [459, 270] on div "316 8" at bounding box center [439, 266] width 52 height 52
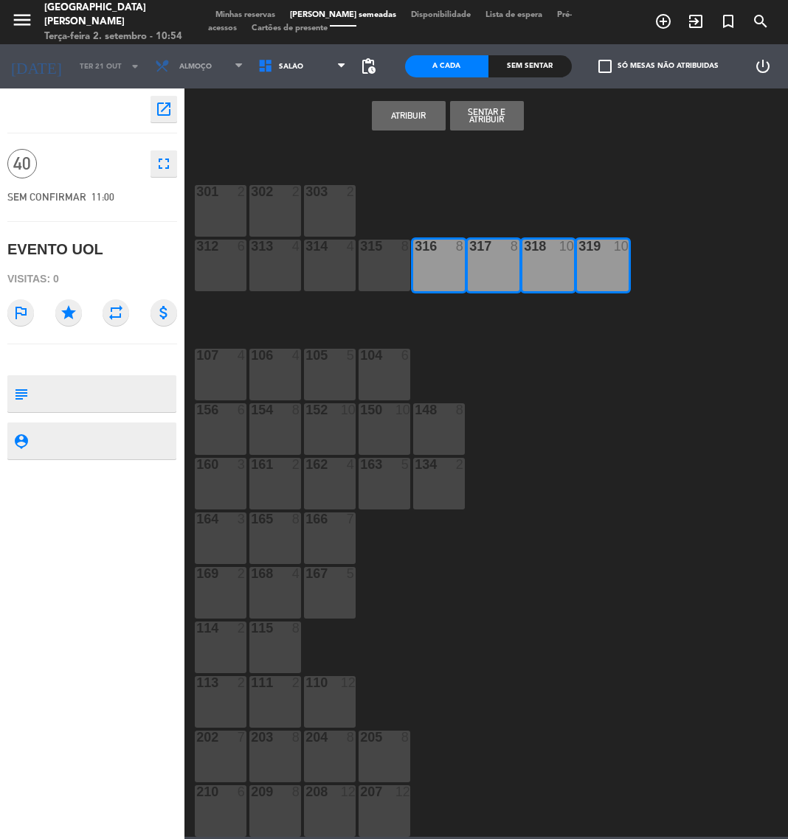
click at [380, 265] on div "315 8" at bounding box center [384, 266] width 52 height 52
click at [318, 267] on div "314 4" at bounding box center [330, 266] width 52 height 52
click at [288, 267] on div "313 4" at bounding box center [275, 266] width 52 height 52
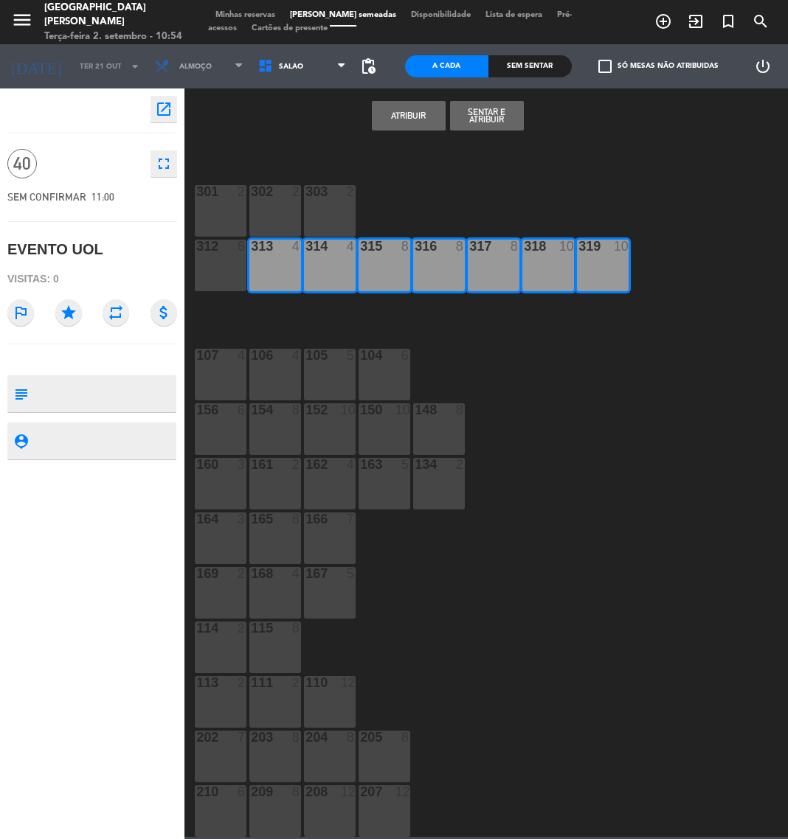
click at [239, 263] on div "312 6" at bounding box center [221, 266] width 52 height 52
click at [221, 203] on div "301 2" at bounding box center [221, 211] width 52 height 52
click at [265, 215] on div "302 2" at bounding box center [275, 211] width 52 height 52
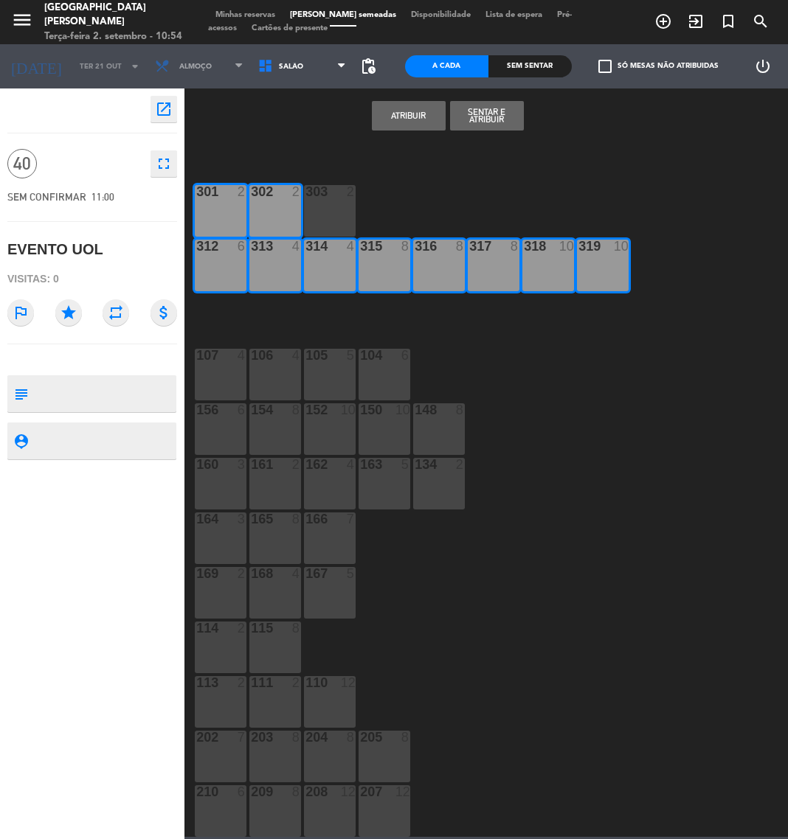
click at [323, 215] on div "303 2" at bounding box center [330, 211] width 52 height 52
click at [422, 102] on button "Atribuir" at bounding box center [409, 115] width 74 height 29
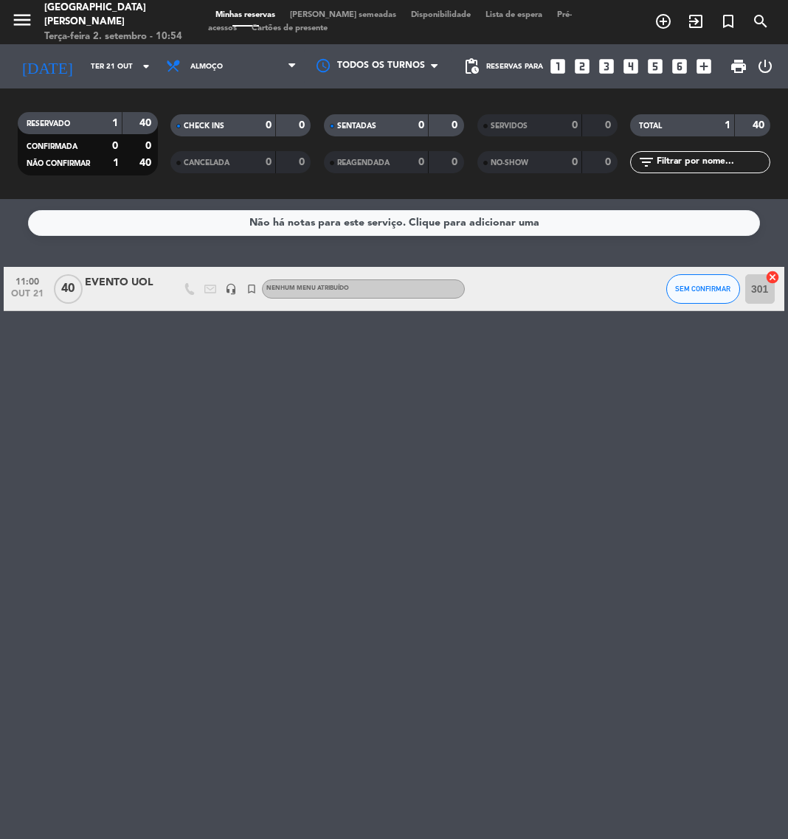
click at [106, 288] on div "EVENTO UOL" at bounding box center [122, 282] width 74 height 17
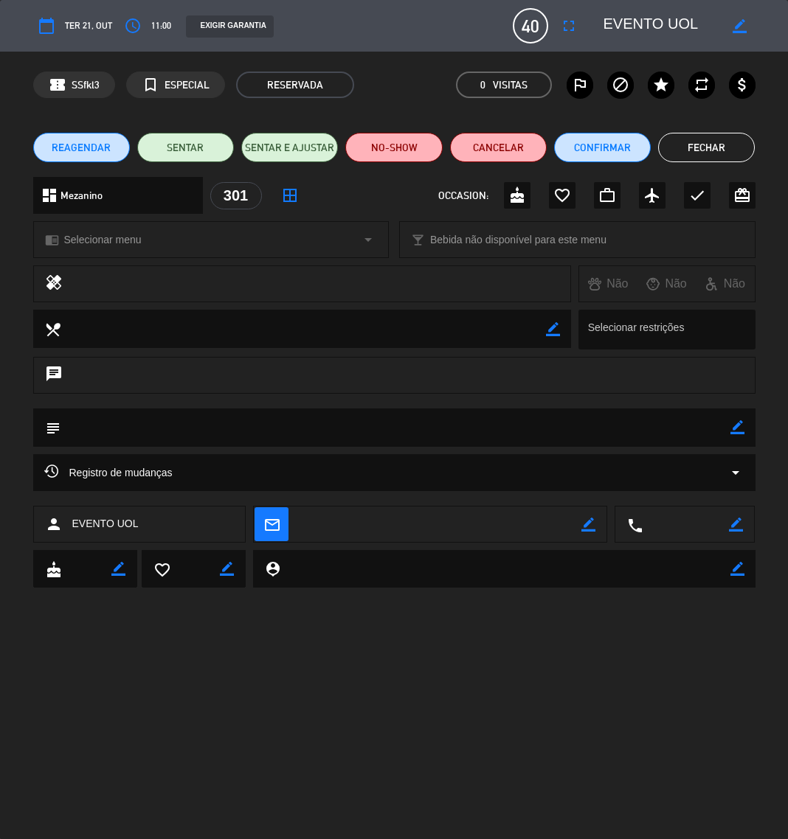
click at [738, 431] on icon "border_color" at bounding box center [737, 427] width 14 height 14
click at [707, 434] on textarea at bounding box center [395, 428] width 670 height 38
click at [325, 430] on textarea at bounding box center [395, 428] width 670 height 38
paste textarea "Montagem: Mesas com 8 no mezanino para almoço – sala de eventos auditório"
click at [738, 423] on icon at bounding box center [737, 427] width 14 height 14
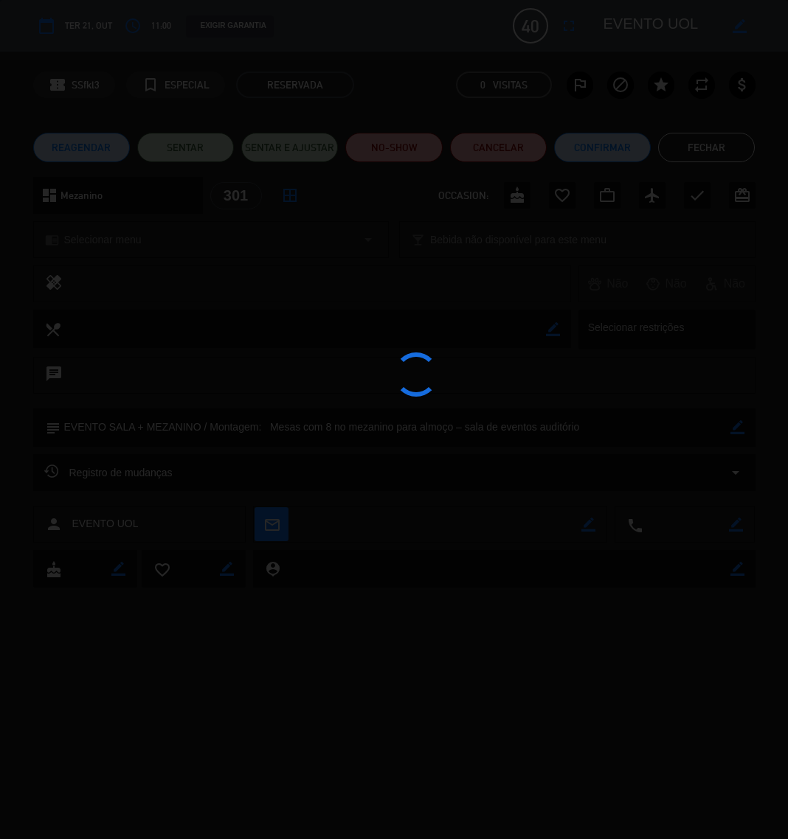
type textarea "EVENTO SALA + MEZANINO / Montagem: Mesas com 8 no mezanino para almoço – sala d…"
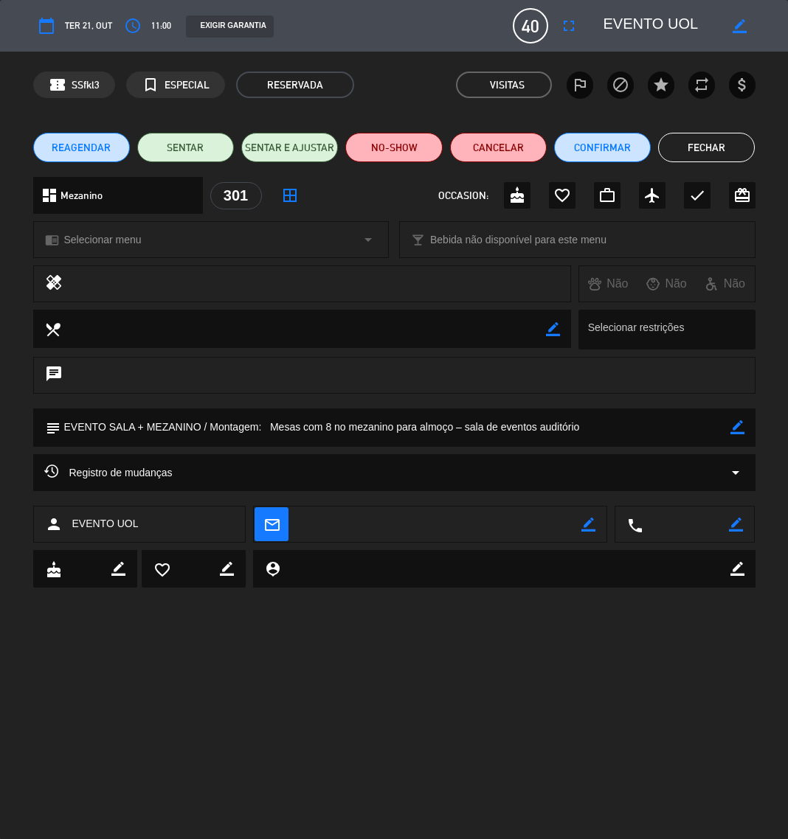
click at [719, 145] on button "Fechar" at bounding box center [706, 147] width 97 height 29
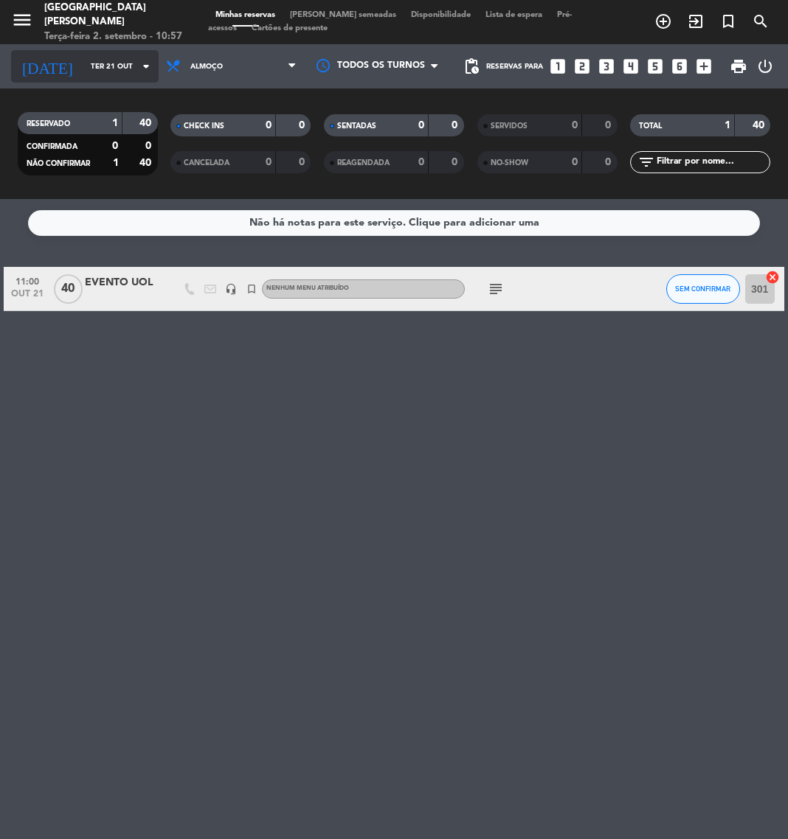
click at [85, 52] on div "[DATE] Ter 21 out arrow_drop_down" at bounding box center [84, 66] width 147 height 32
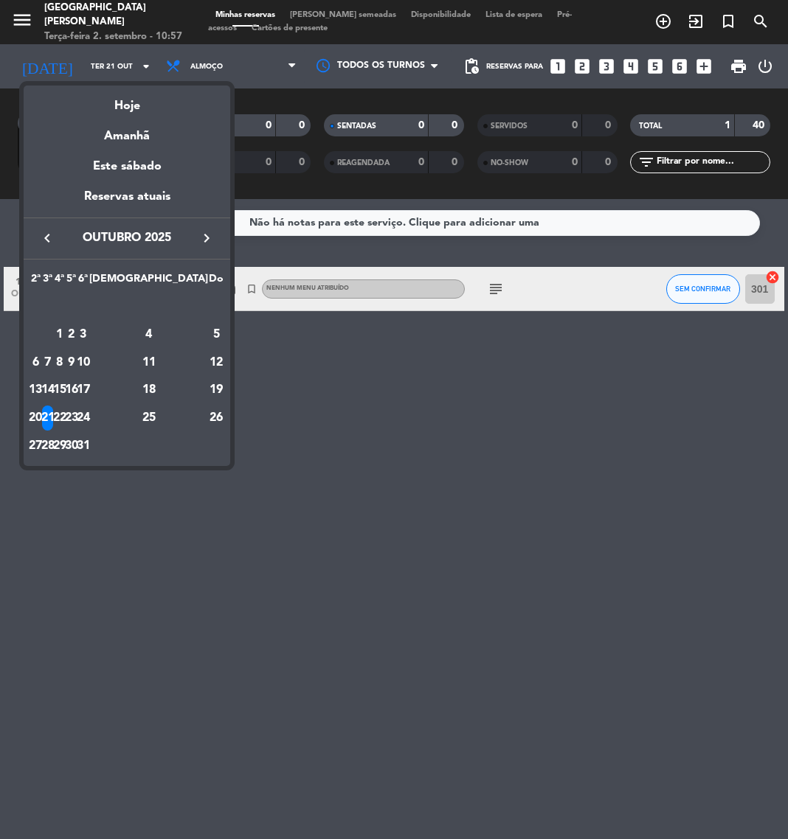
click at [50, 237] on icon "keyboard_arrow_left" at bounding box center [47, 238] width 18 height 18
click at [53, 333] on div "2" at bounding box center [47, 334] width 11 height 25
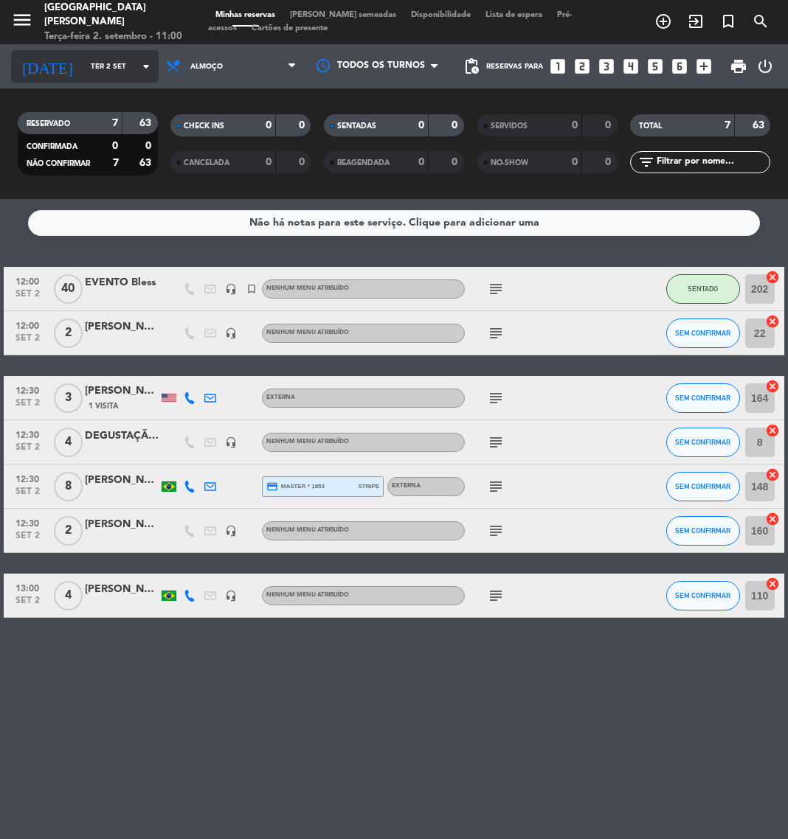
click at [102, 66] on input "Ter 2 set" at bounding box center [133, 66] width 100 height 23
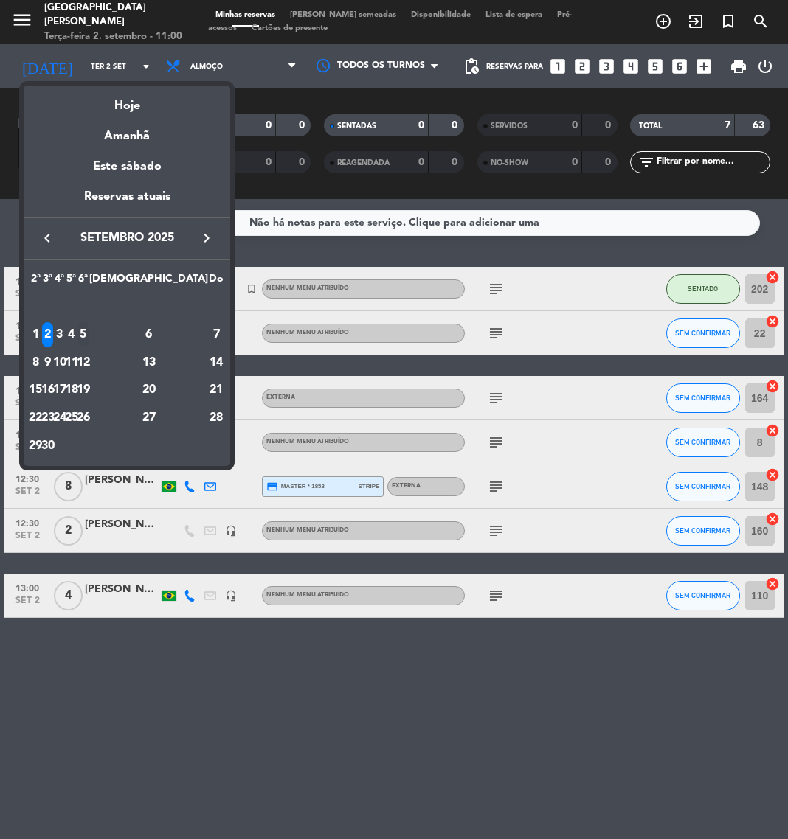
click at [89, 333] on div "5" at bounding box center [83, 334] width 11 height 25
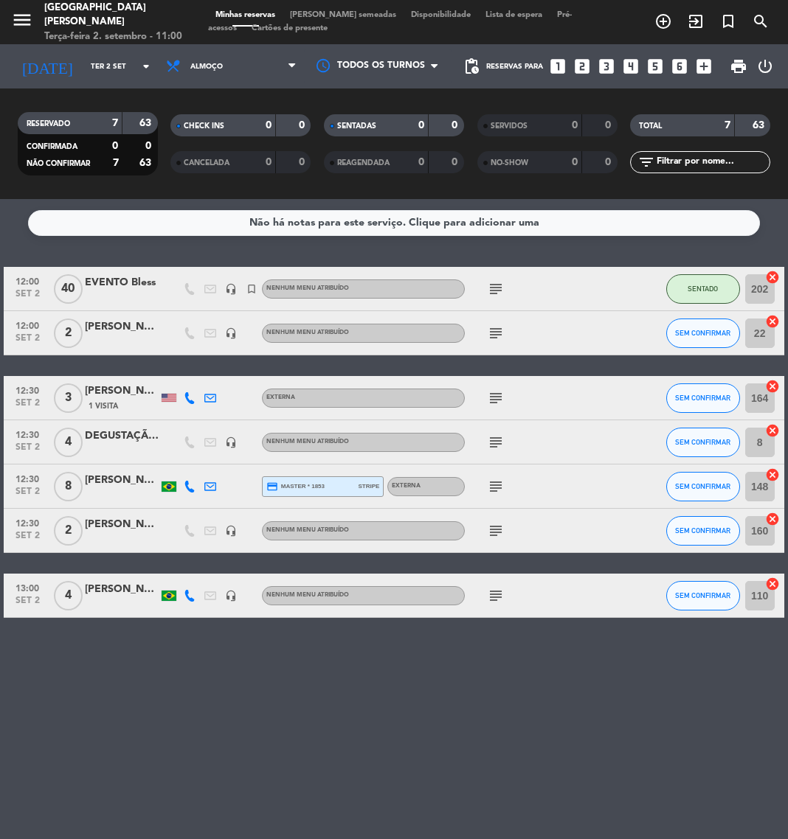
type input "Sex 5 set"
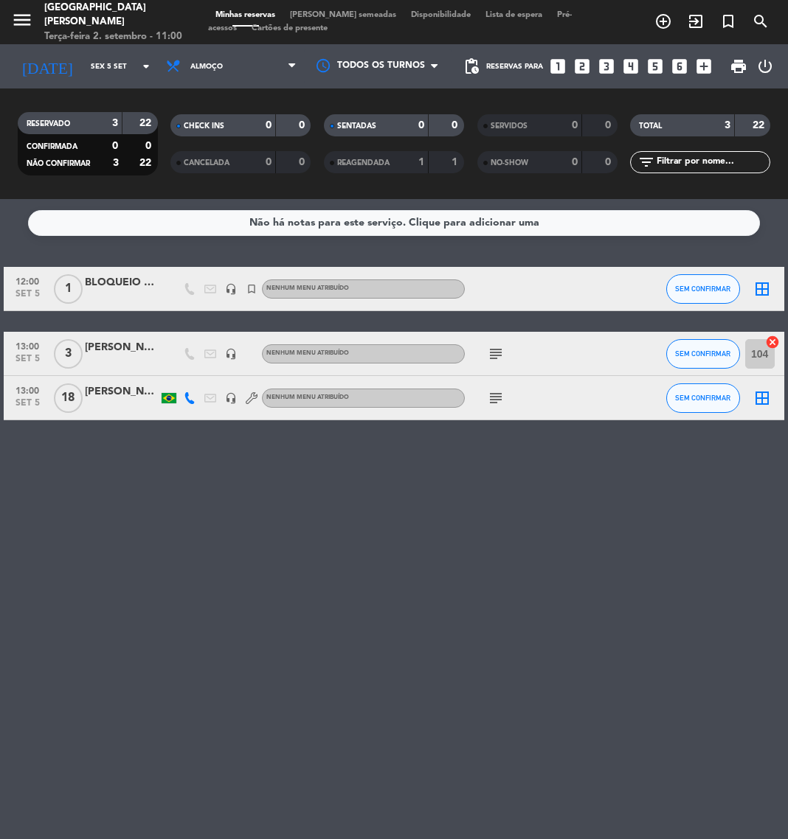
click at [254, 64] on span "Almoço" at bounding box center [231, 66] width 145 height 32
